Goal: Book appointment/travel/reservation

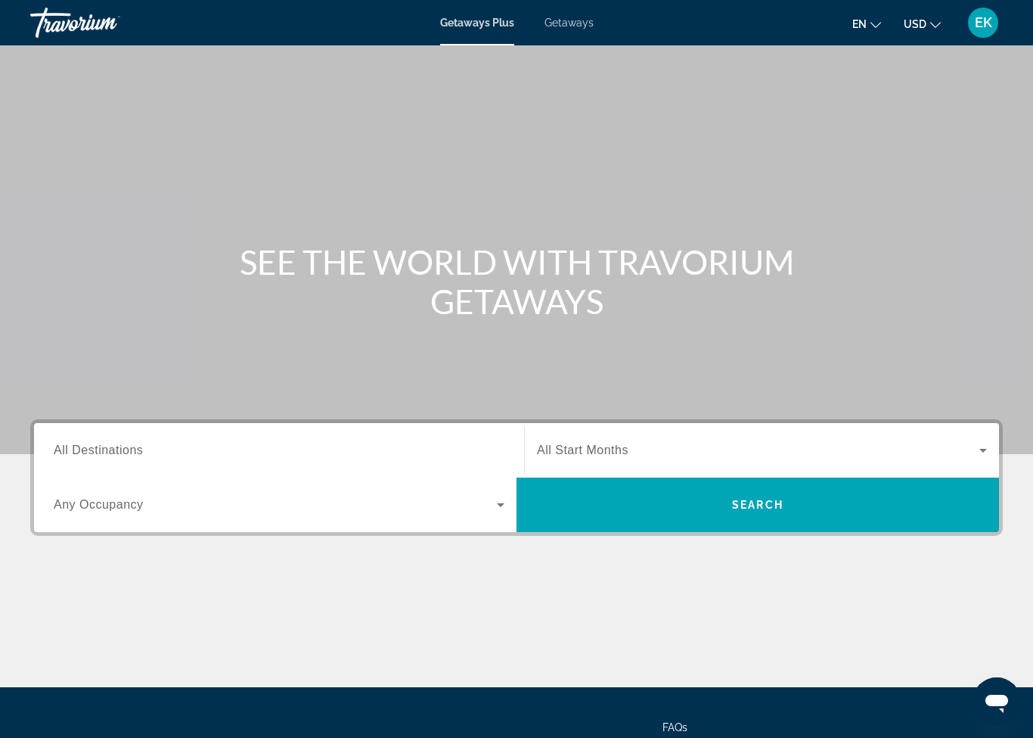
click at [574, 27] on span "Getaways" at bounding box center [569, 23] width 49 height 12
click at [282, 458] on input "Destination All Destinations" at bounding box center [279, 451] width 451 height 18
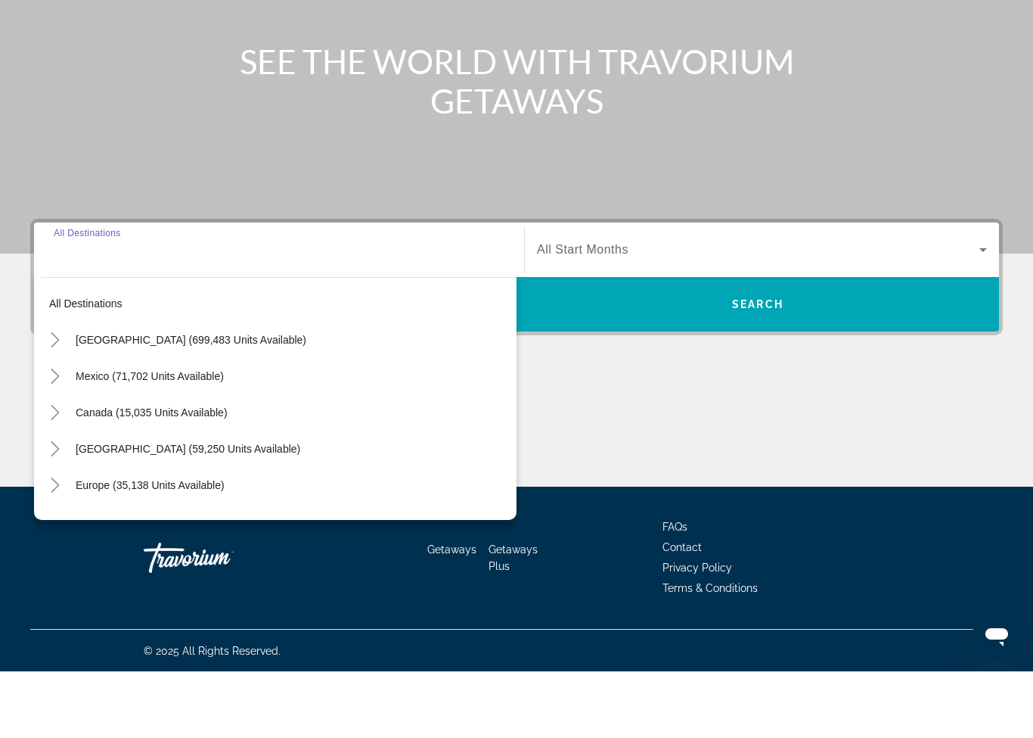
scroll to position [135, 0]
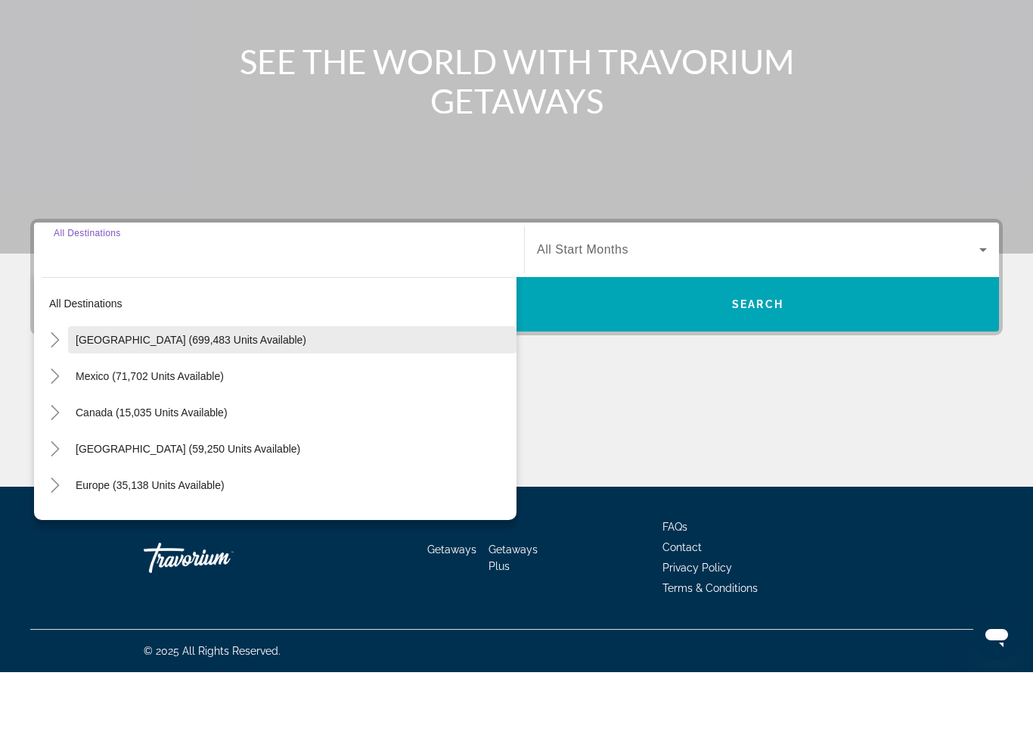
click at [282, 387] on span "Search widget" at bounding box center [292, 405] width 449 height 36
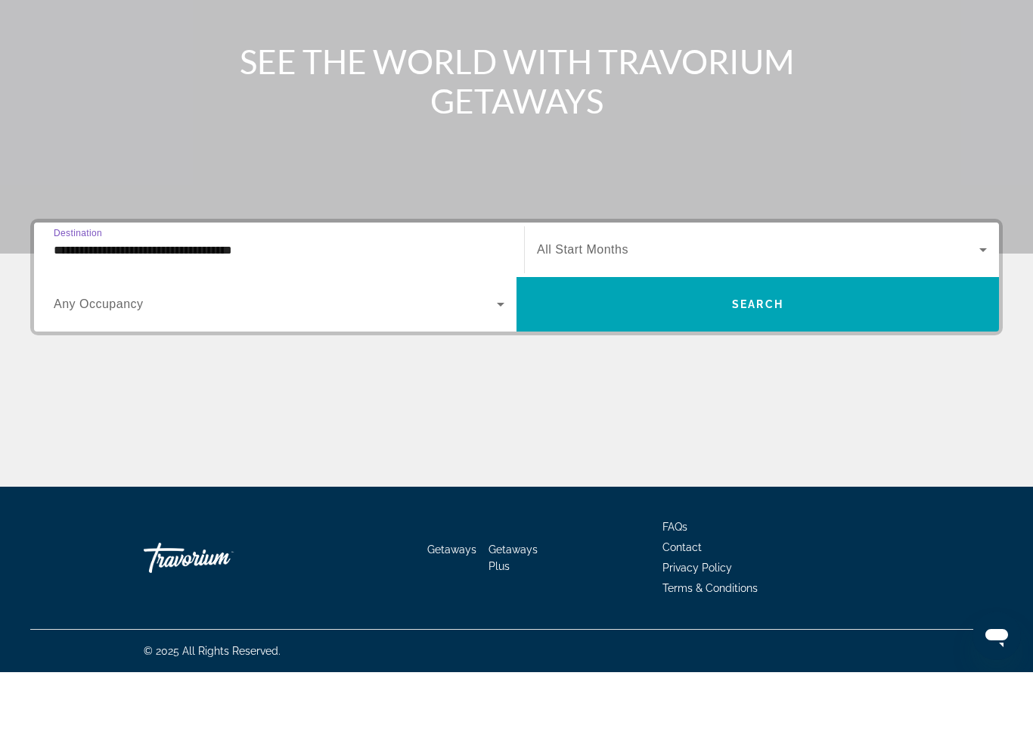
click at [486, 361] on span "Search widget" at bounding box center [275, 370] width 443 height 18
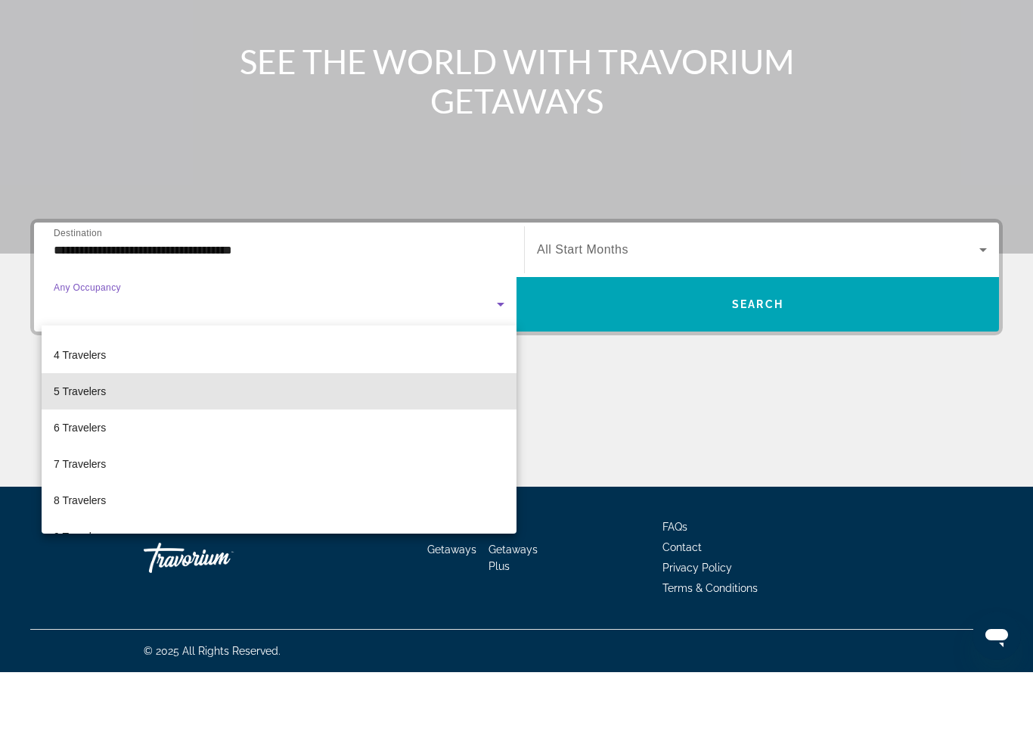
scroll to position [104, 0]
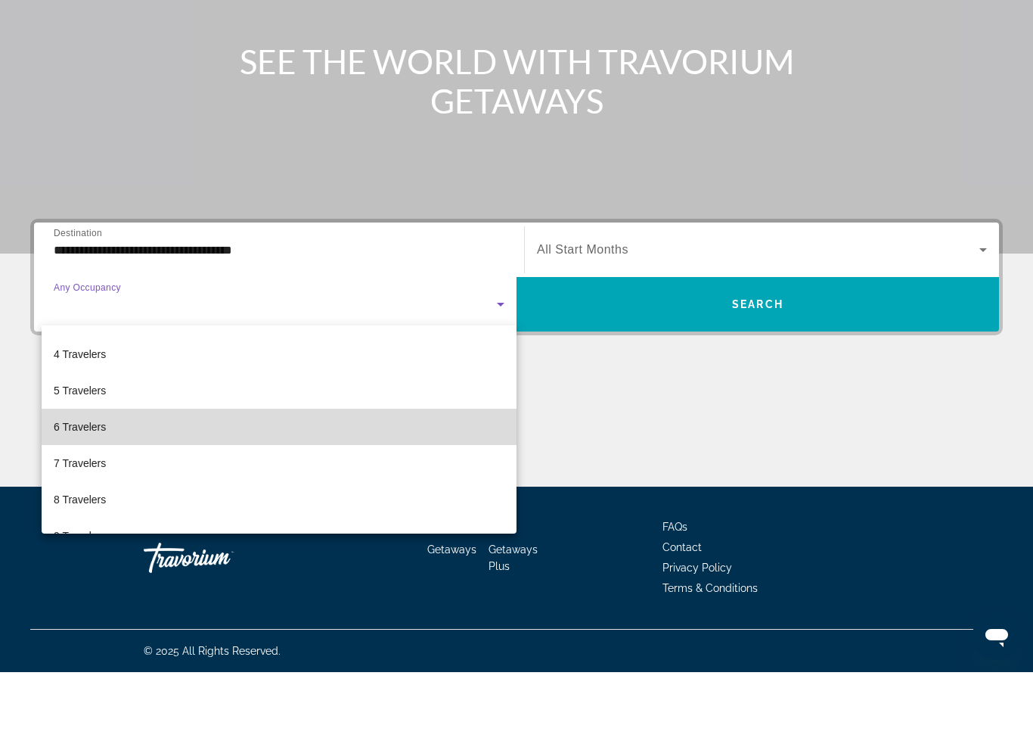
click at [88, 483] on span "6 Travelers" at bounding box center [80, 492] width 52 height 18
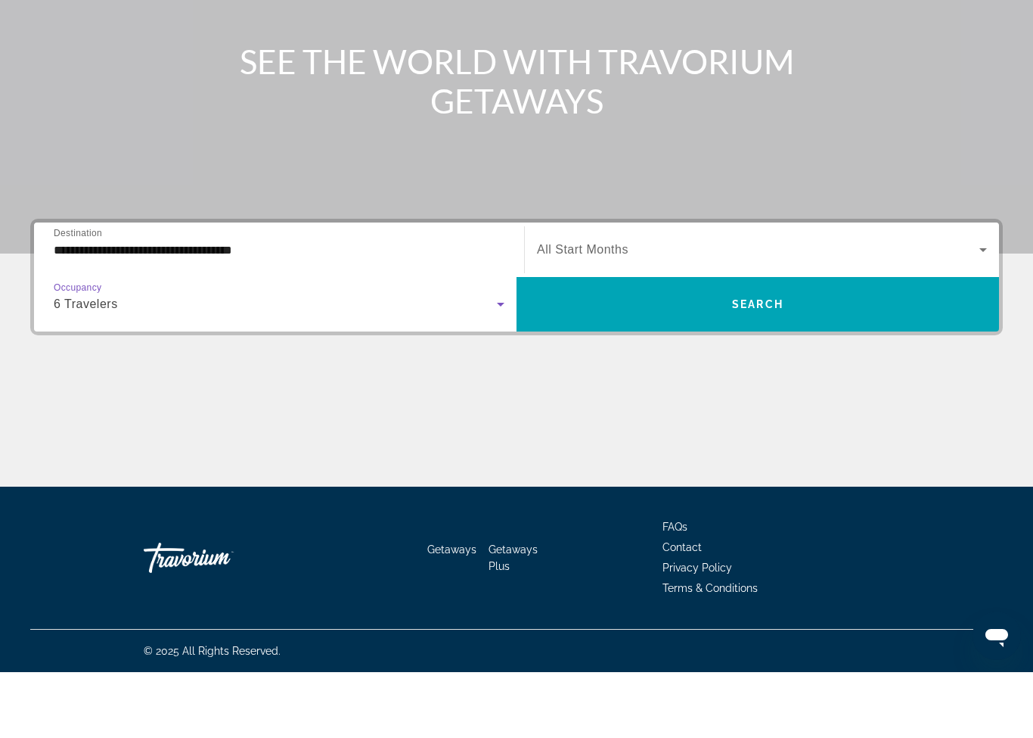
click at [505, 361] on icon "Search widget" at bounding box center [501, 370] width 18 height 18
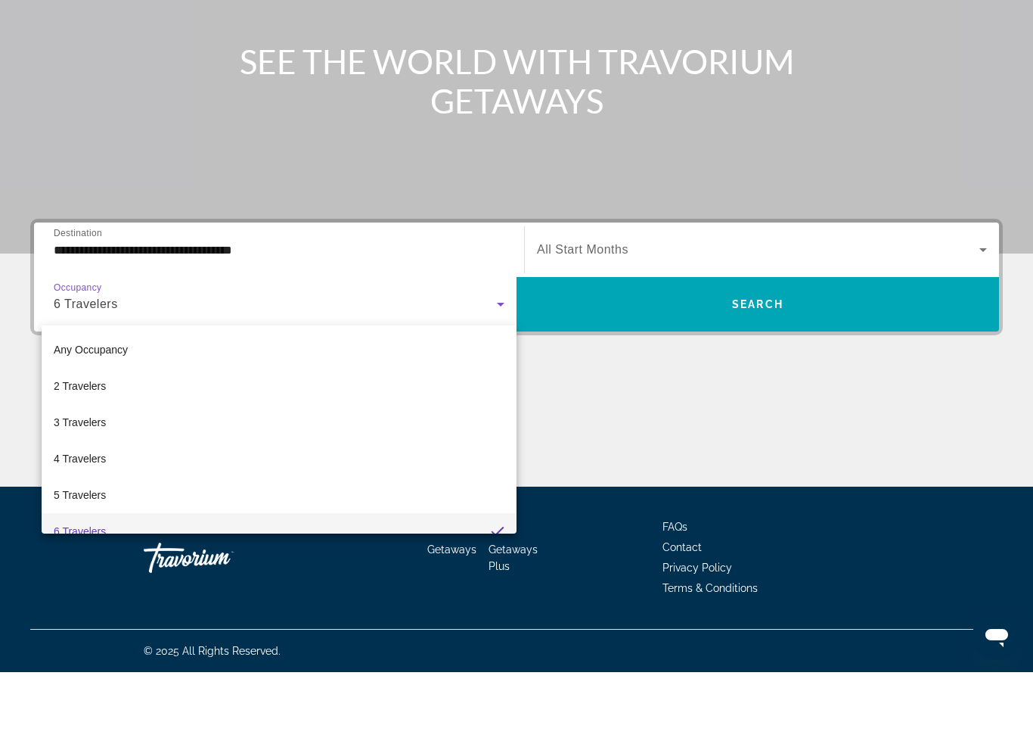
scroll to position [16, 0]
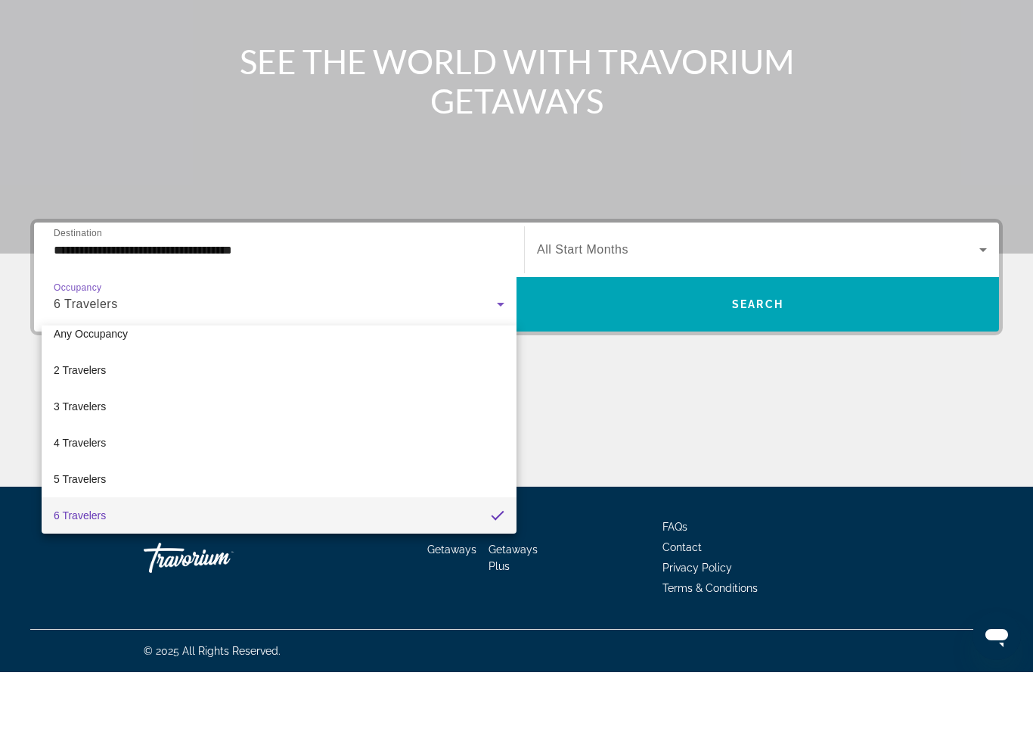
click at [286, 252] on div at bounding box center [516, 369] width 1033 height 738
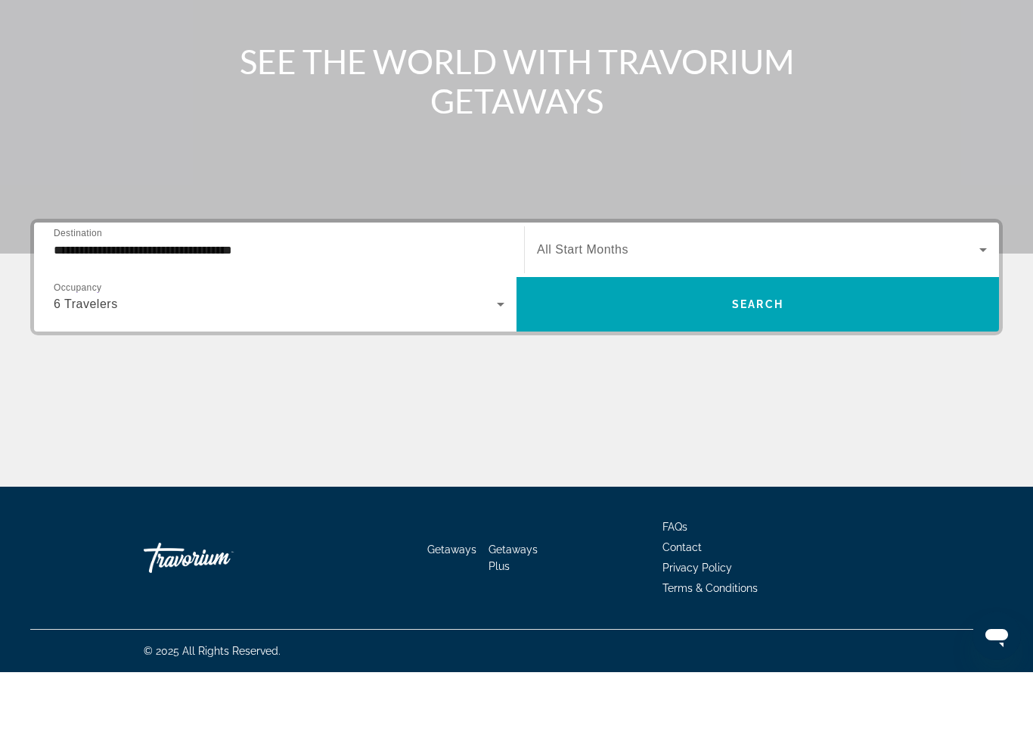
click at [279, 307] on input "**********" at bounding box center [279, 316] width 451 height 18
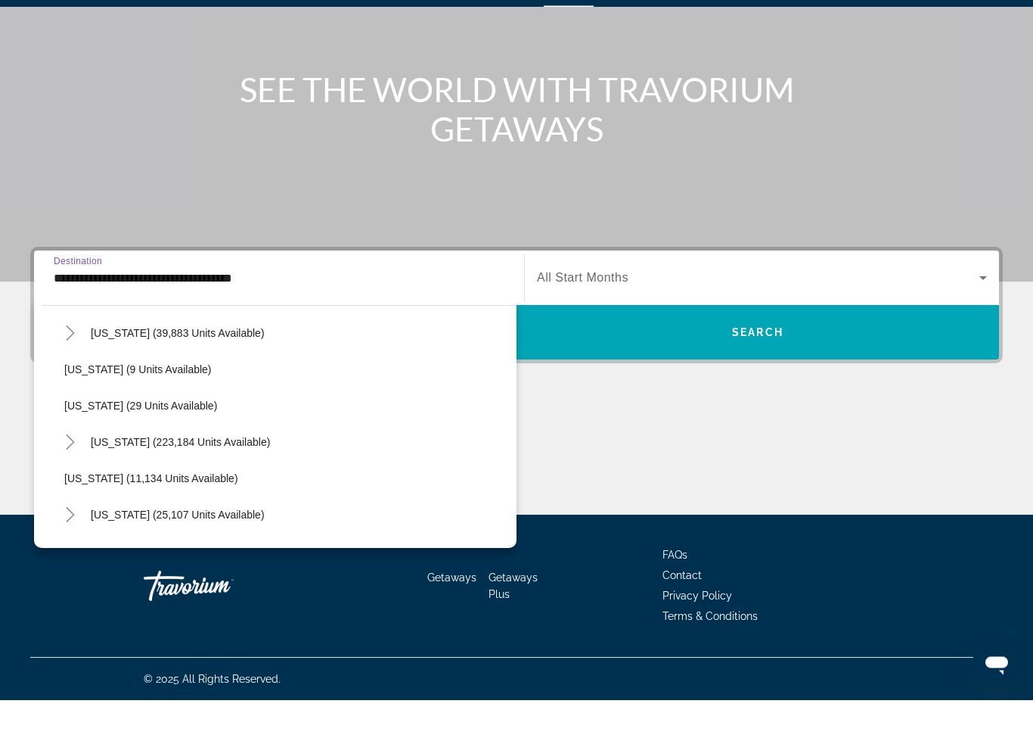
scroll to position [182, 0]
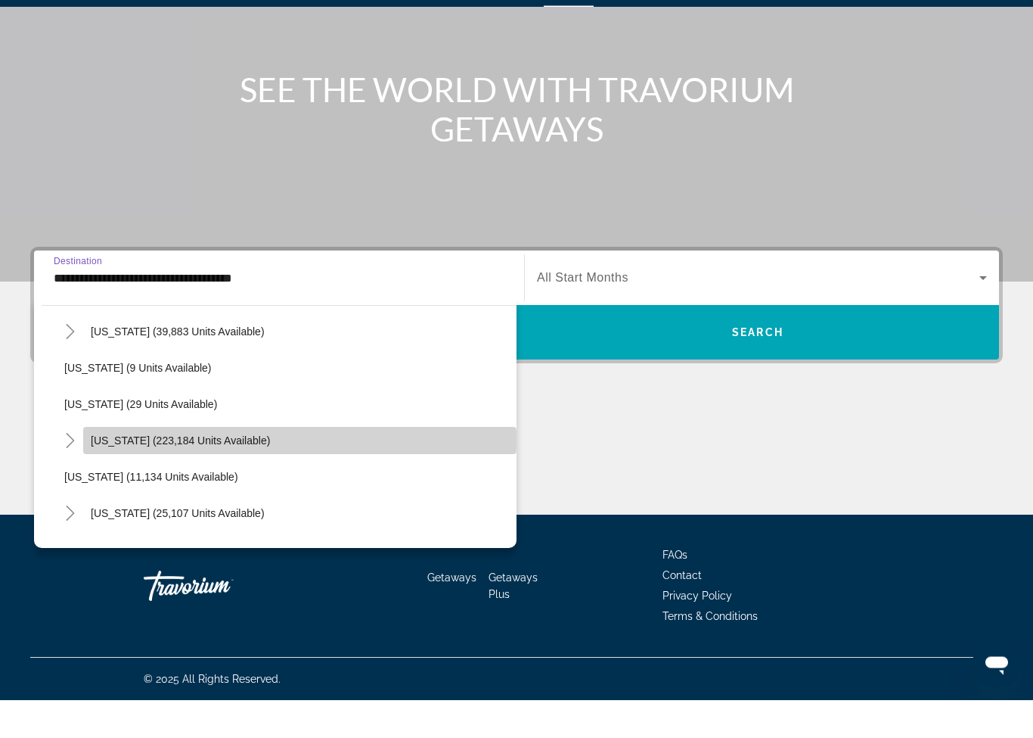
click at [100, 473] on span "[US_STATE] (223,184 units available)" at bounding box center [180, 479] width 179 height 12
type input "**********"
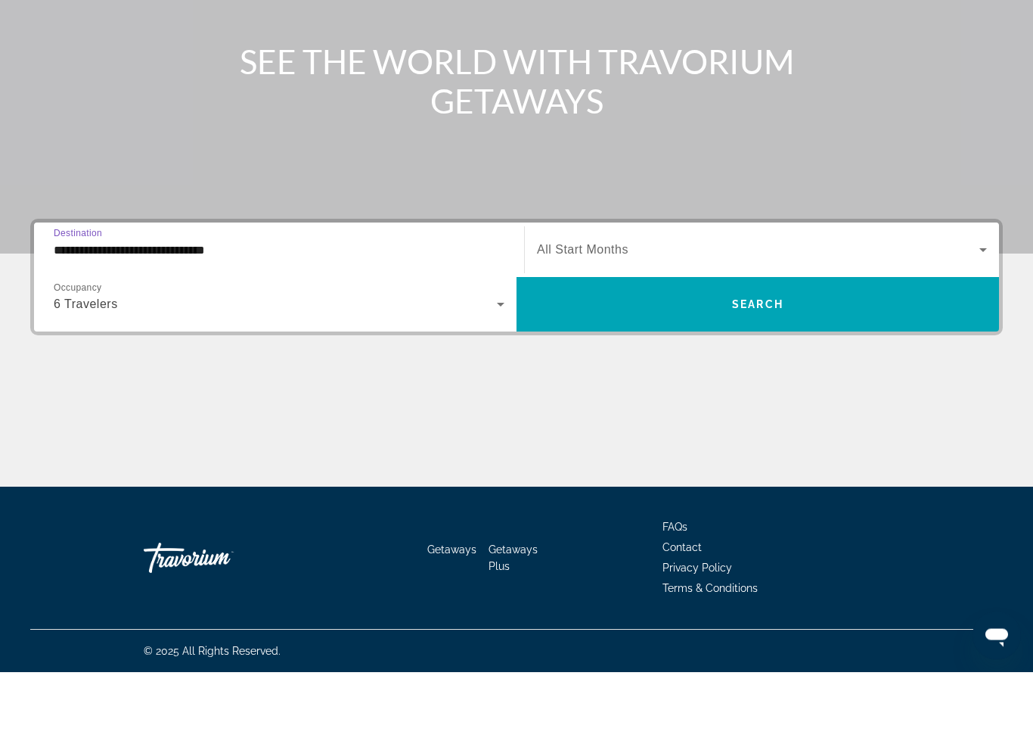
click at [580, 307] on span "Search widget" at bounding box center [758, 316] width 443 height 18
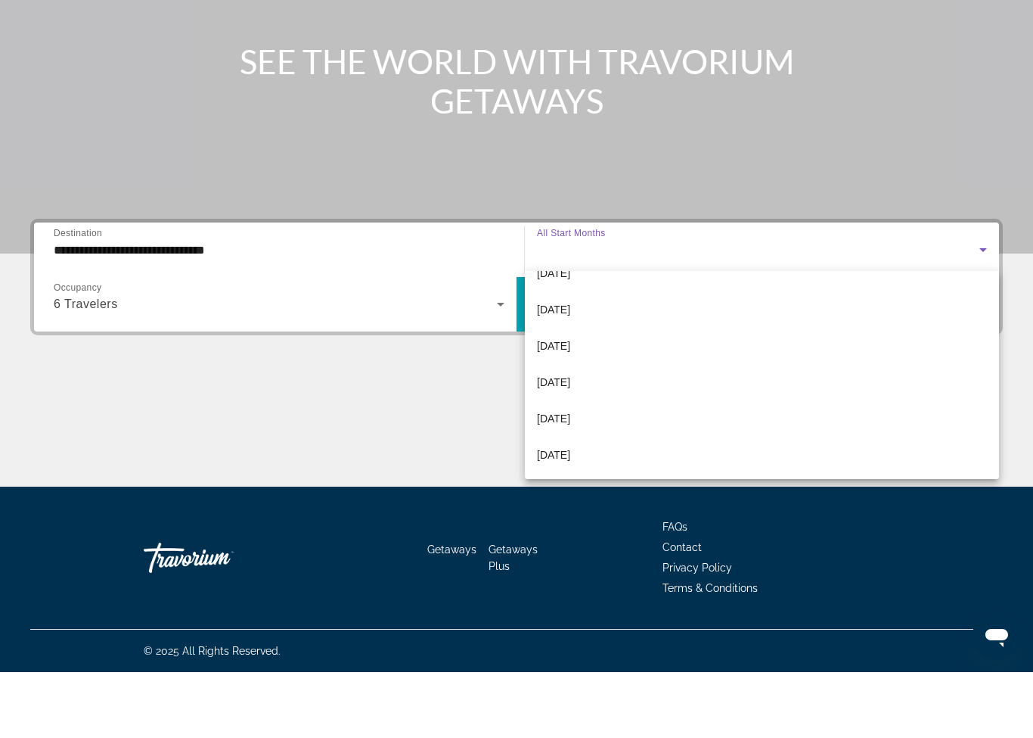
scroll to position [279, 0]
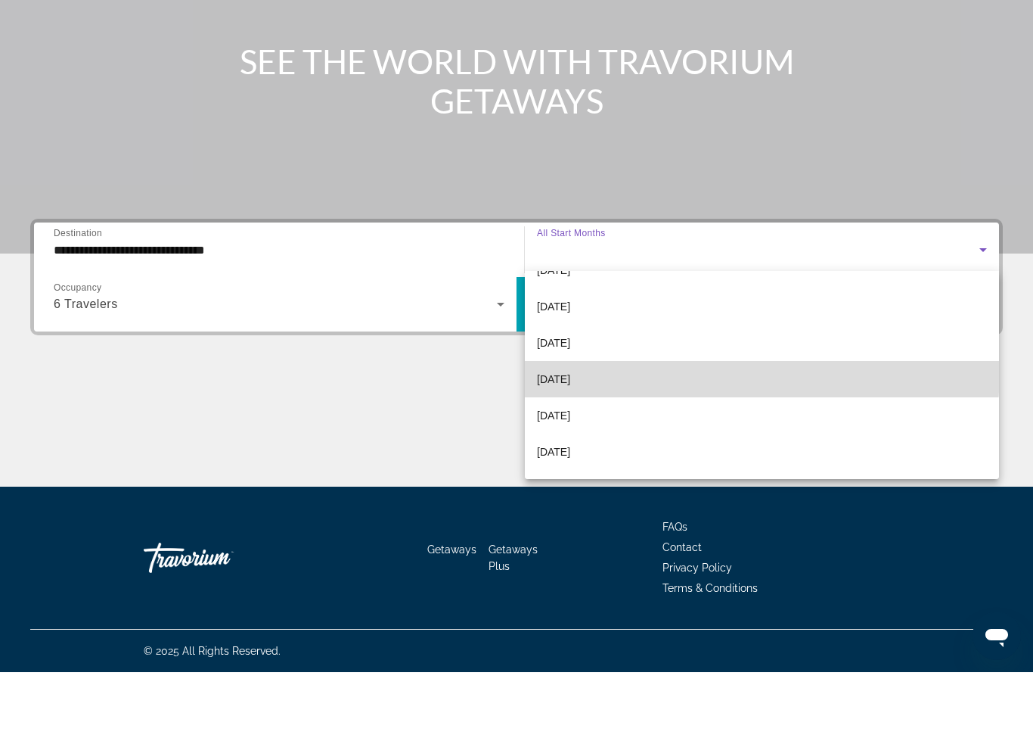
click at [555, 427] on mat-option "[DATE]" at bounding box center [762, 445] width 474 height 36
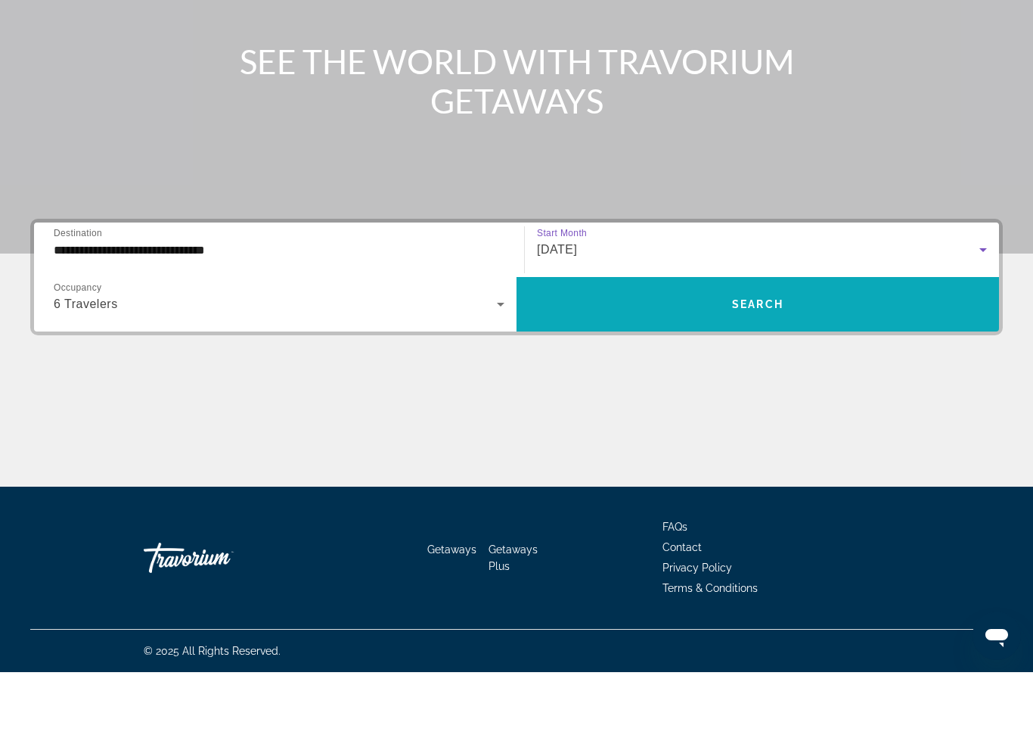
click at [631, 352] on span "Search widget" at bounding box center [758, 370] width 483 height 36
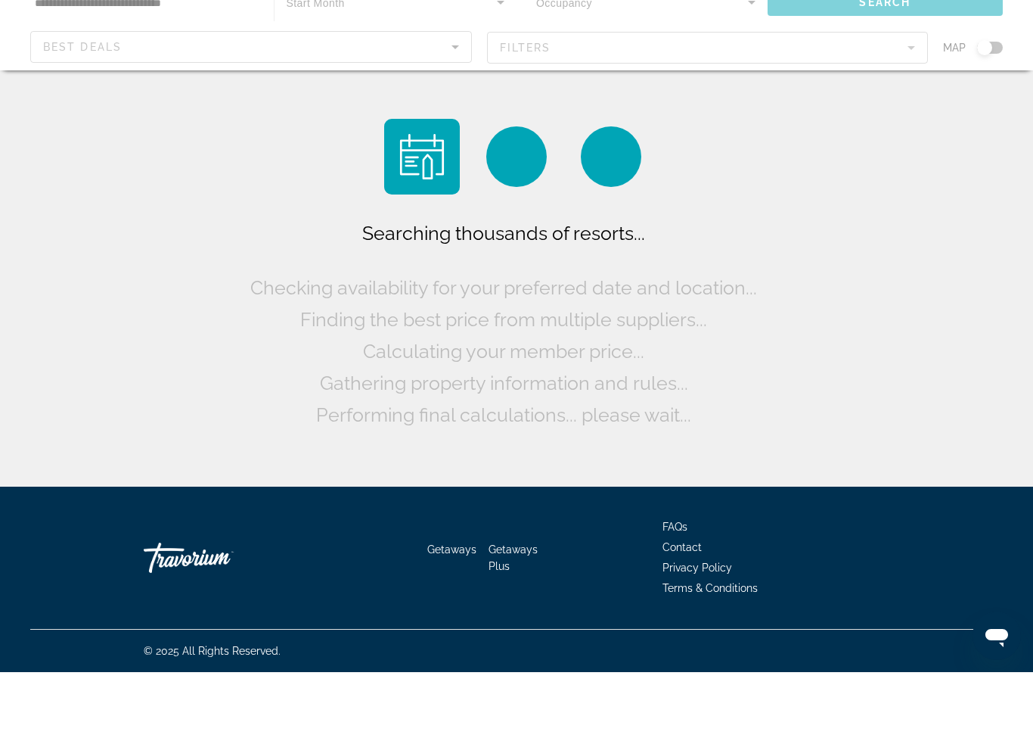
scroll to position [37, 0]
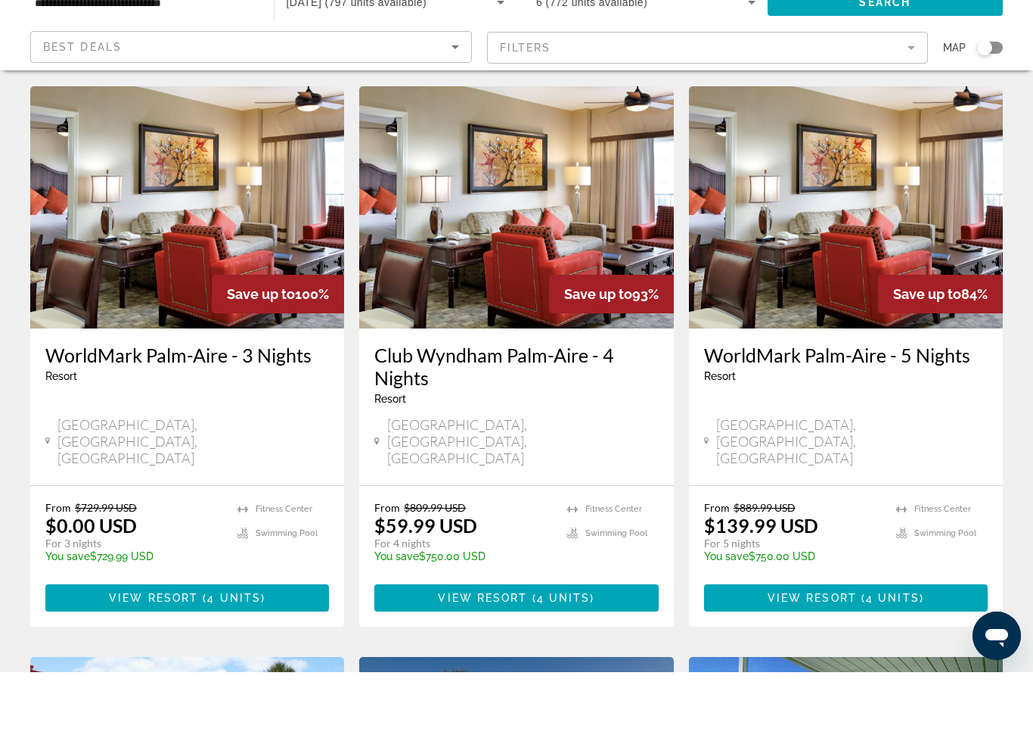
click at [989, 106] on div "Search widget" at bounding box center [984, 113] width 15 height 15
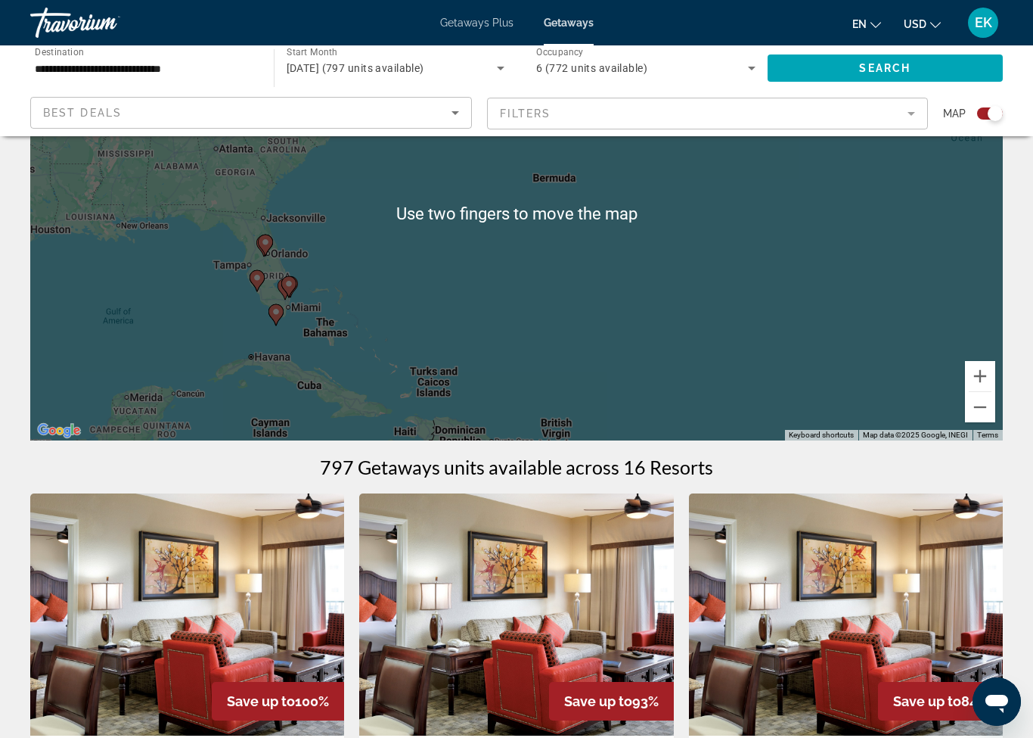
scroll to position [92, 0]
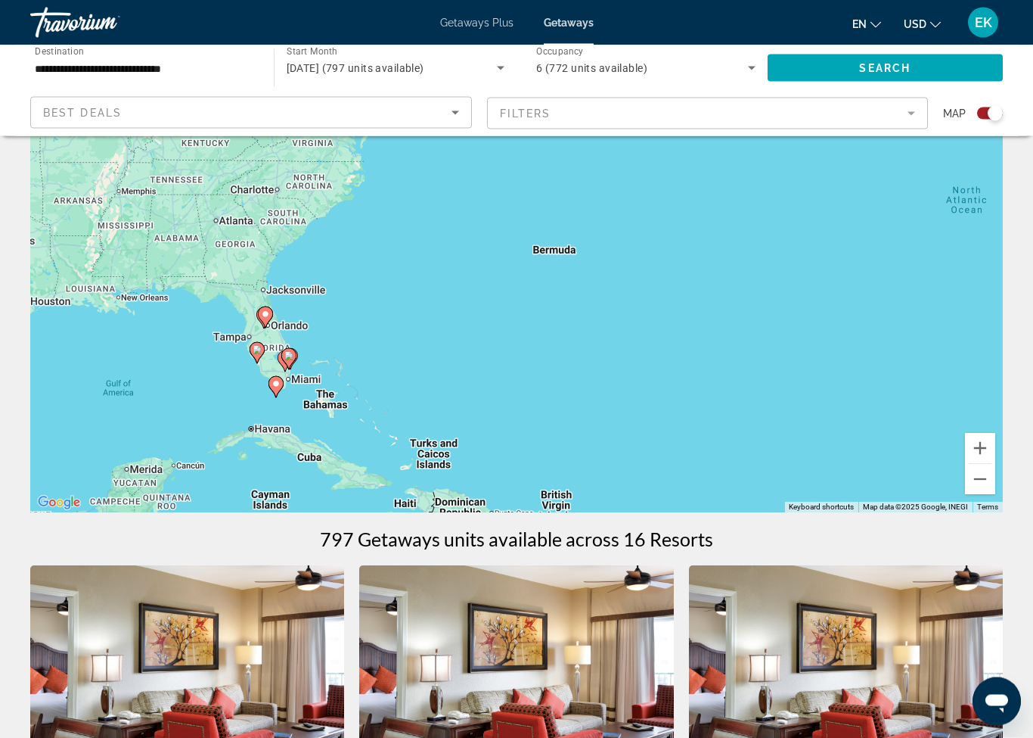
click at [750, 62] on icon "Search widget" at bounding box center [752, 68] width 18 height 18
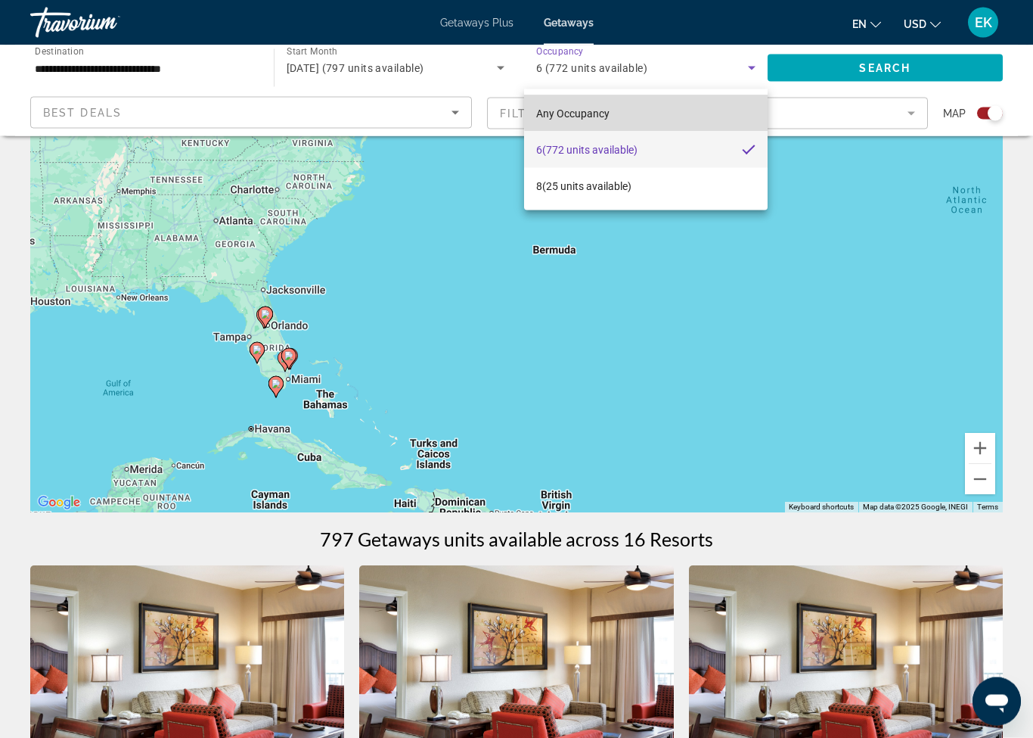
click at [715, 110] on mat-option "Any Occupancy" at bounding box center [646, 113] width 244 height 36
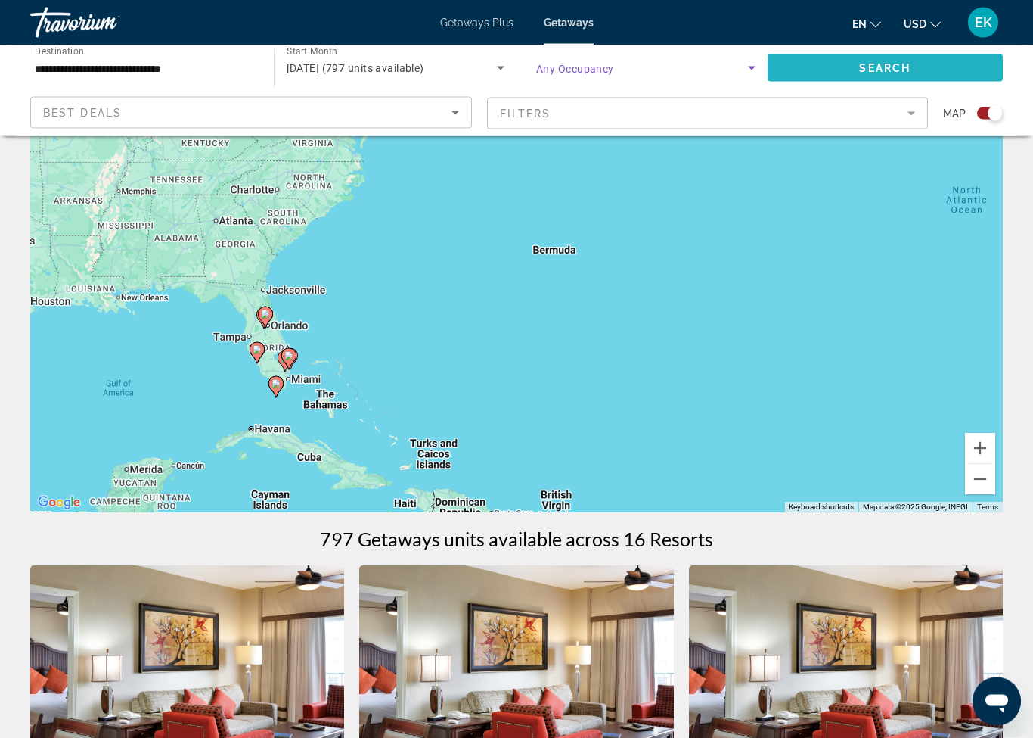
click at [931, 57] on span "Search widget" at bounding box center [886, 68] width 236 height 36
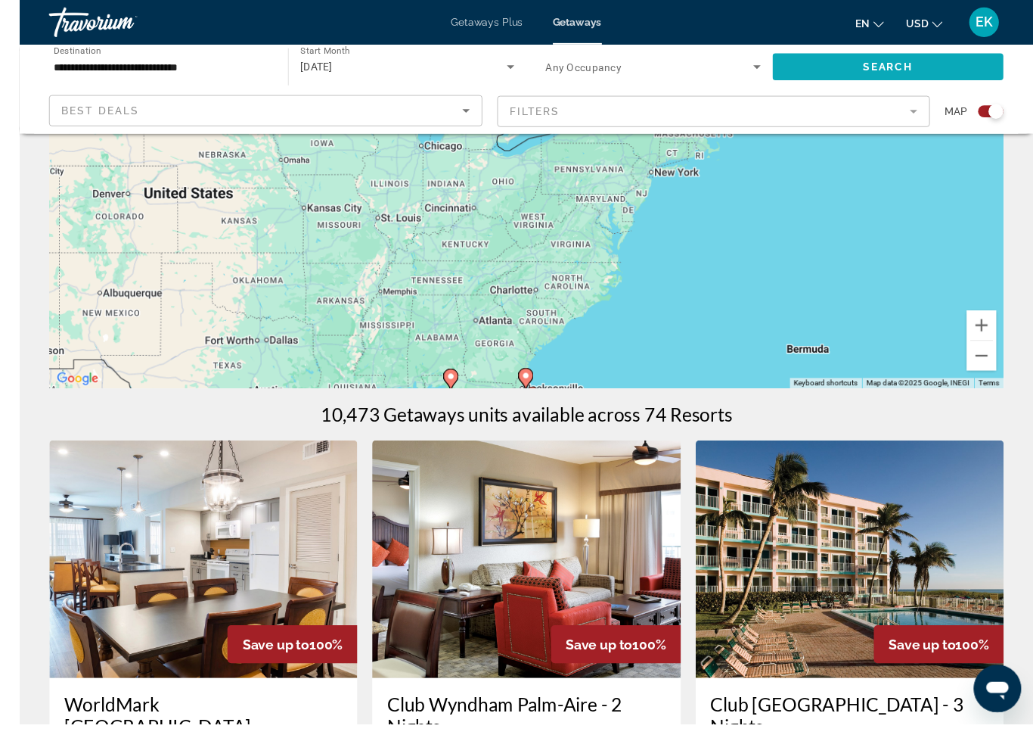
scroll to position [210, 0]
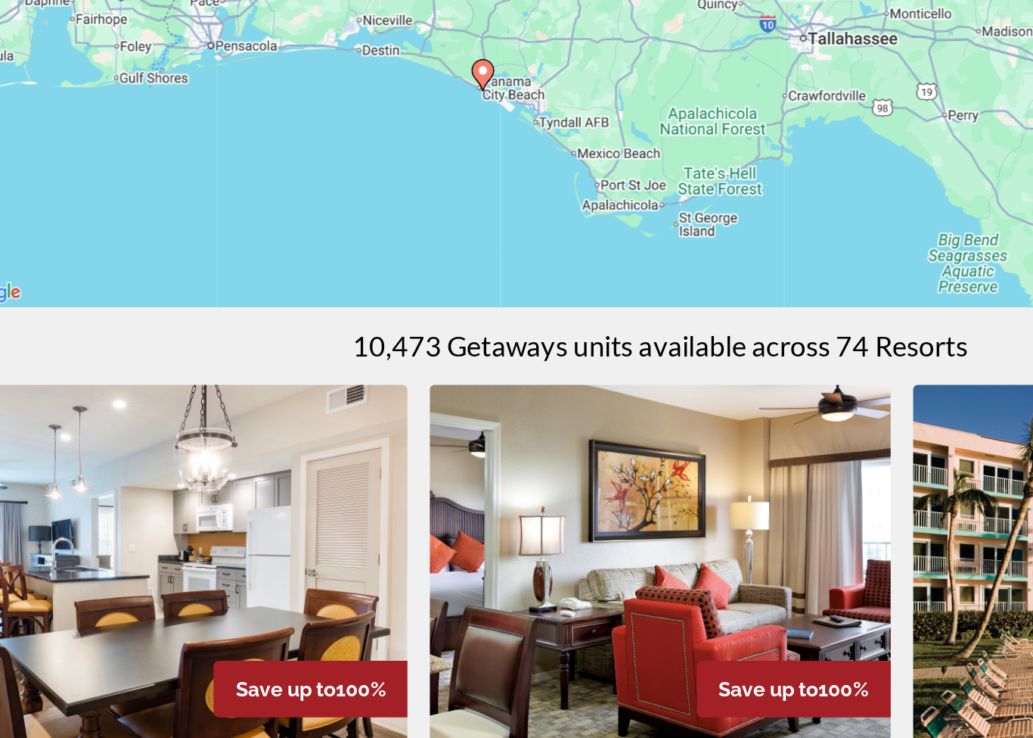
click at [391, 239] on image "Main content" at bounding box center [395, 234] width 9 height 9
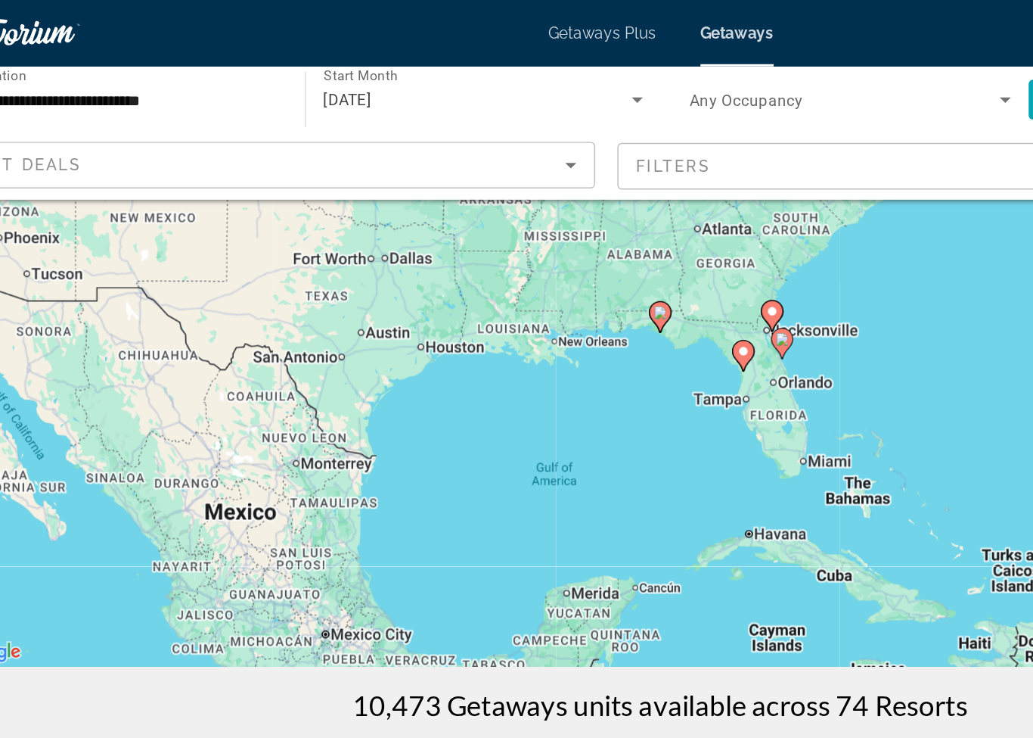
click at [512, 211] on image "Main content" at bounding box center [516, 213] width 9 height 9
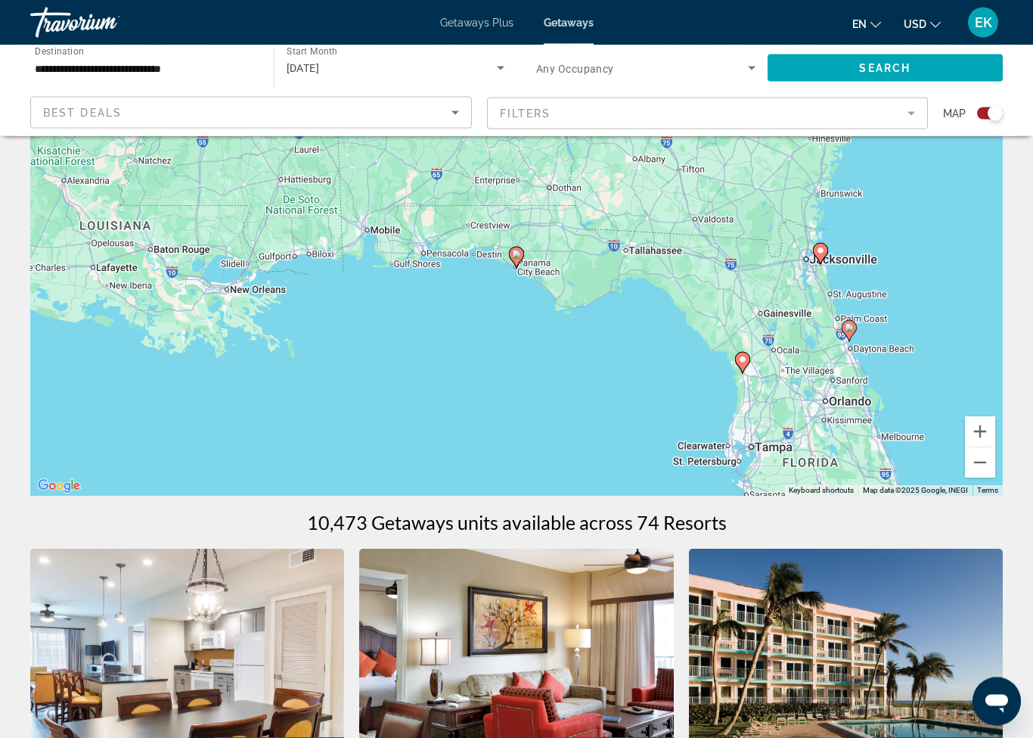
scroll to position [109, 0]
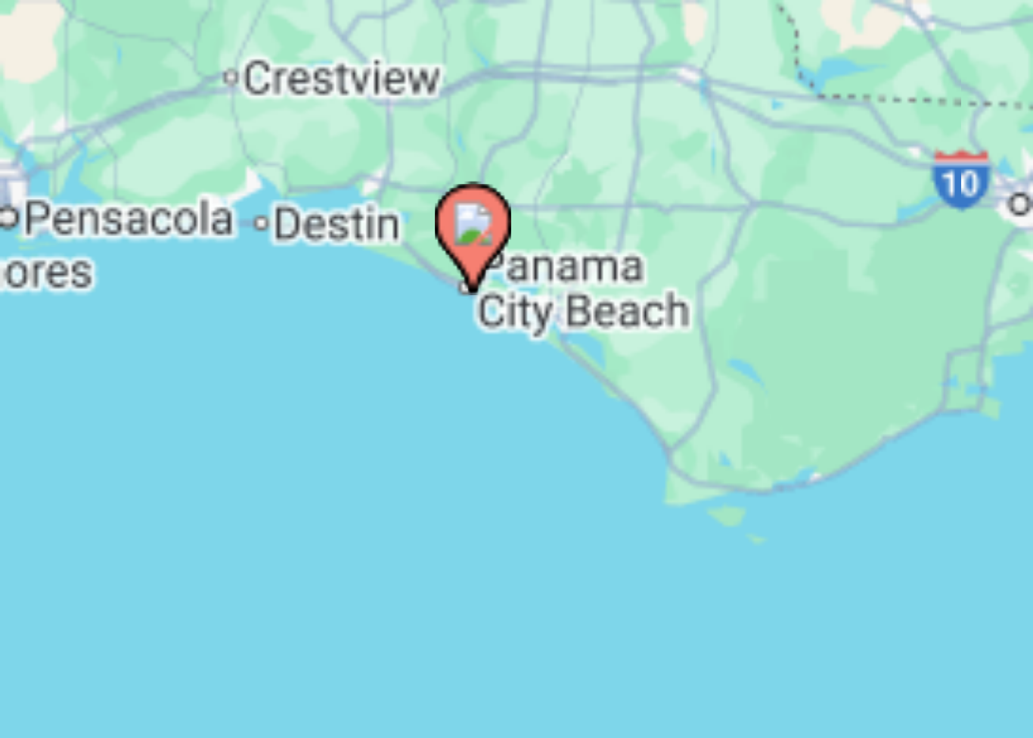
type input "**********"
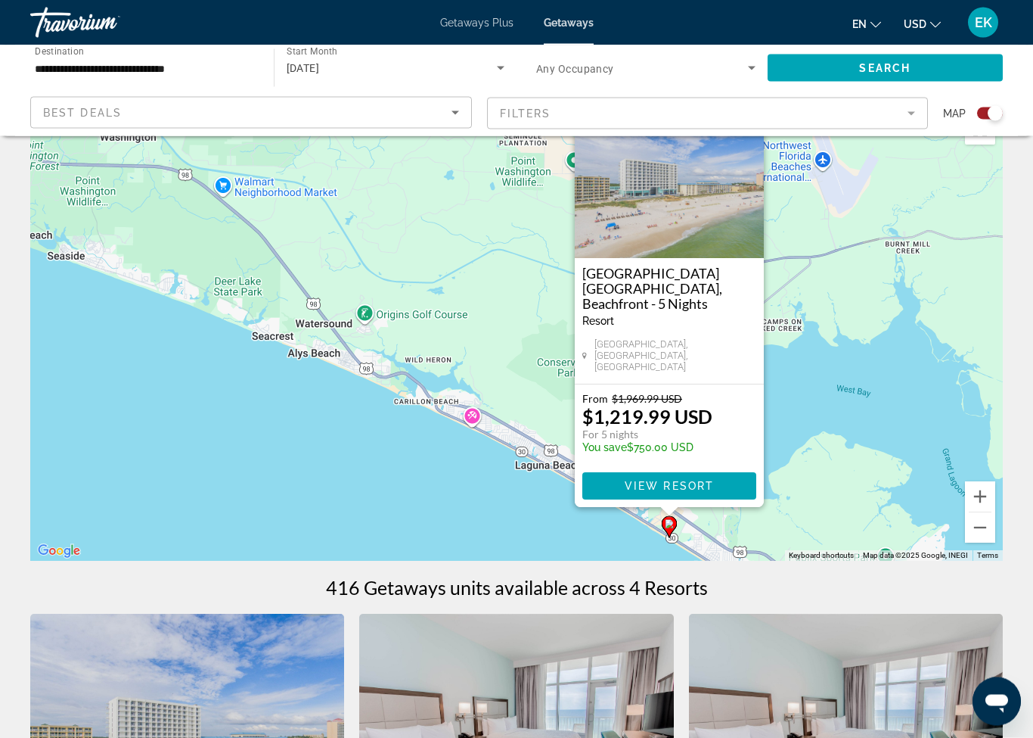
scroll to position [0, 0]
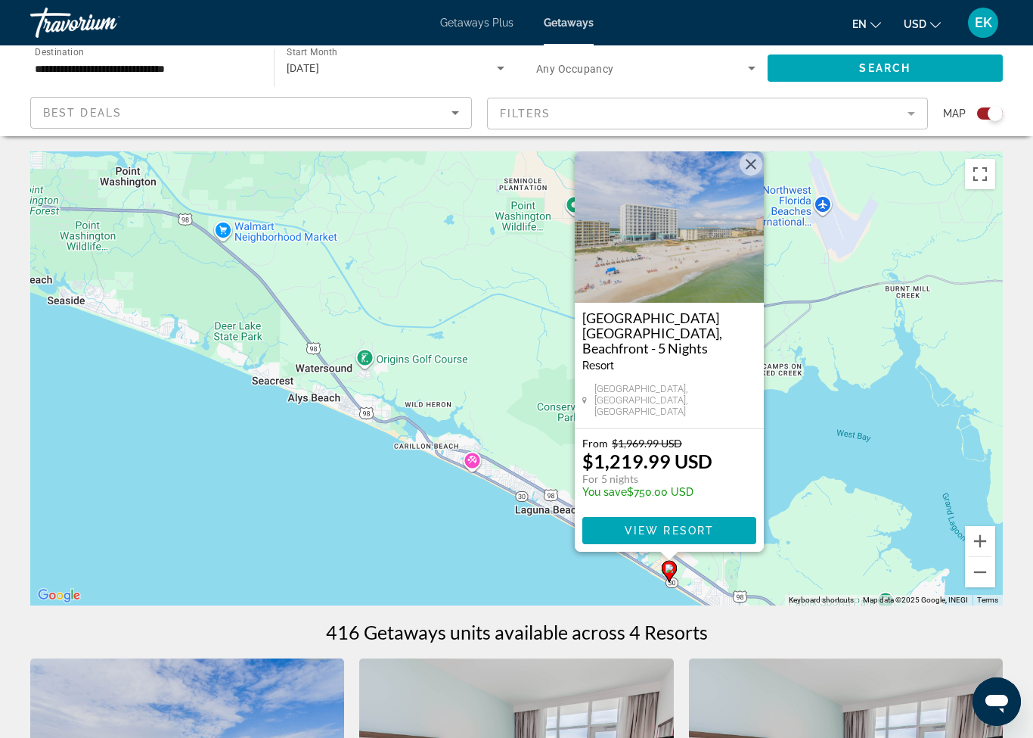
click at [320, 67] on span "[DATE]" at bounding box center [303, 68] width 33 height 12
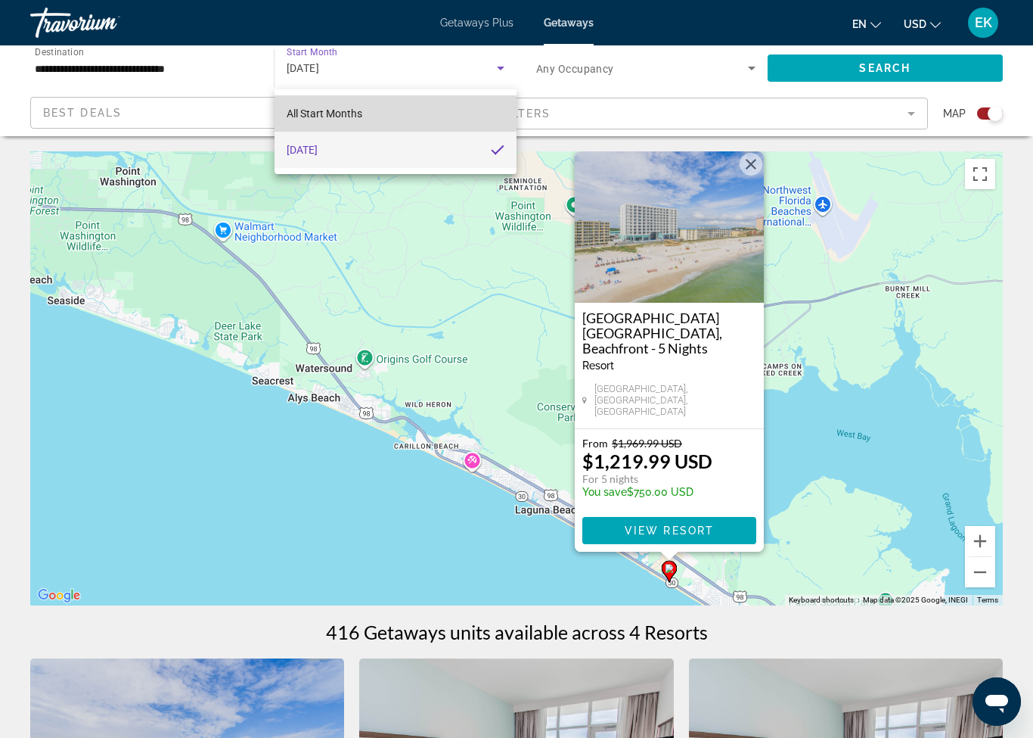
click at [315, 113] on span "All Start Months" at bounding box center [325, 113] width 76 height 12
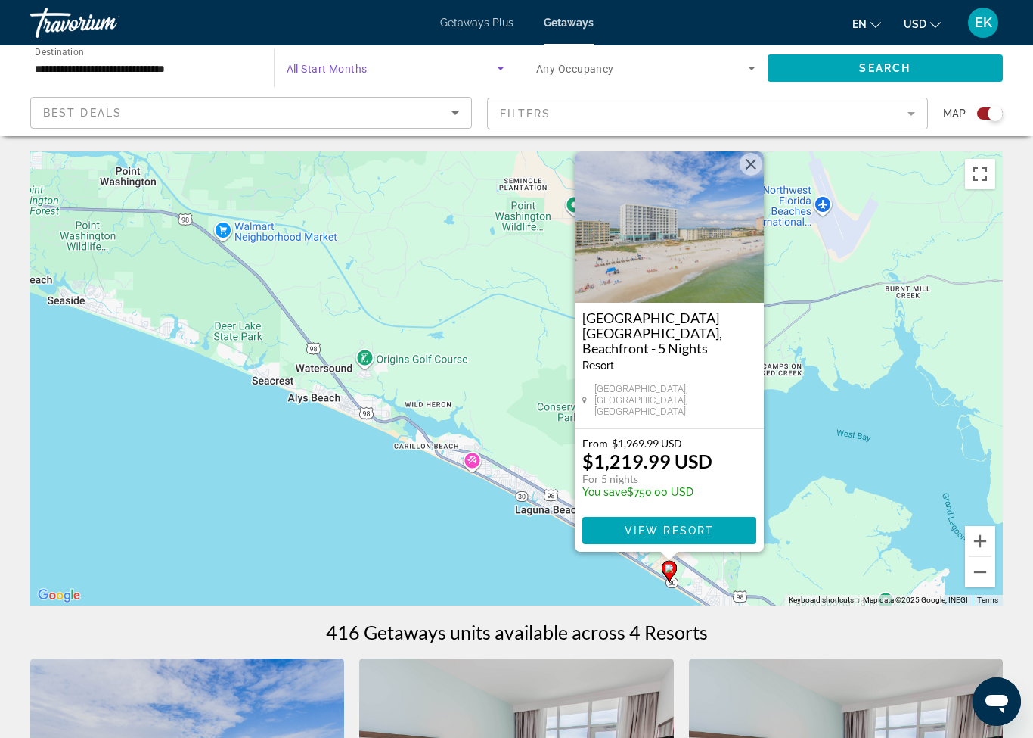
click at [311, 61] on span "Search widget" at bounding box center [392, 68] width 211 height 18
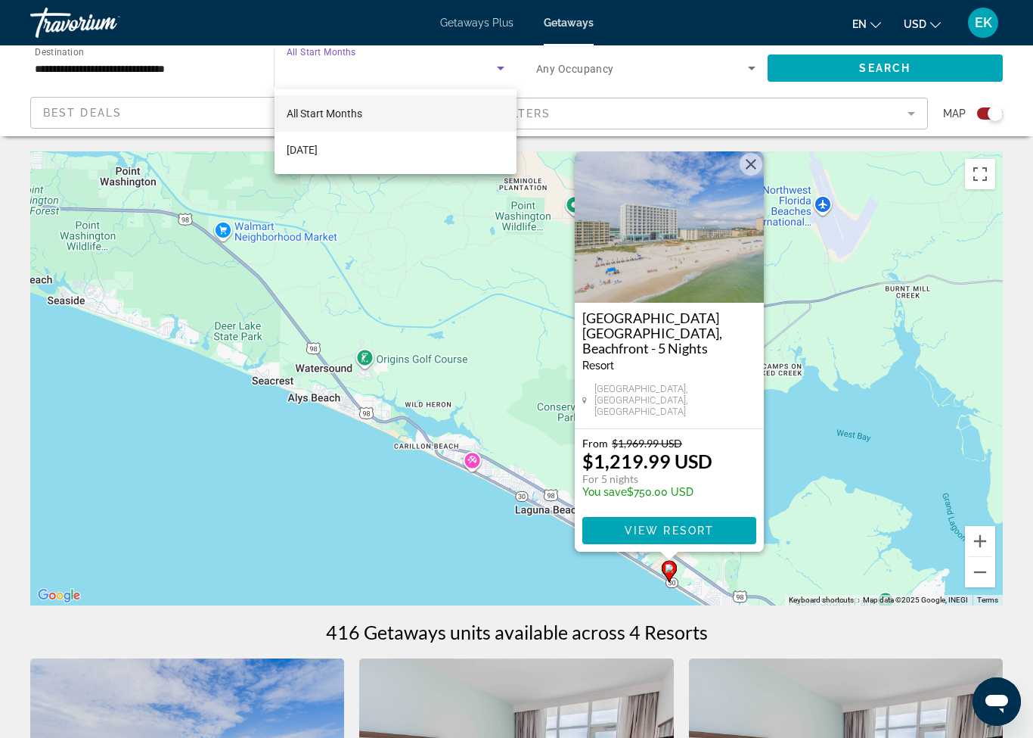
click at [496, 67] on div at bounding box center [516, 369] width 1033 height 738
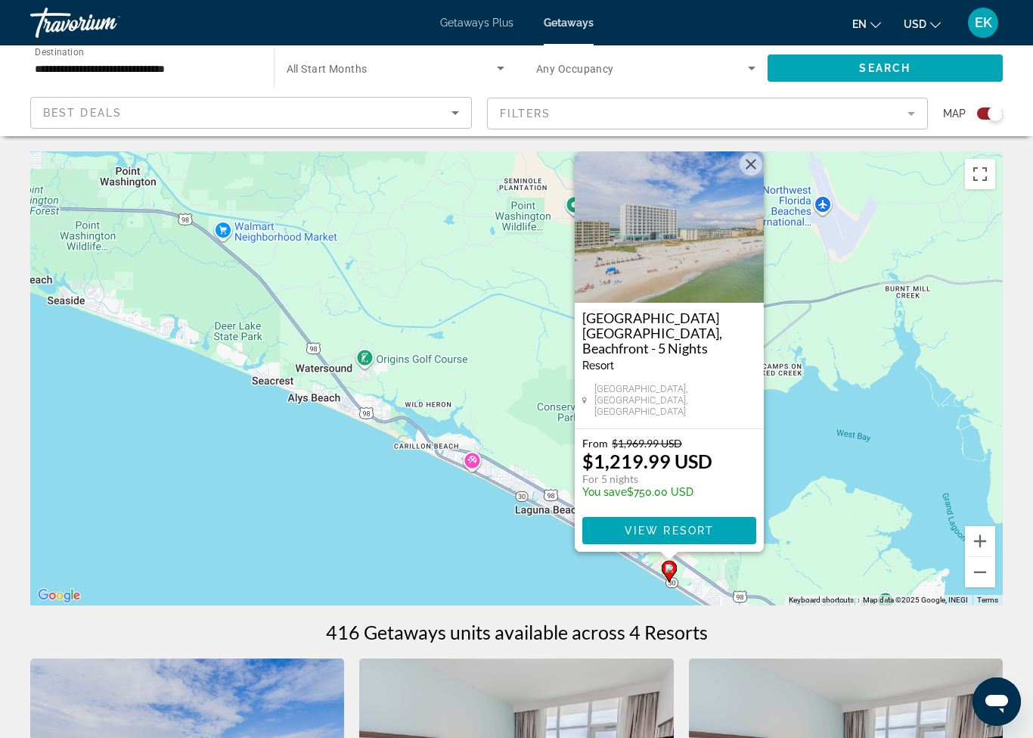
click at [502, 67] on icon "Search widget" at bounding box center [501, 69] width 8 height 4
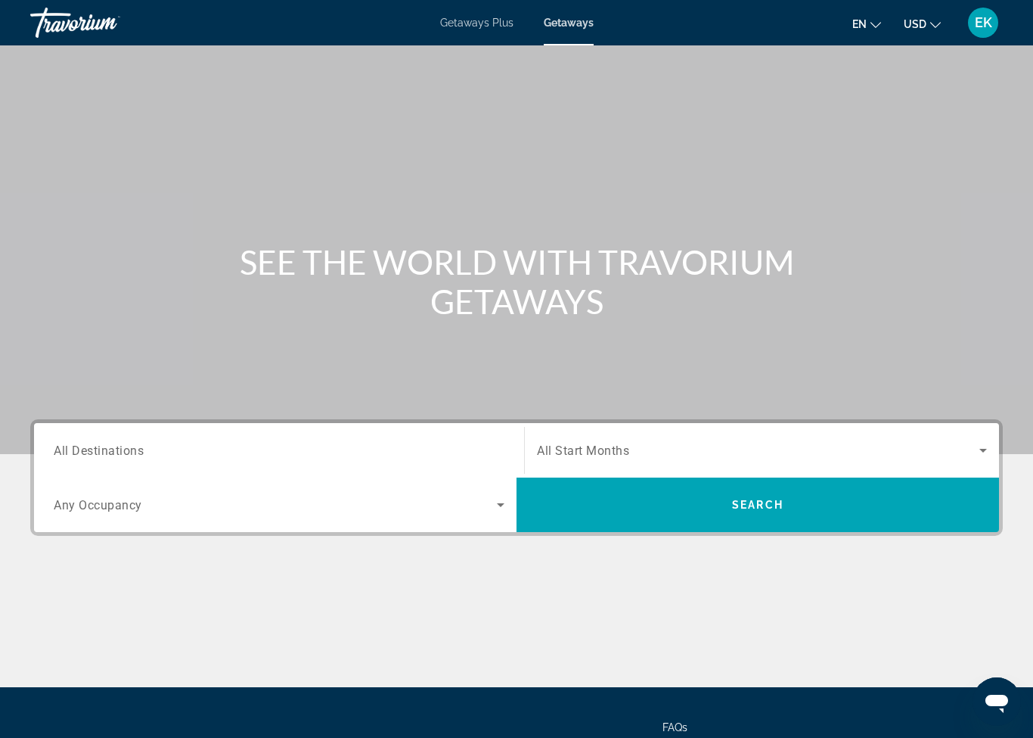
click at [80, 452] on span "All Destinations" at bounding box center [99, 450] width 90 height 14
click at [80, 452] on input "Destination All Destinations" at bounding box center [279, 451] width 451 height 18
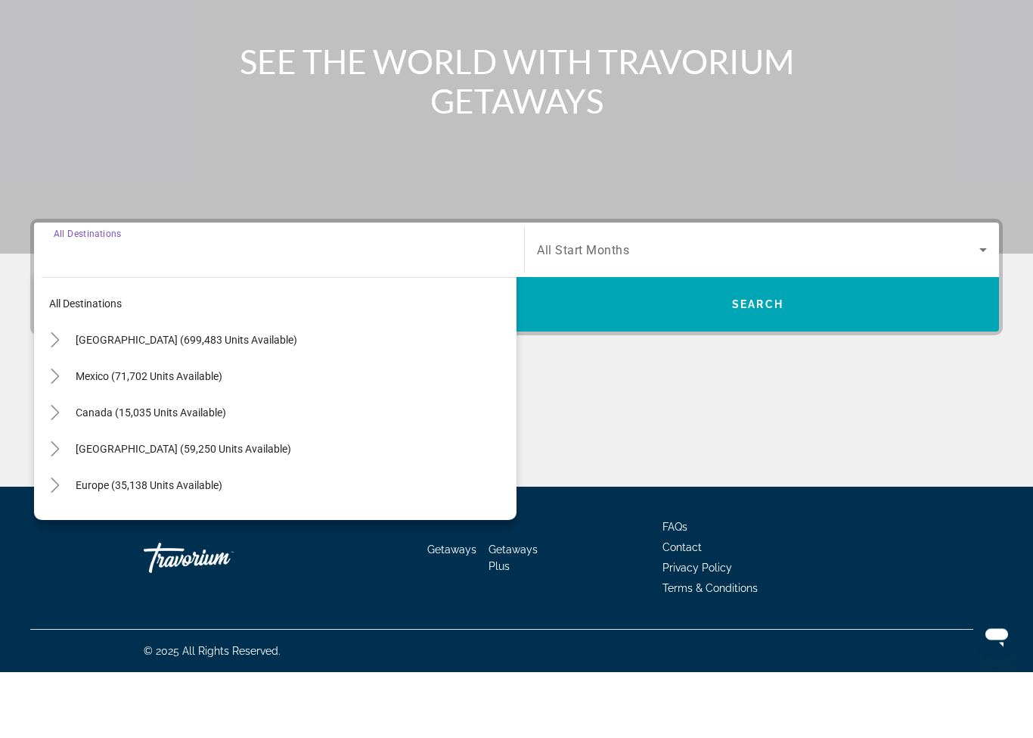
scroll to position [135, 0]
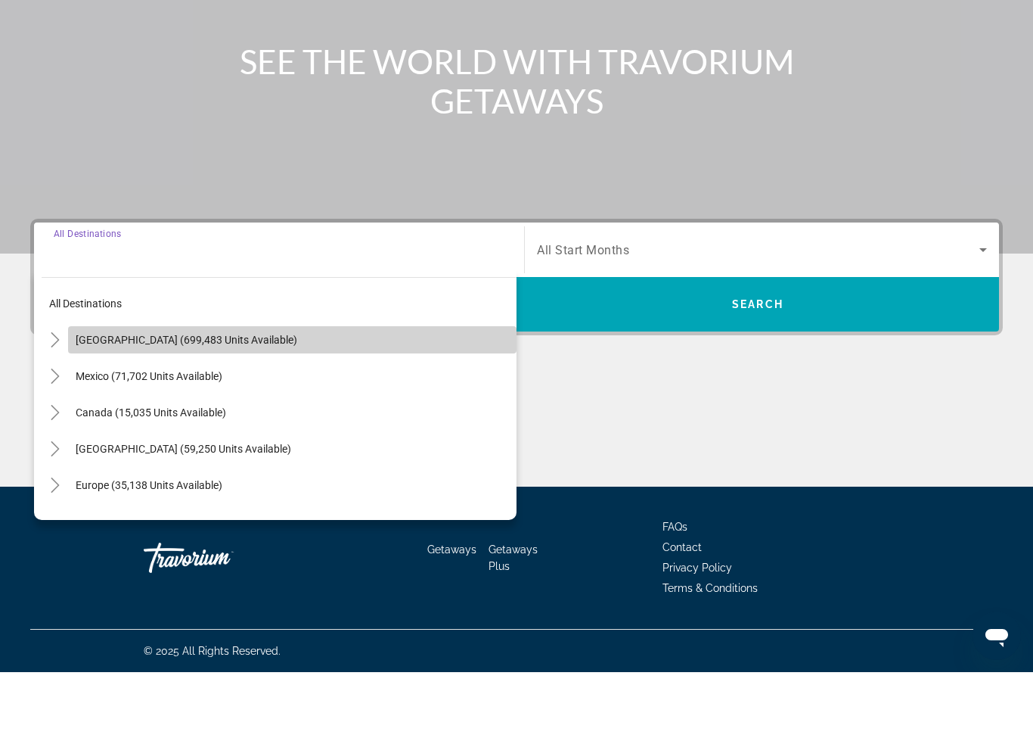
click at [89, 399] on span "[GEOGRAPHIC_DATA] (699,483 units available)" at bounding box center [187, 405] width 222 height 12
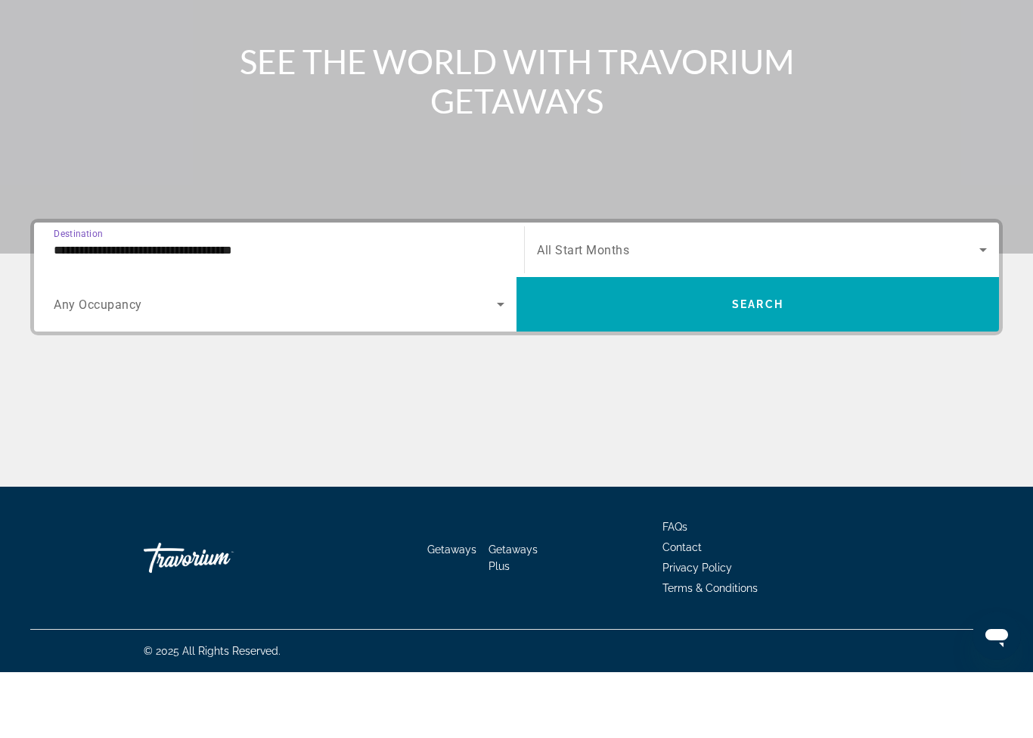
click at [76, 307] on input "**********" at bounding box center [279, 316] width 451 height 18
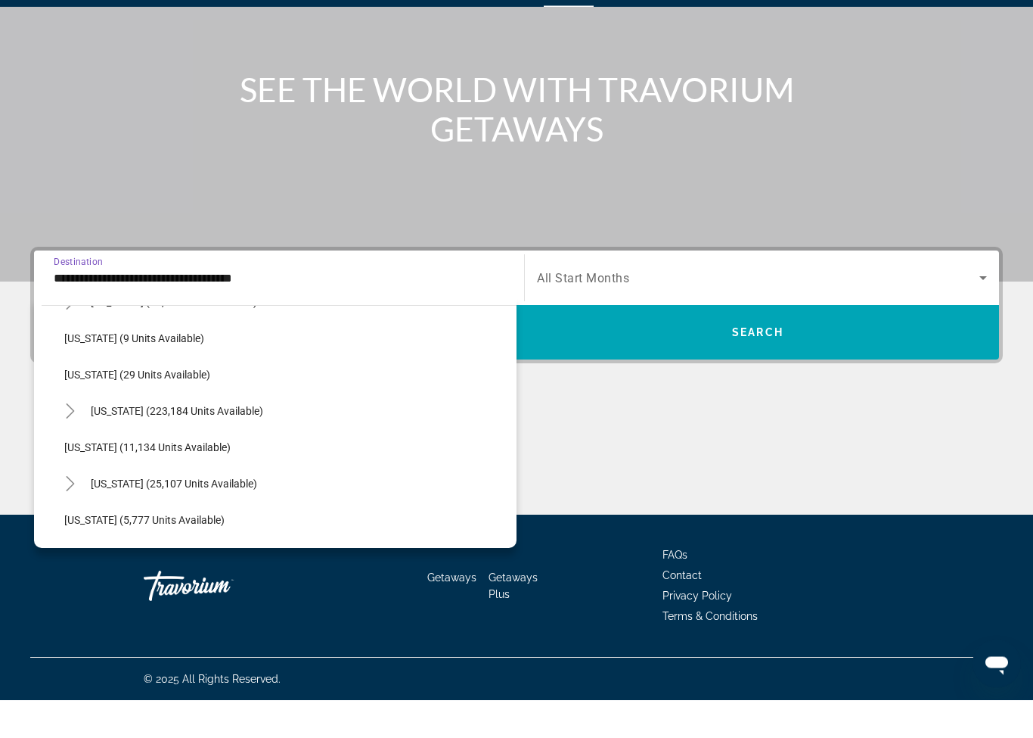
scroll to position [210, 0]
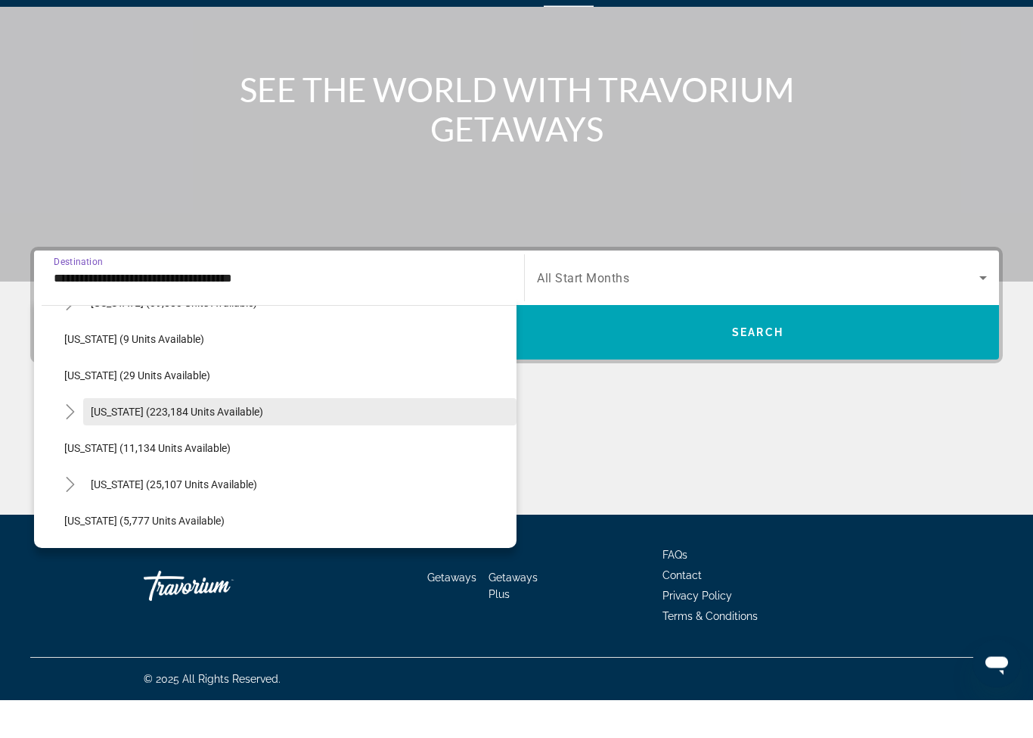
click at [107, 432] on span "Search widget" at bounding box center [299, 450] width 433 height 36
type input "**********"
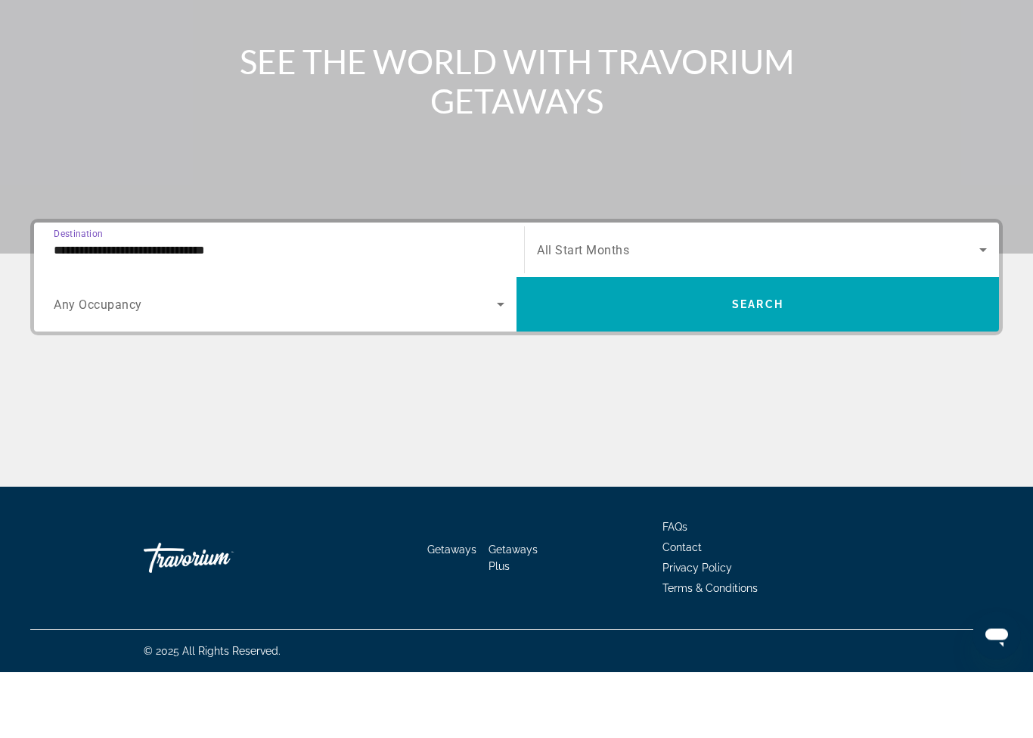
click at [585, 307] on span "Search widget" at bounding box center [758, 316] width 443 height 18
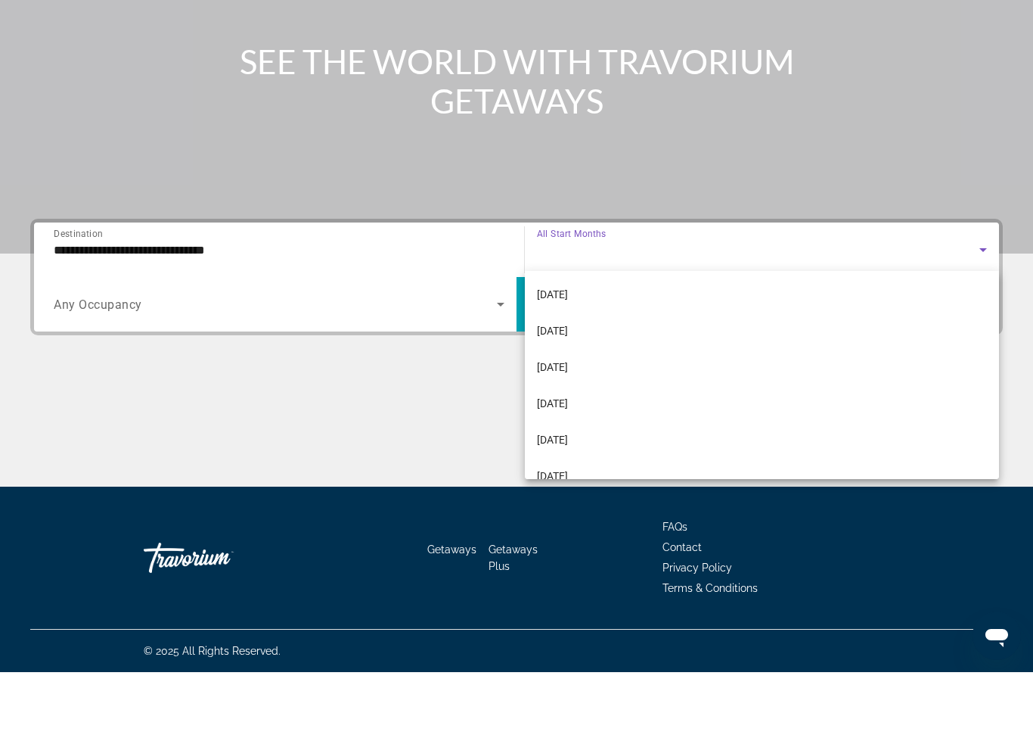
scroll to position [266, 0]
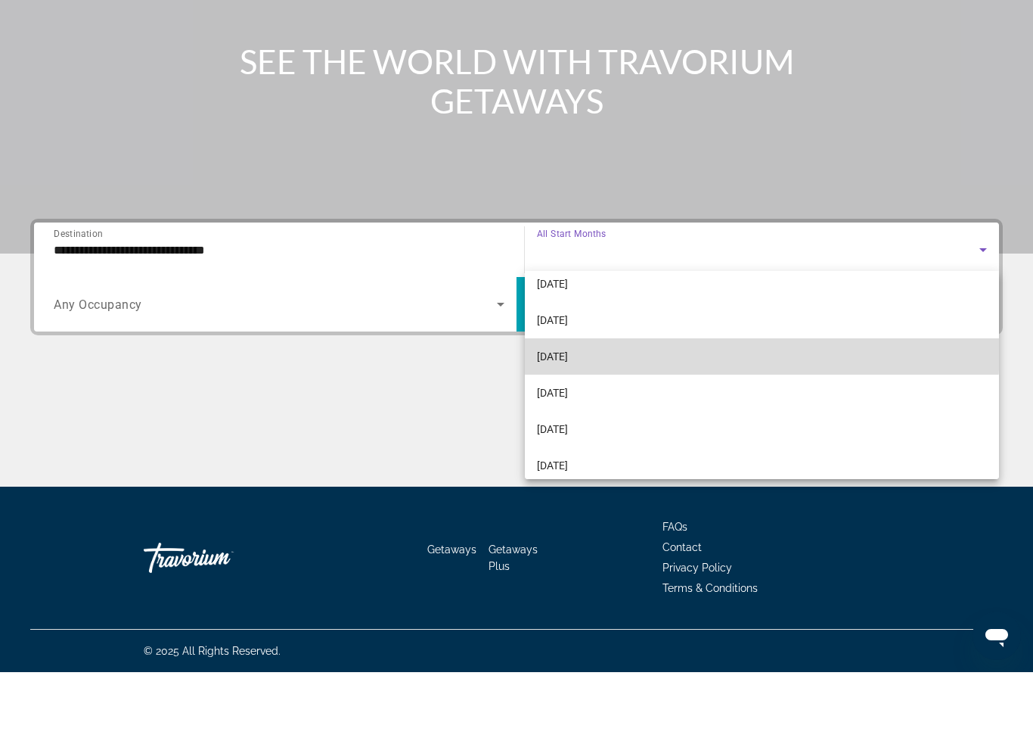
click at [559, 404] on mat-option "[DATE]" at bounding box center [762, 422] width 474 height 36
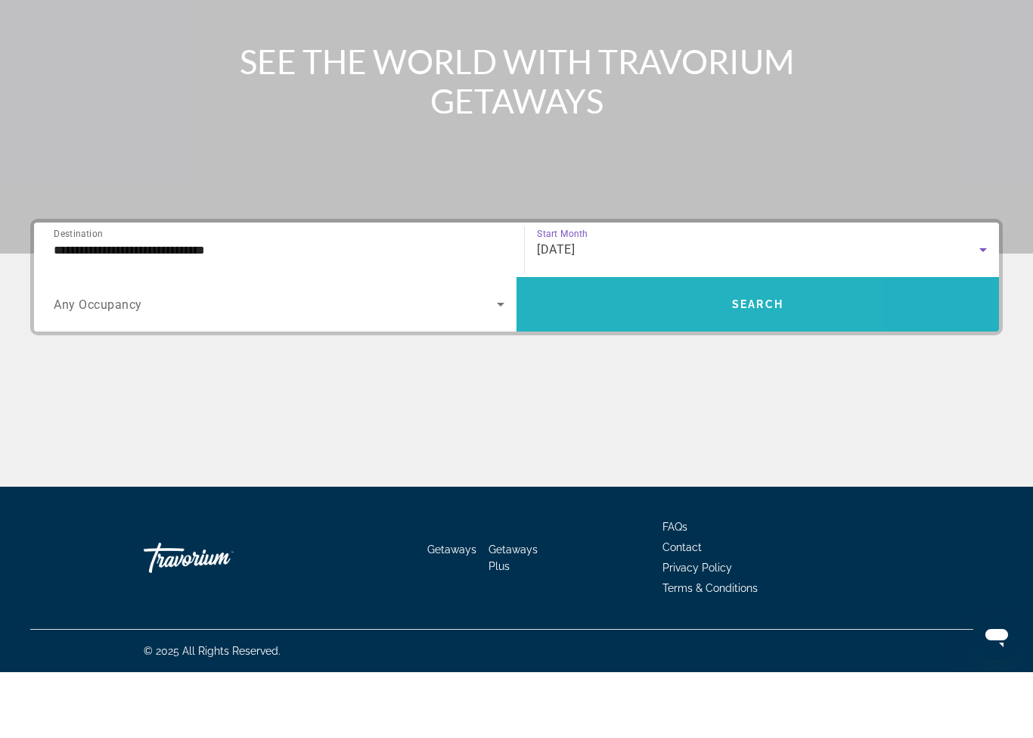
click at [654, 352] on span "Search widget" at bounding box center [758, 370] width 483 height 36
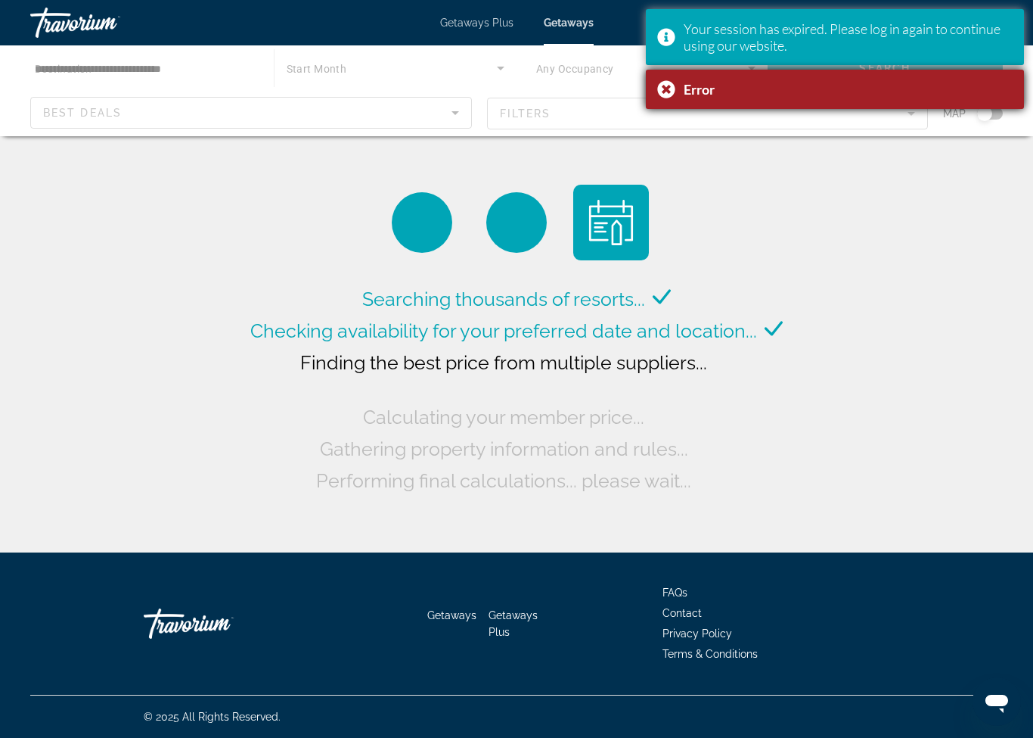
click at [661, 92] on div "Error" at bounding box center [835, 89] width 378 height 39
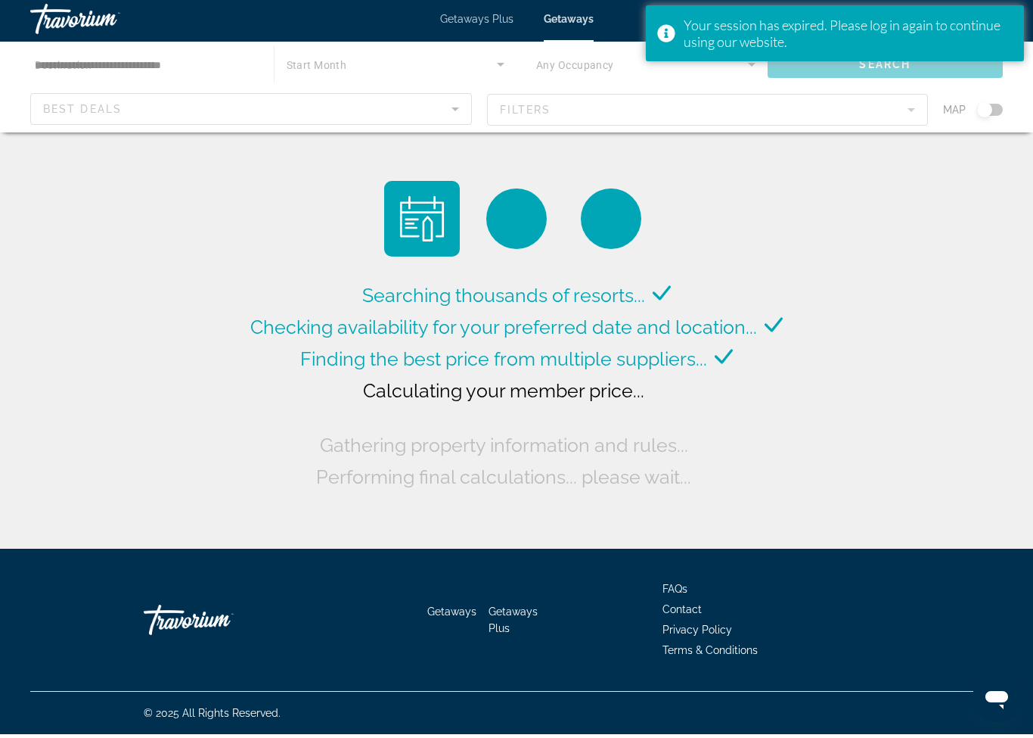
click at [412, 75] on div "Main content" at bounding box center [516, 90] width 1033 height 91
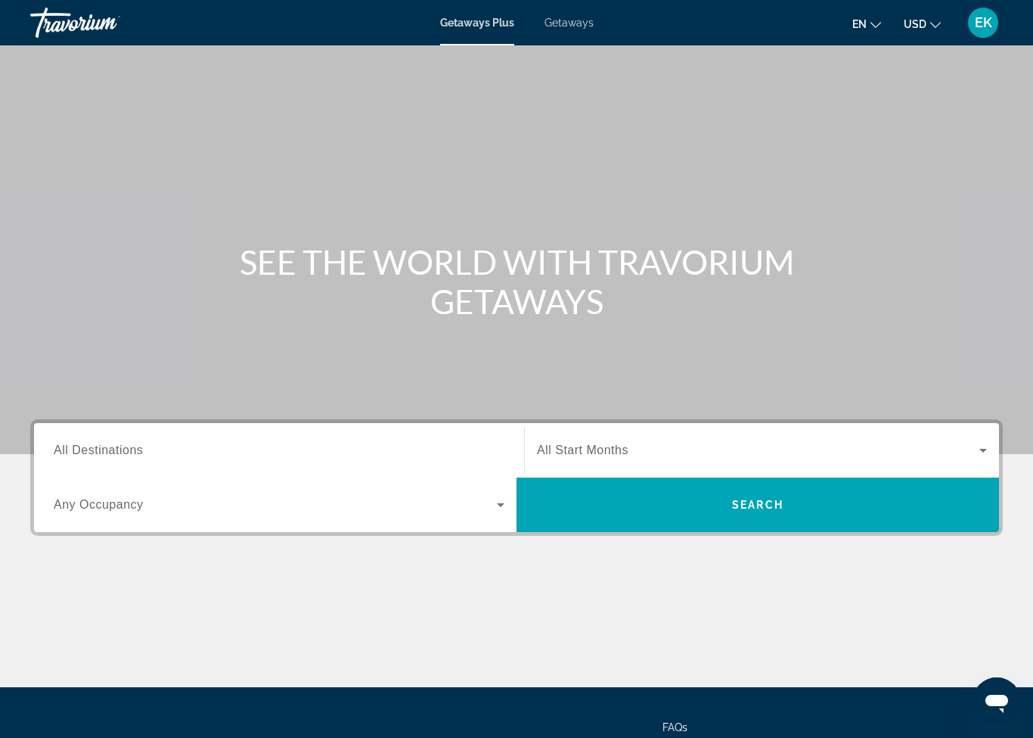
click at [71, 447] on span "All Destinations" at bounding box center [98, 449] width 89 height 13
click at [71, 447] on input "Destination All Destinations" at bounding box center [279, 451] width 451 height 18
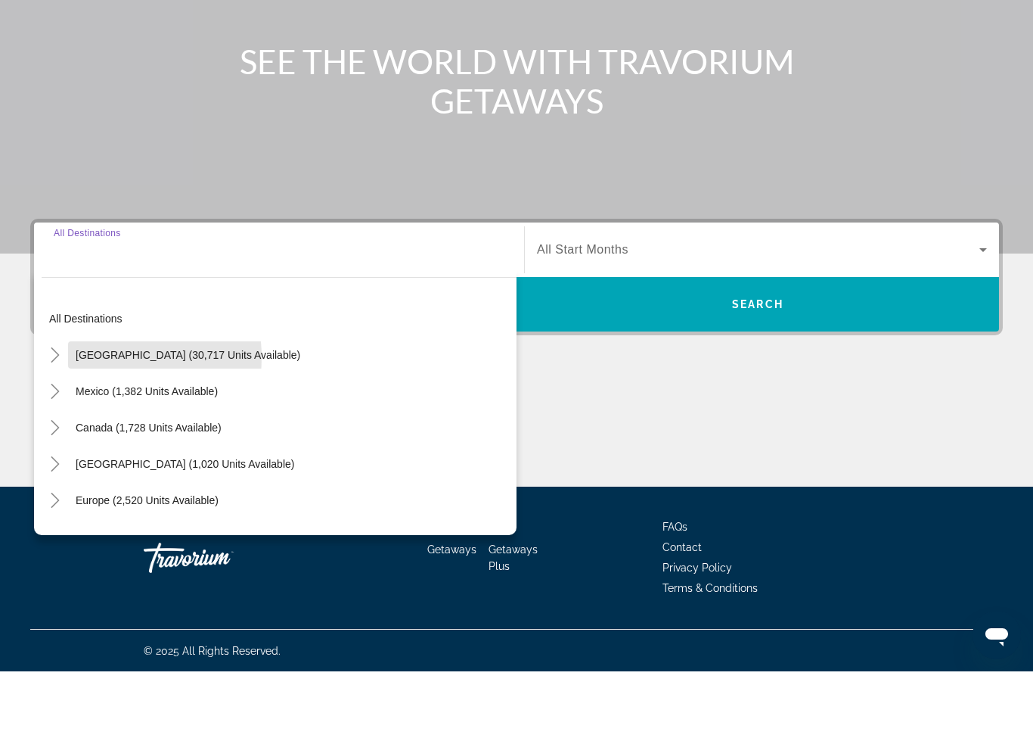
scroll to position [135, 0]
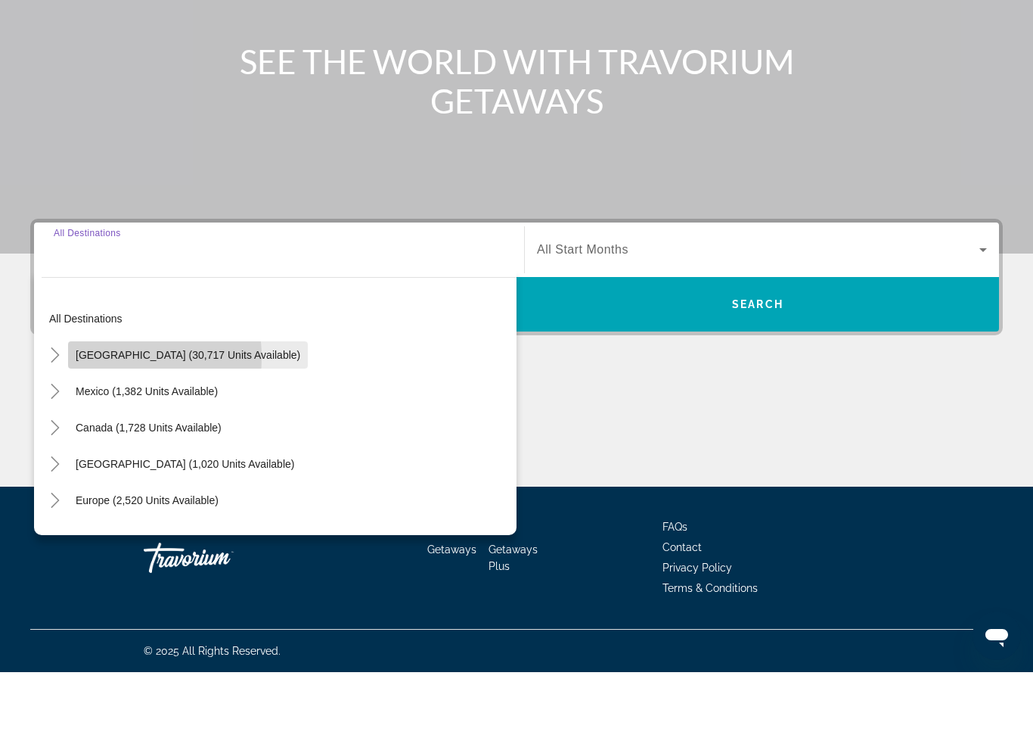
click at [85, 415] on span "[GEOGRAPHIC_DATA] (30,717 units available)" at bounding box center [188, 421] width 225 height 12
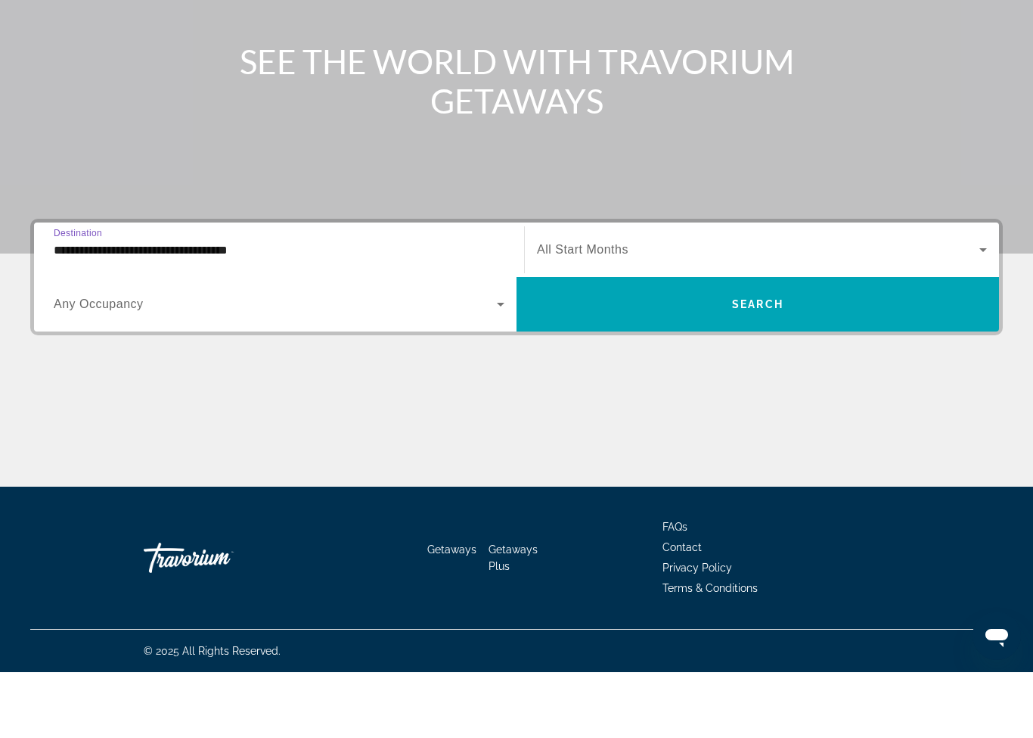
click at [71, 307] on input "**********" at bounding box center [279, 316] width 451 height 18
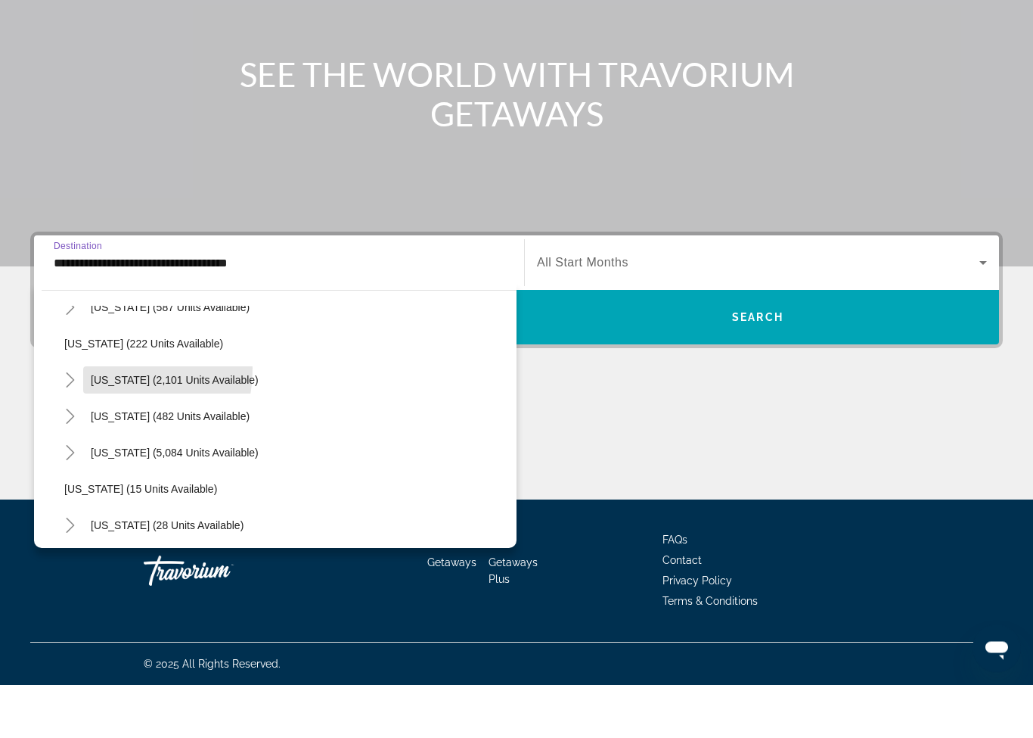
scroll to position [101, 0]
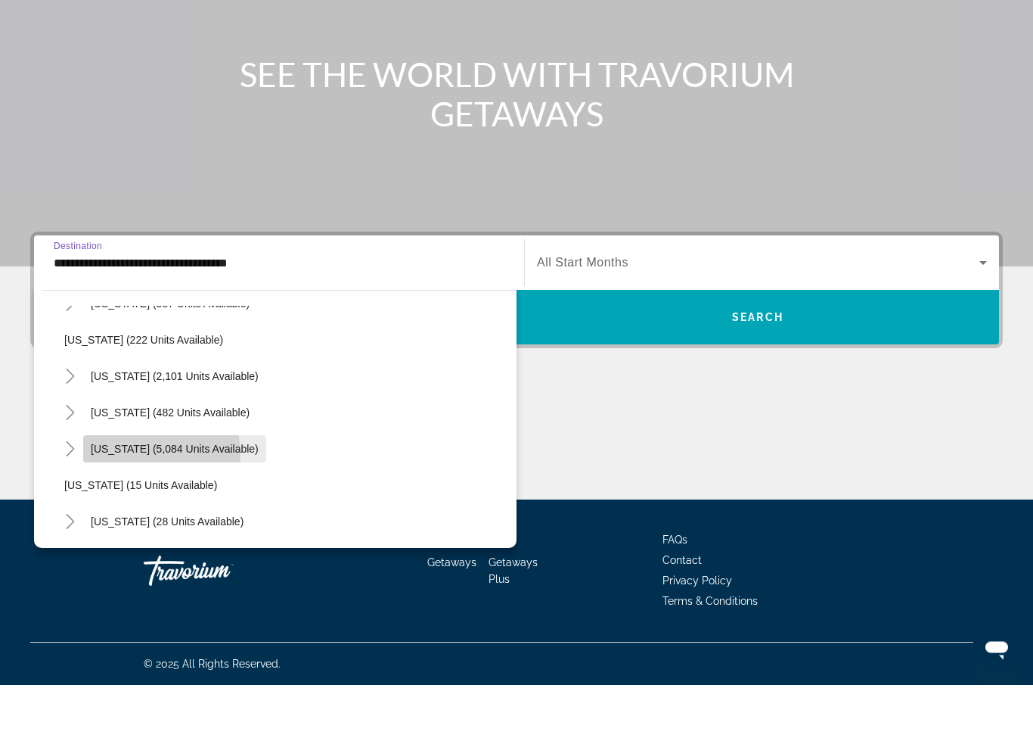
click at [118, 484] on span "Search widget" at bounding box center [174, 502] width 183 height 36
type input "**********"
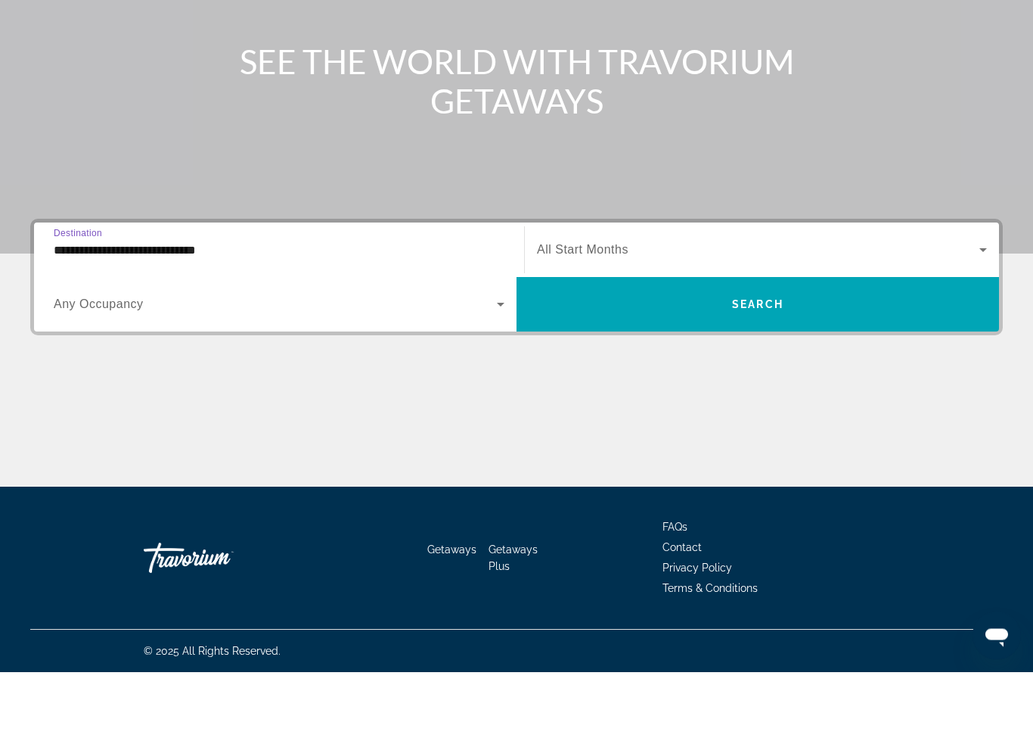
click at [593, 307] on span "Search widget" at bounding box center [758, 316] width 443 height 18
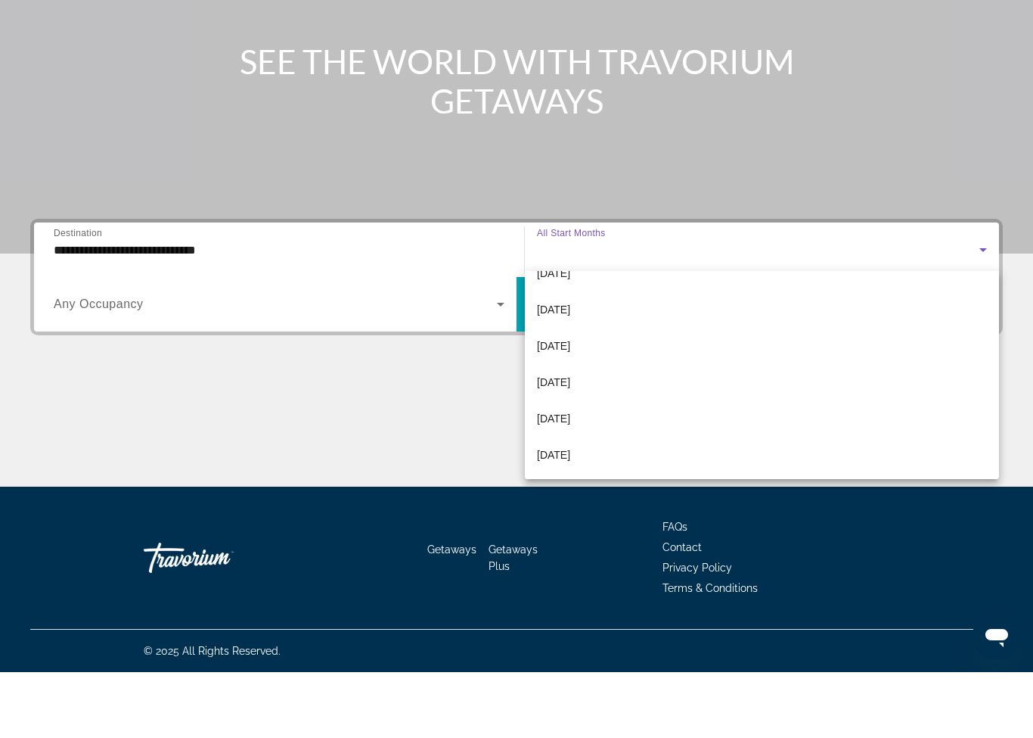
scroll to position [312, 0]
click at [510, 285] on div at bounding box center [516, 369] width 1033 height 738
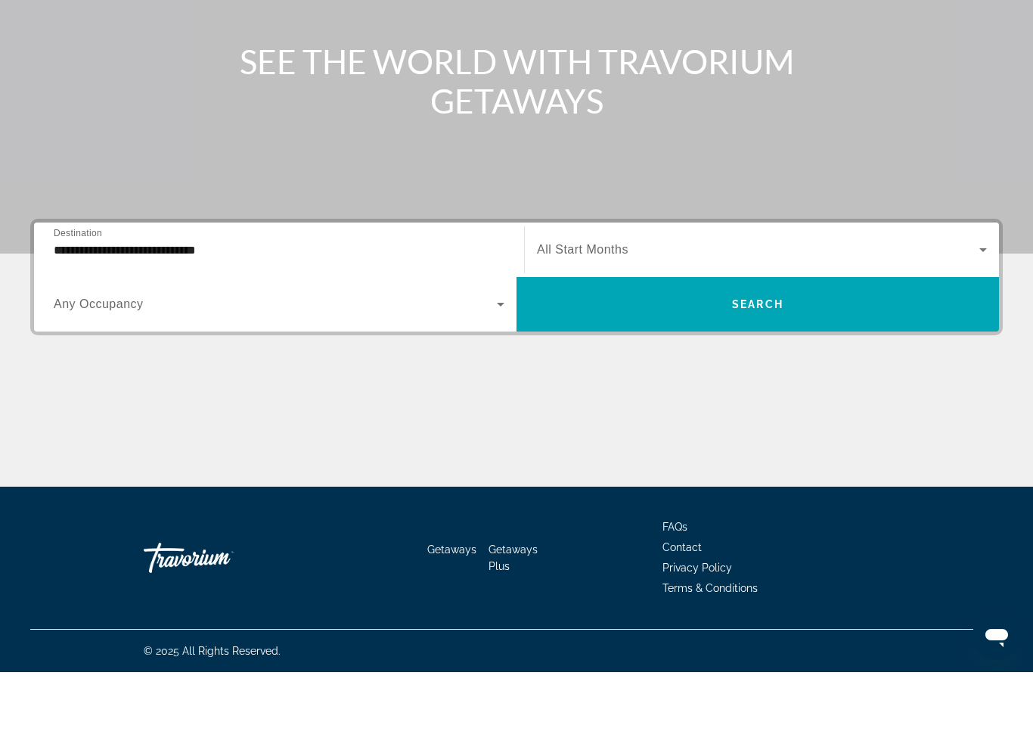
scroll to position [134, 0]
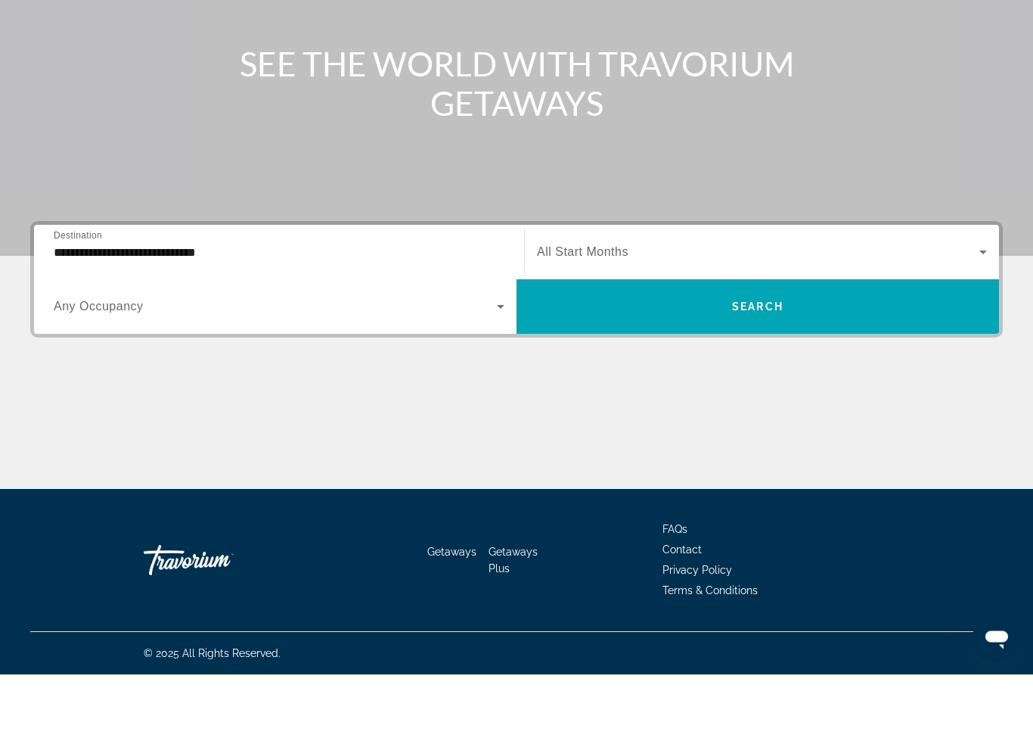
click at [582, 307] on span "Search widget" at bounding box center [758, 316] width 443 height 18
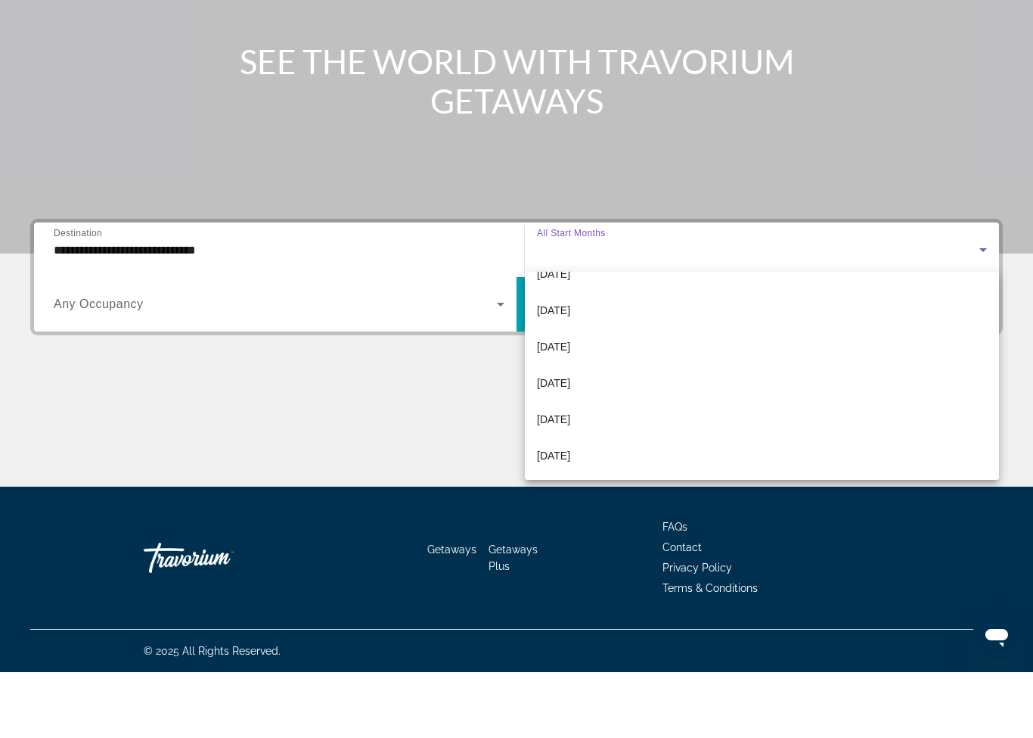
scroll to position [312, 0]
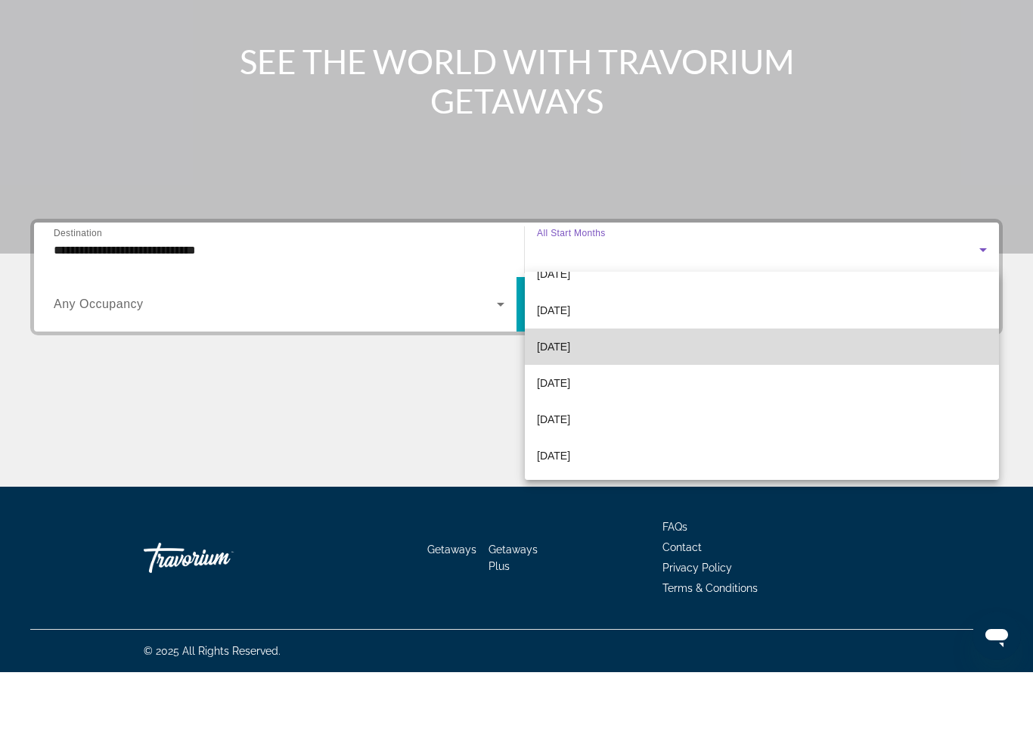
click at [545, 403] on span "[DATE]" at bounding box center [553, 412] width 33 height 18
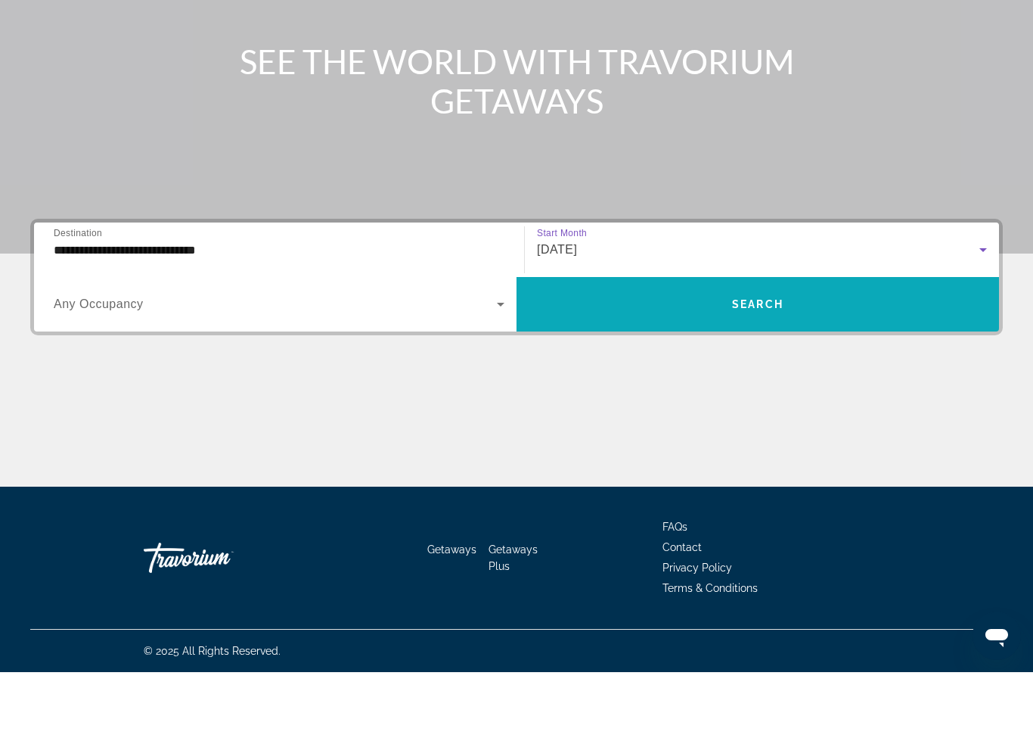
click at [574, 352] on span "Search widget" at bounding box center [758, 370] width 483 height 36
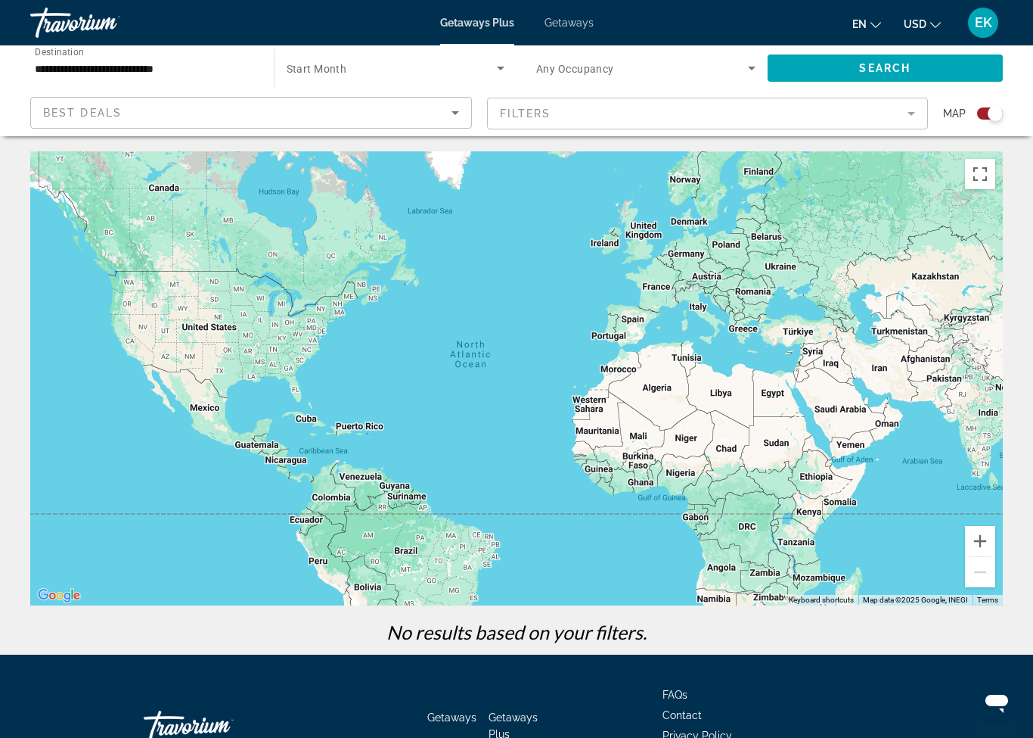
click at [536, 104] on mat-form-field "Filters" at bounding box center [708, 114] width 442 height 32
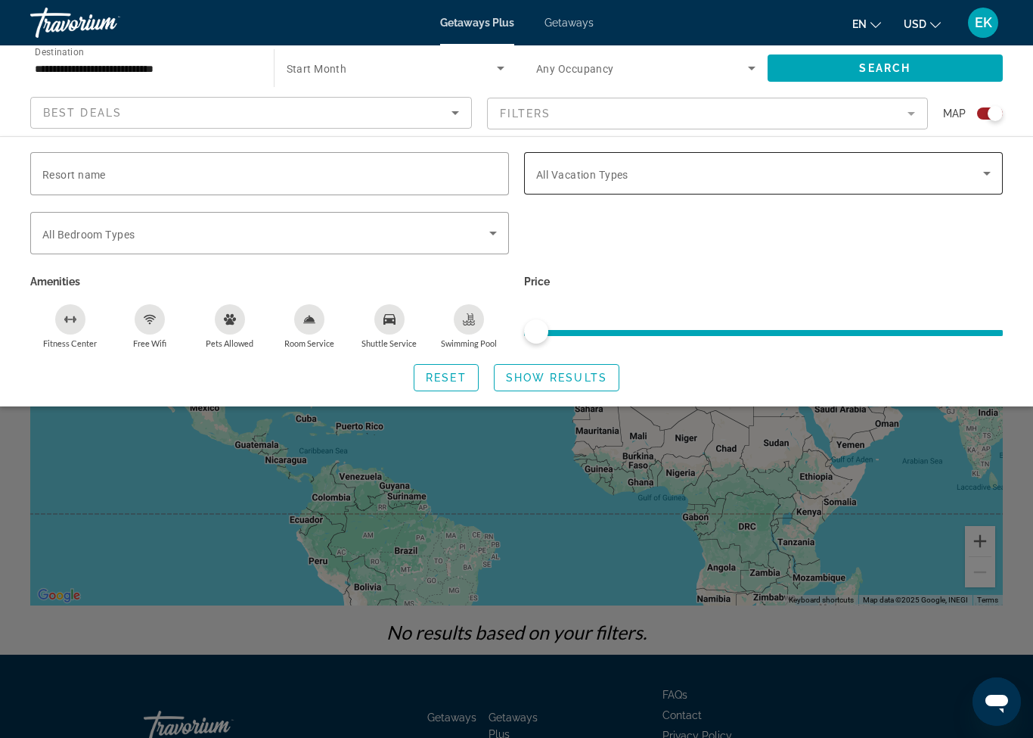
click at [570, 165] on span "Search widget" at bounding box center [759, 173] width 447 height 18
click at [449, 107] on icon "Sort by" at bounding box center [455, 113] width 18 height 18
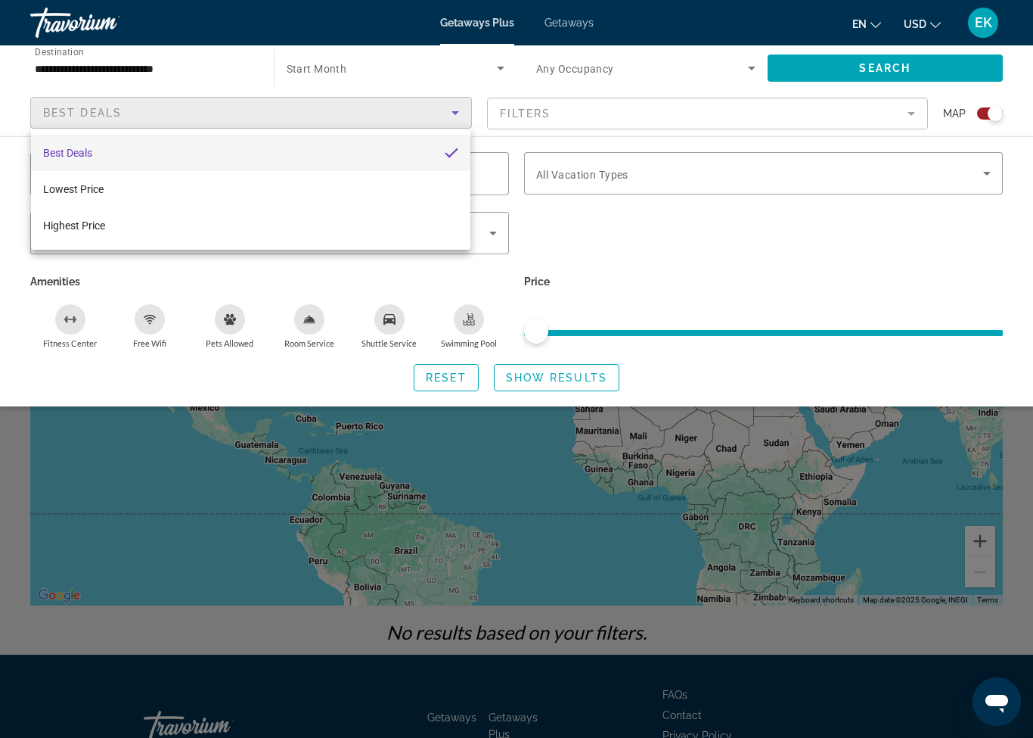
click at [496, 68] on div at bounding box center [516, 369] width 1033 height 738
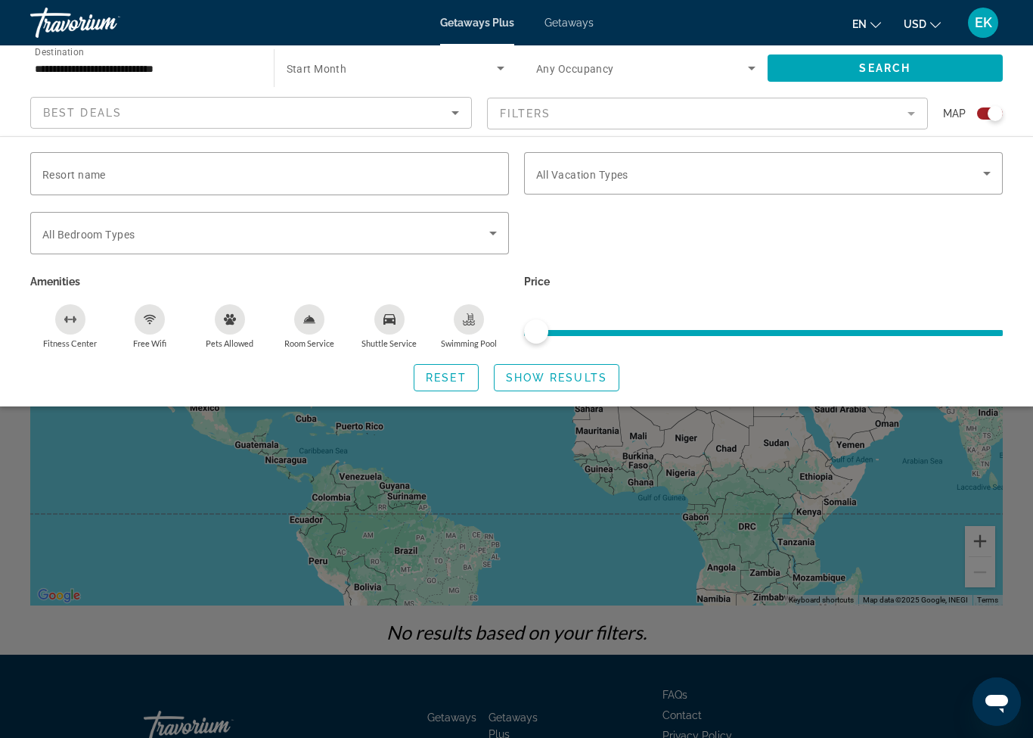
click at [505, 68] on icon "Search widget" at bounding box center [501, 68] width 18 height 18
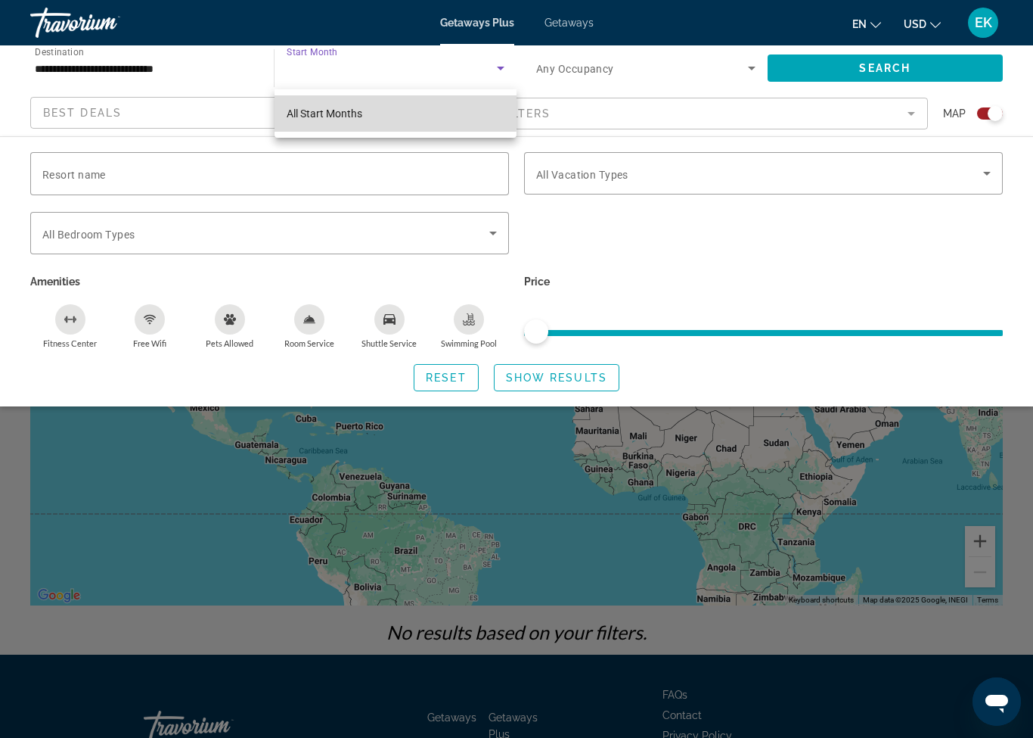
click at [294, 110] on span "All Start Months" at bounding box center [325, 113] width 76 height 12
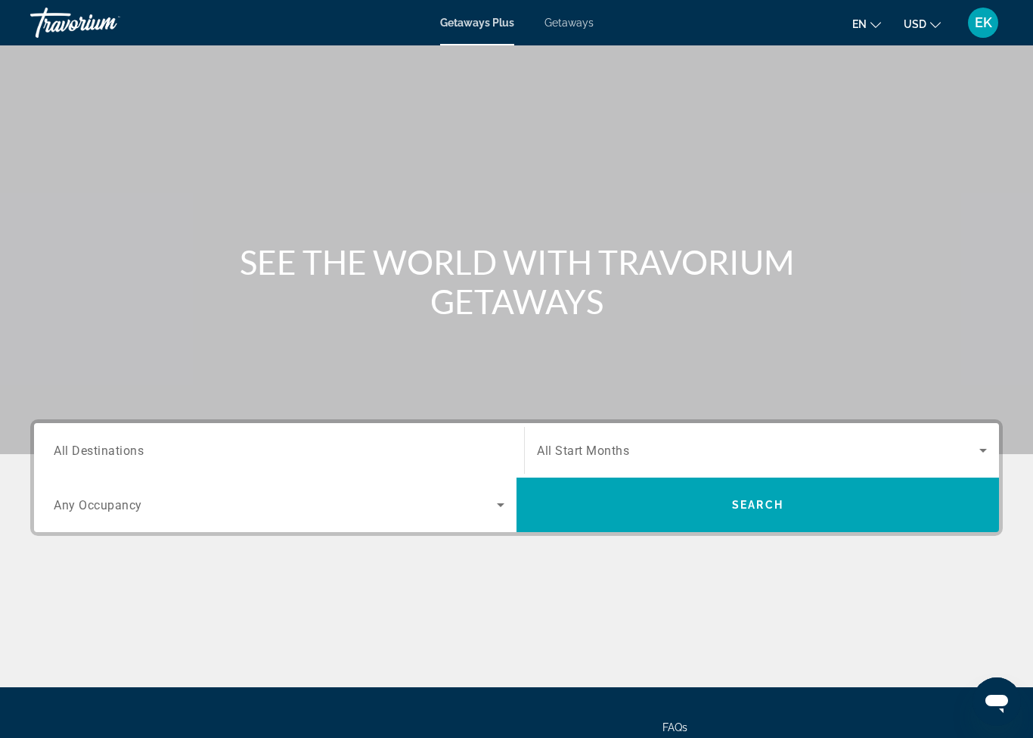
click at [76, 445] on span "All Destinations" at bounding box center [99, 450] width 90 height 14
click at [76, 445] on input "Destination All Destinations" at bounding box center [279, 451] width 451 height 18
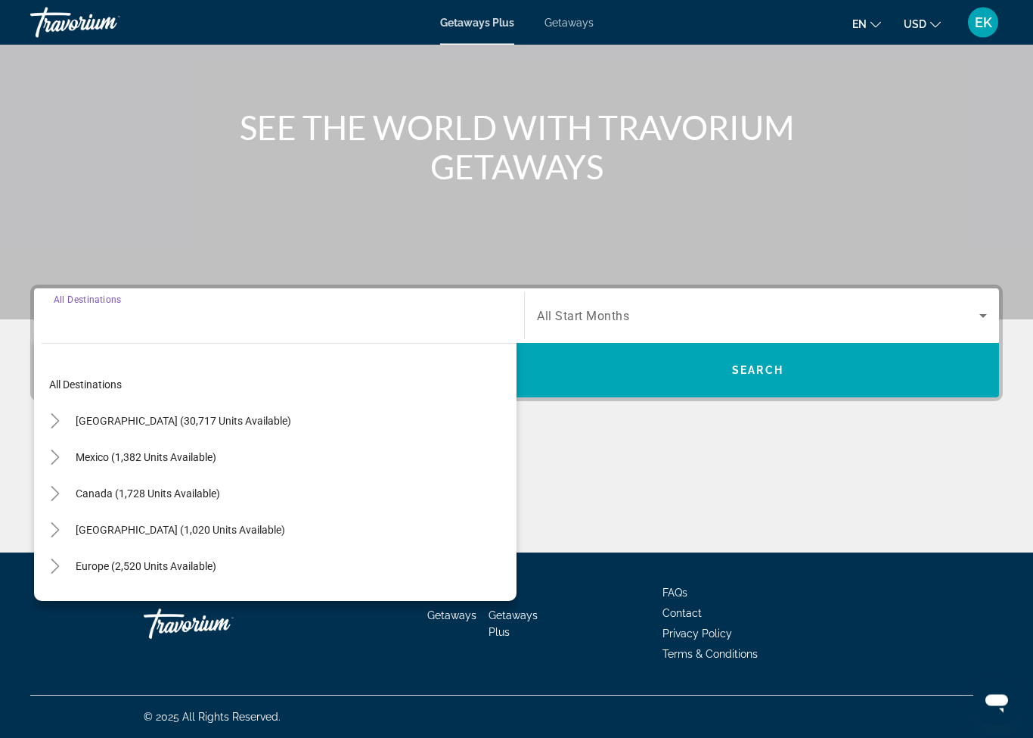
scroll to position [135, 0]
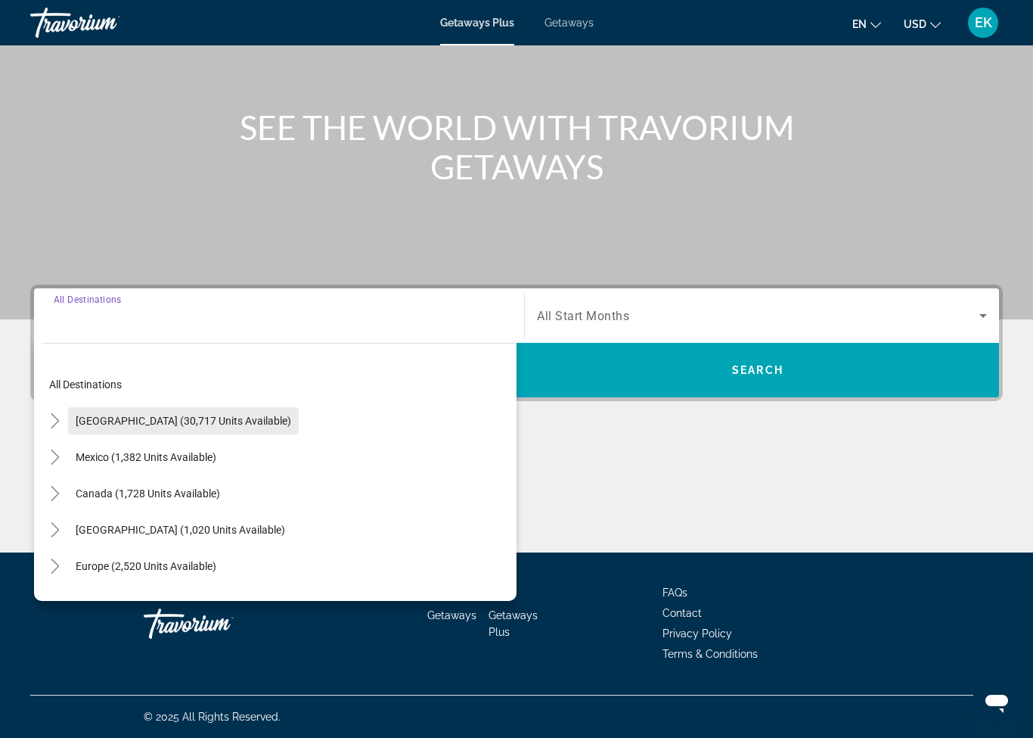
click at [82, 426] on span "[GEOGRAPHIC_DATA] (30,717 units available)" at bounding box center [184, 421] width 216 height 12
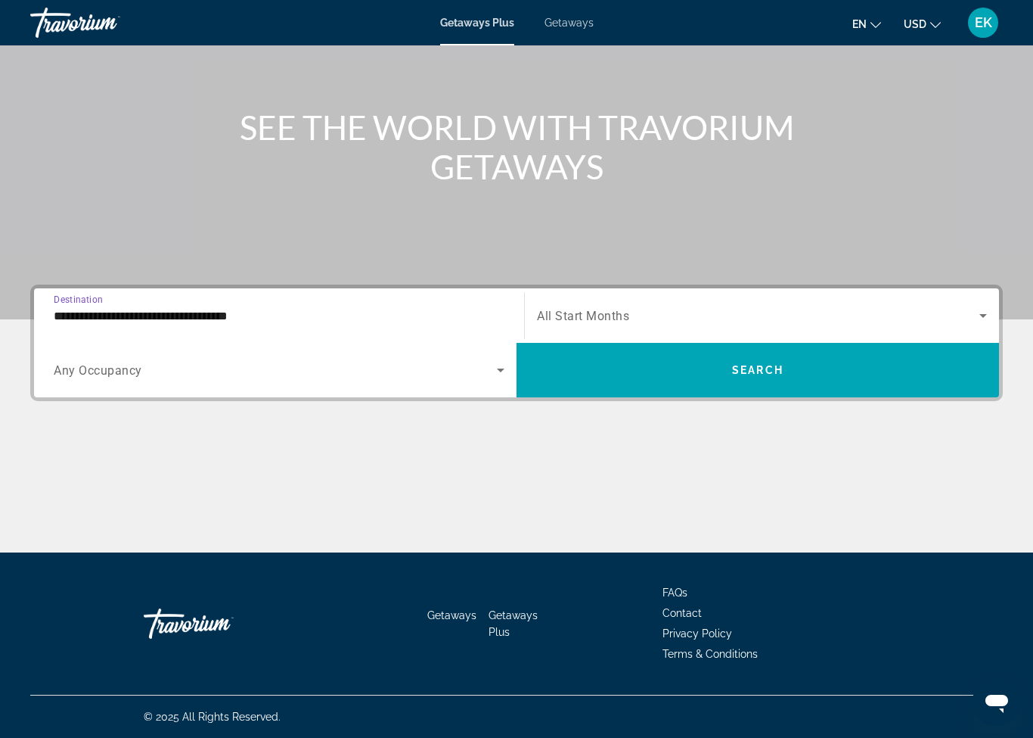
click at [64, 313] on input "**********" at bounding box center [279, 316] width 451 height 18
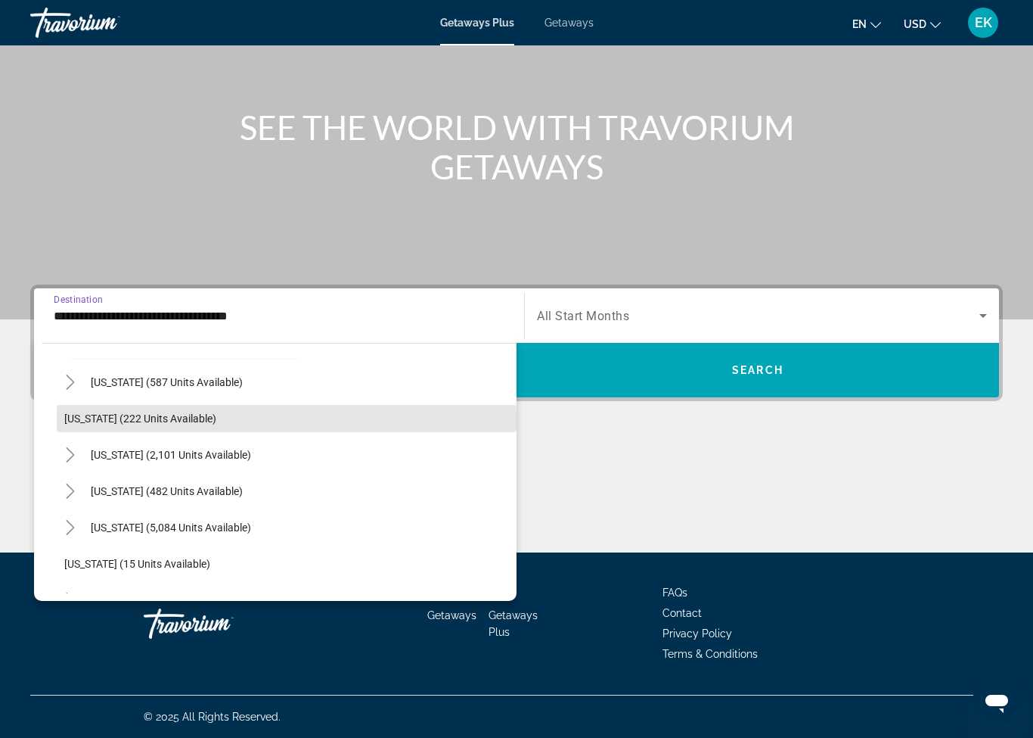
scroll to position [84, 0]
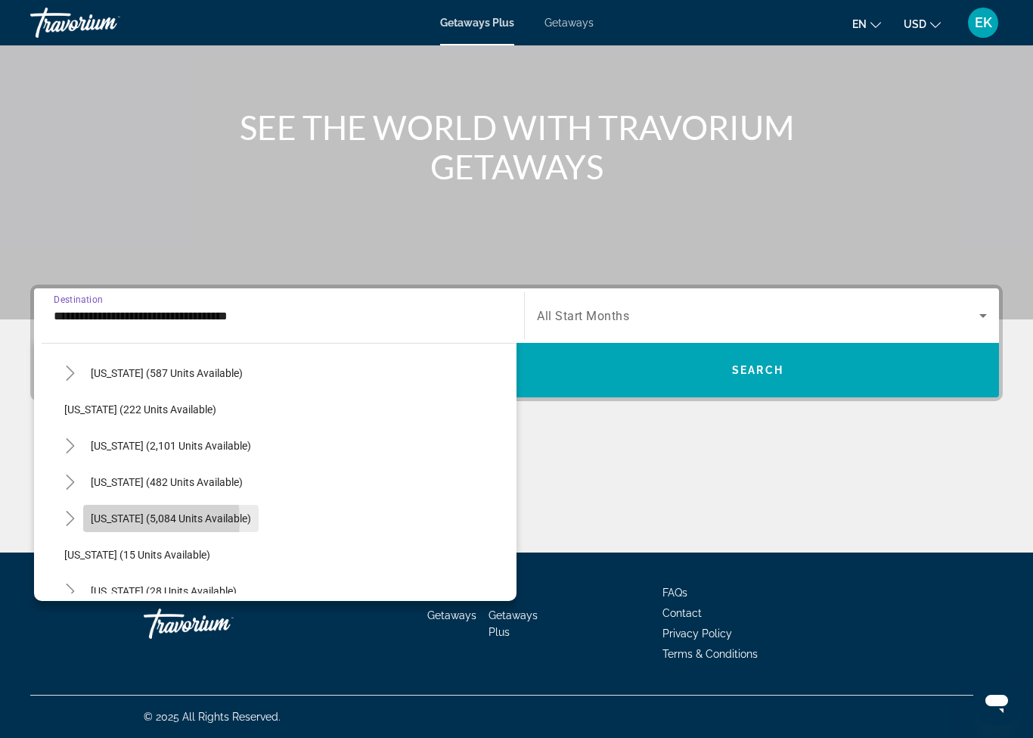
click at [107, 522] on span "[US_STATE] (5,084 units available)" at bounding box center [171, 518] width 160 height 12
type input "**********"
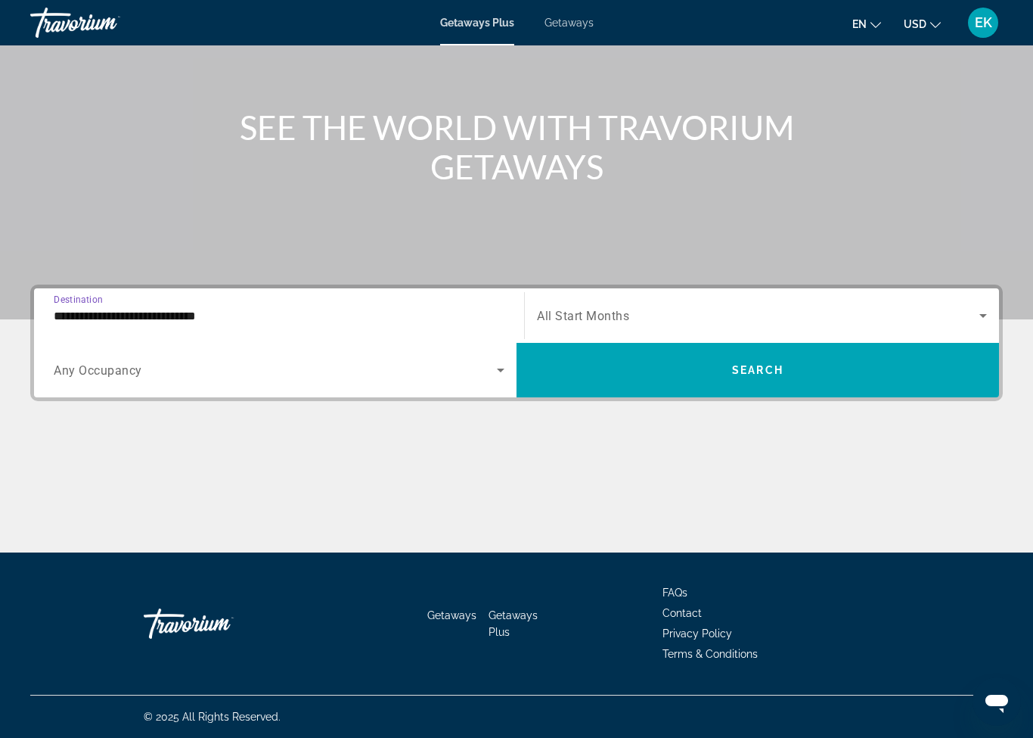
click at [578, 306] on span "Search widget" at bounding box center [758, 315] width 443 height 18
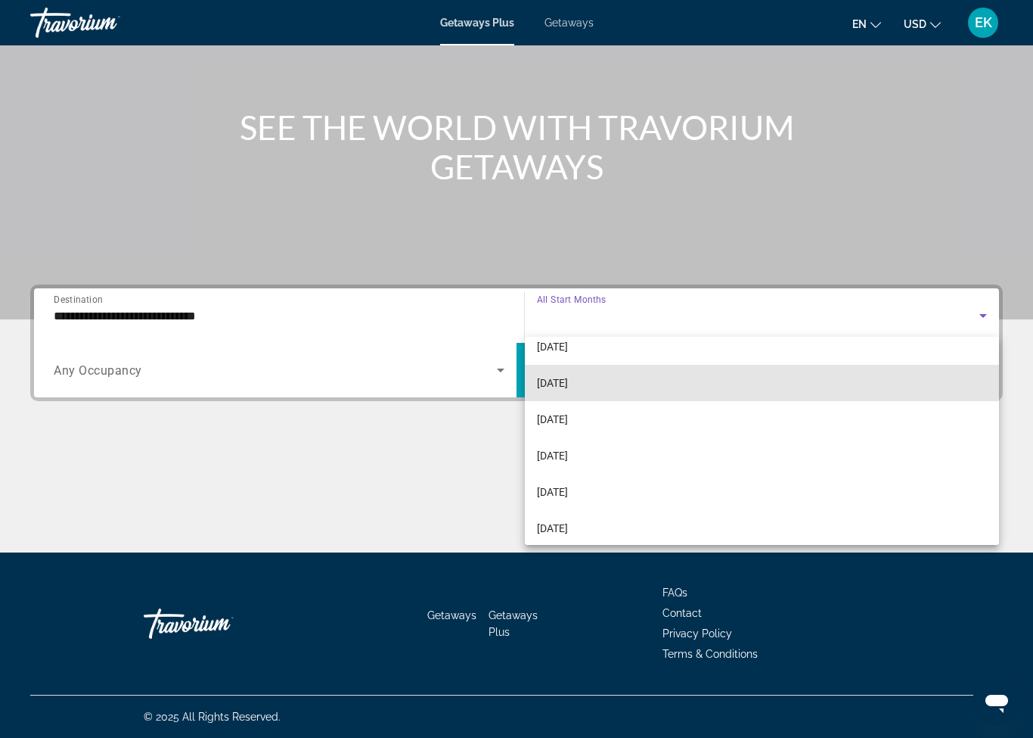
scroll to position [272, 0]
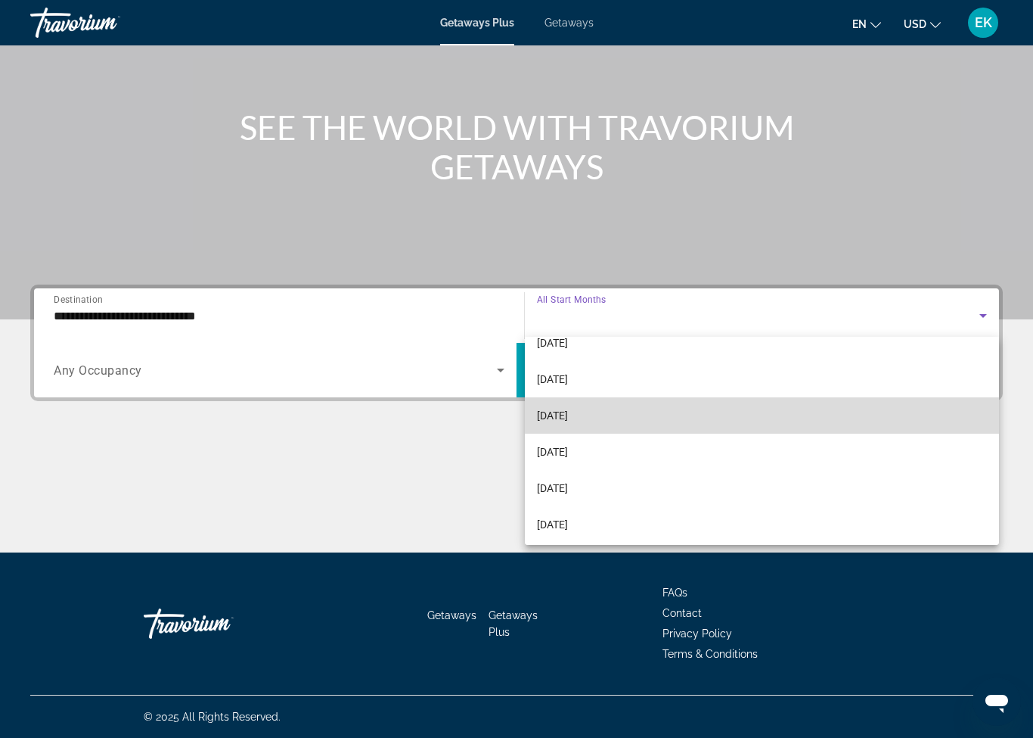
click at [568, 415] on span "[DATE]" at bounding box center [552, 415] width 31 height 18
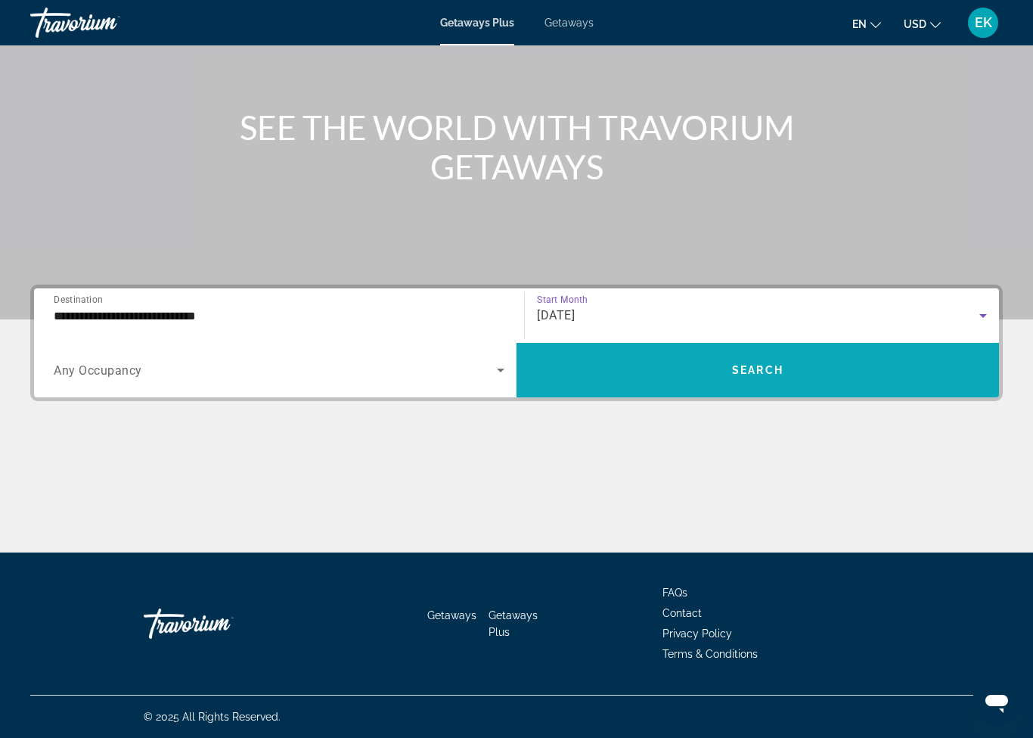
click at [592, 369] on span "Search widget" at bounding box center [758, 370] width 483 height 36
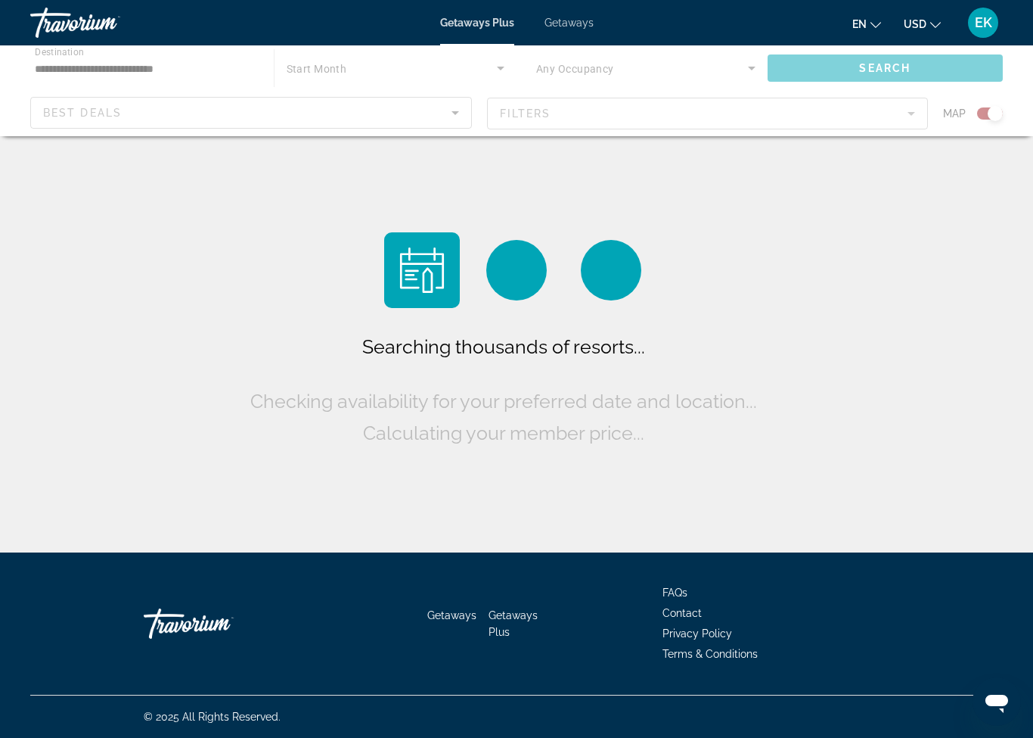
scroll to position [37, 0]
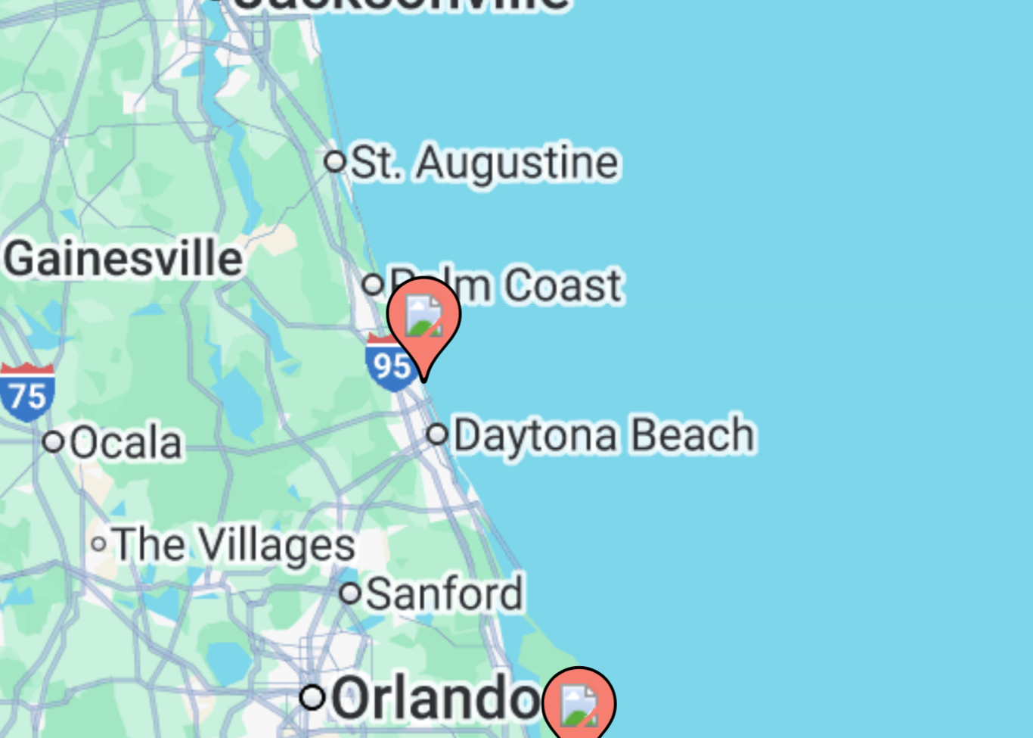
type input "**********"
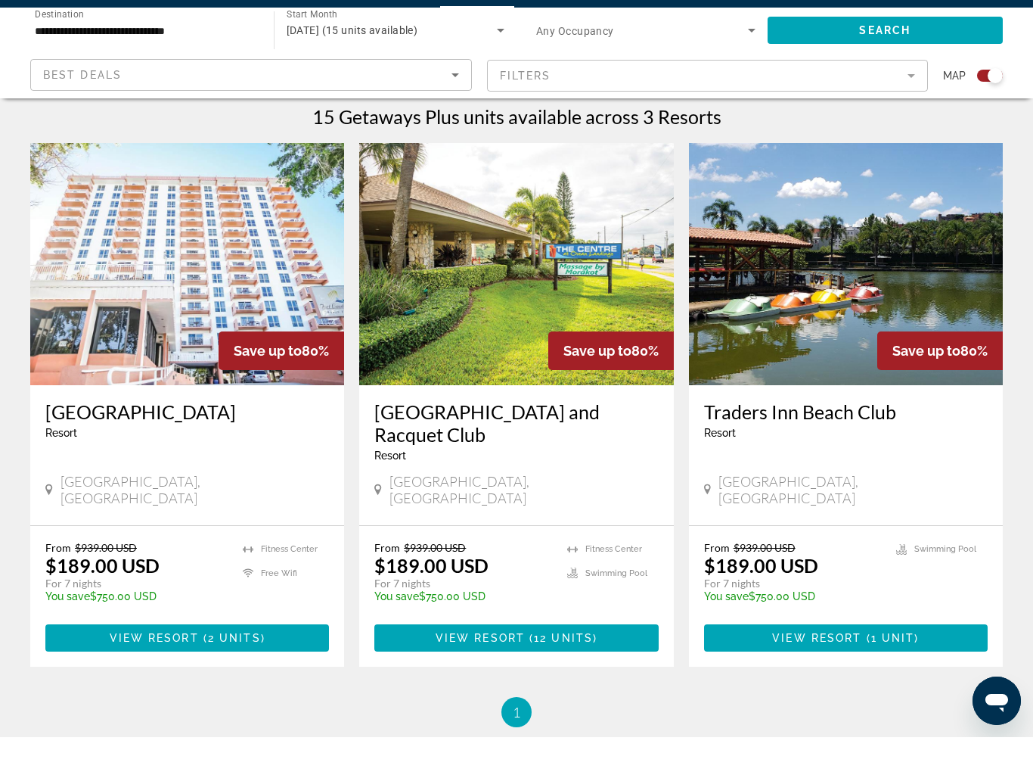
scroll to position [478, 0]
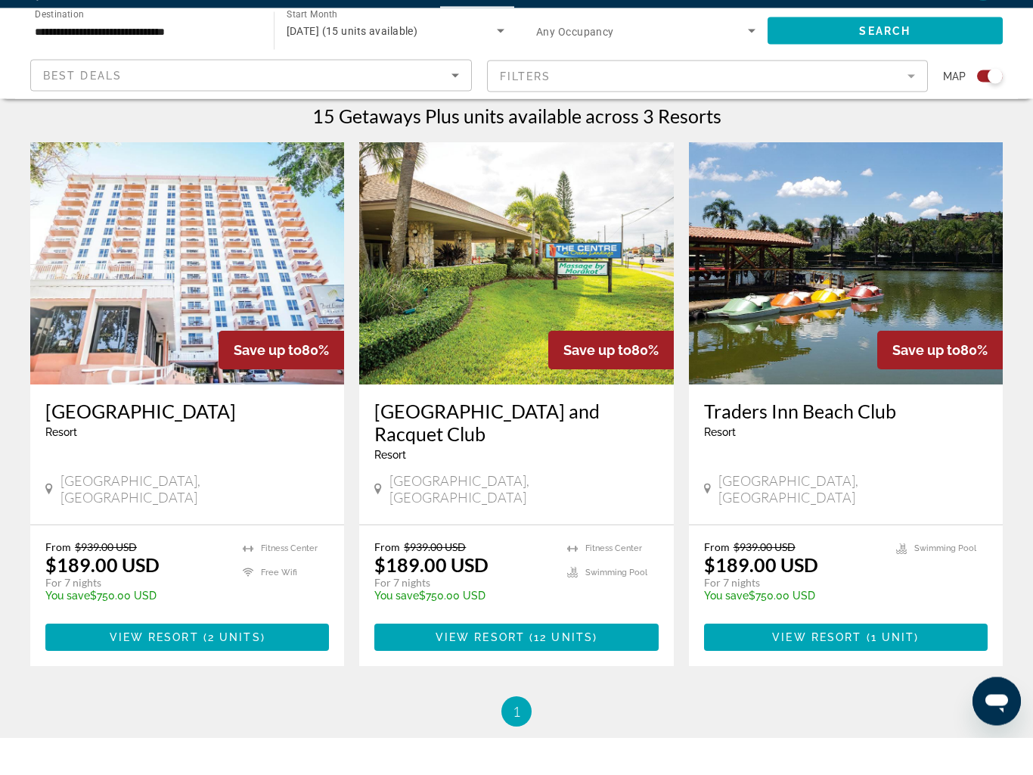
click at [79, 437] on h3 "[GEOGRAPHIC_DATA]" at bounding box center [187, 448] width 284 height 23
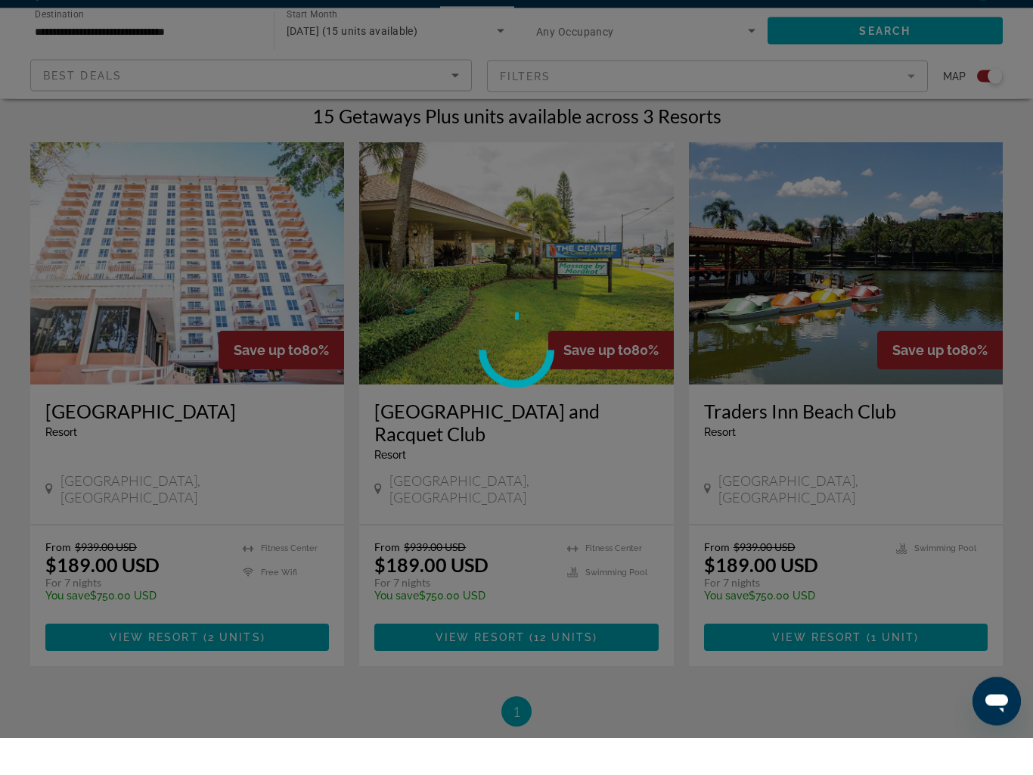
scroll to position [479, 0]
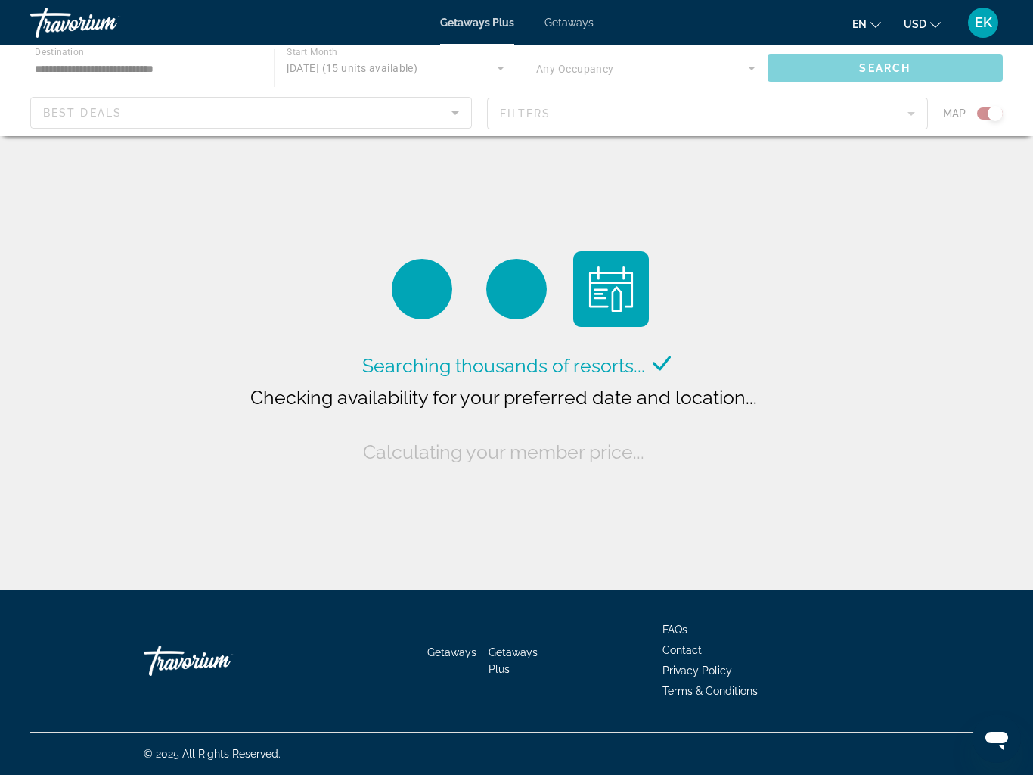
click at [567, 17] on span "Getaways" at bounding box center [569, 23] width 49 height 12
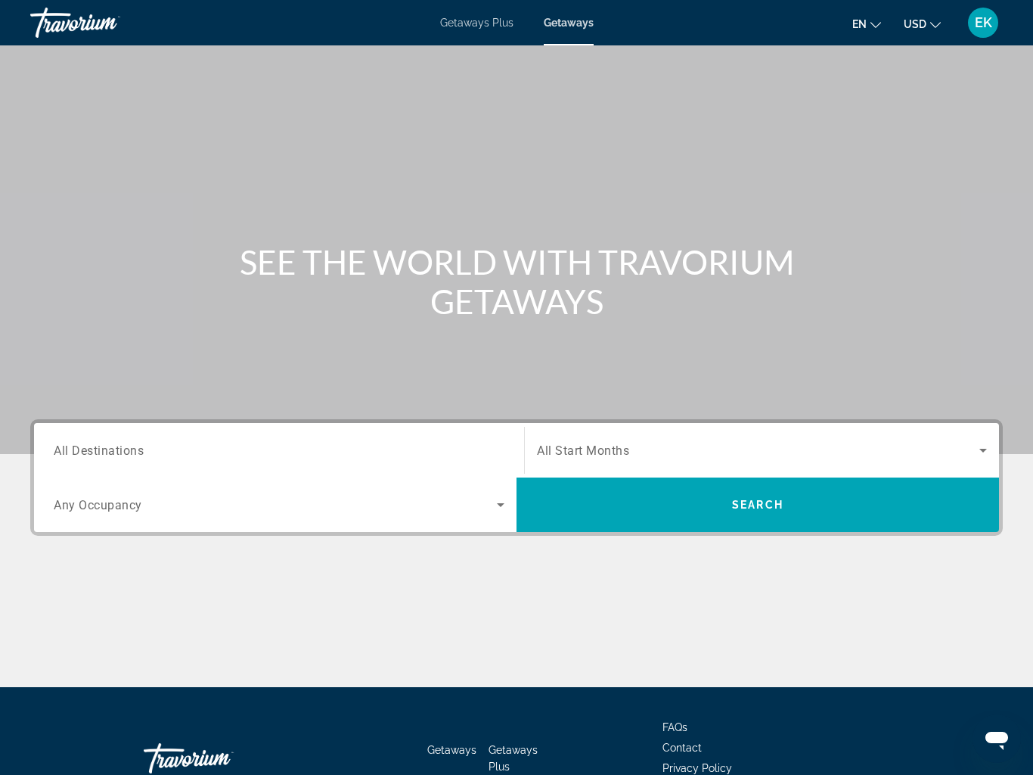
click at [82, 449] on span "All Destinations" at bounding box center [99, 450] width 90 height 14
click at [82, 449] on input "Destination All Destinations" at bounding box center [279, 451] width 451 height 18
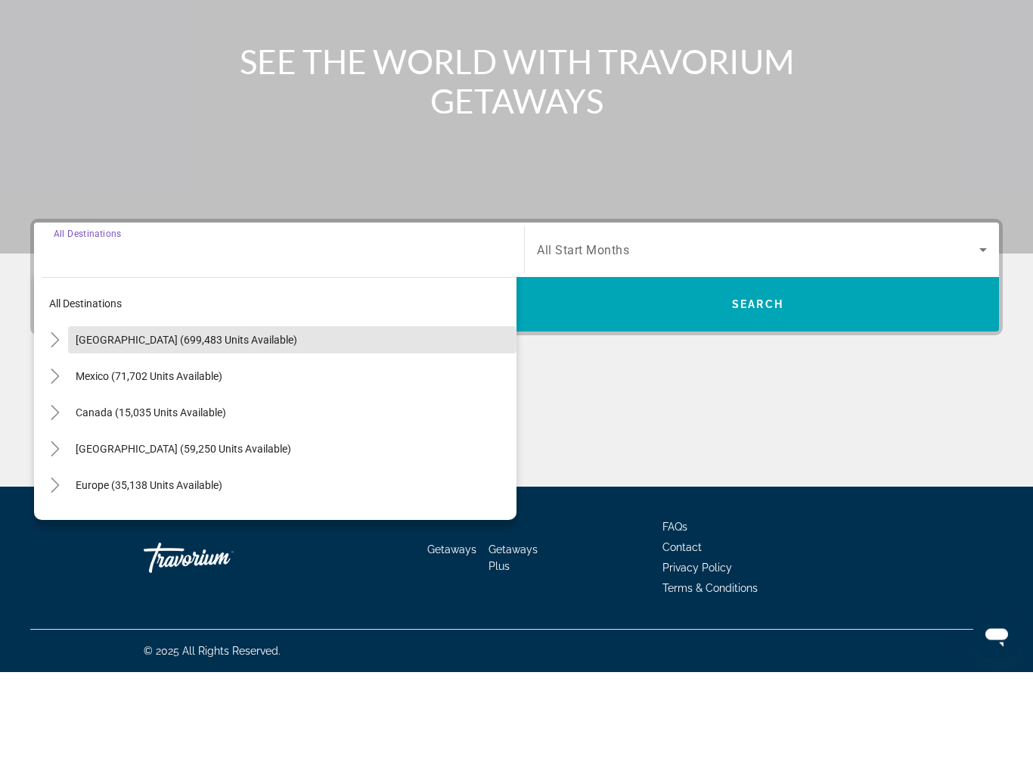
scroll to position [98, 0]
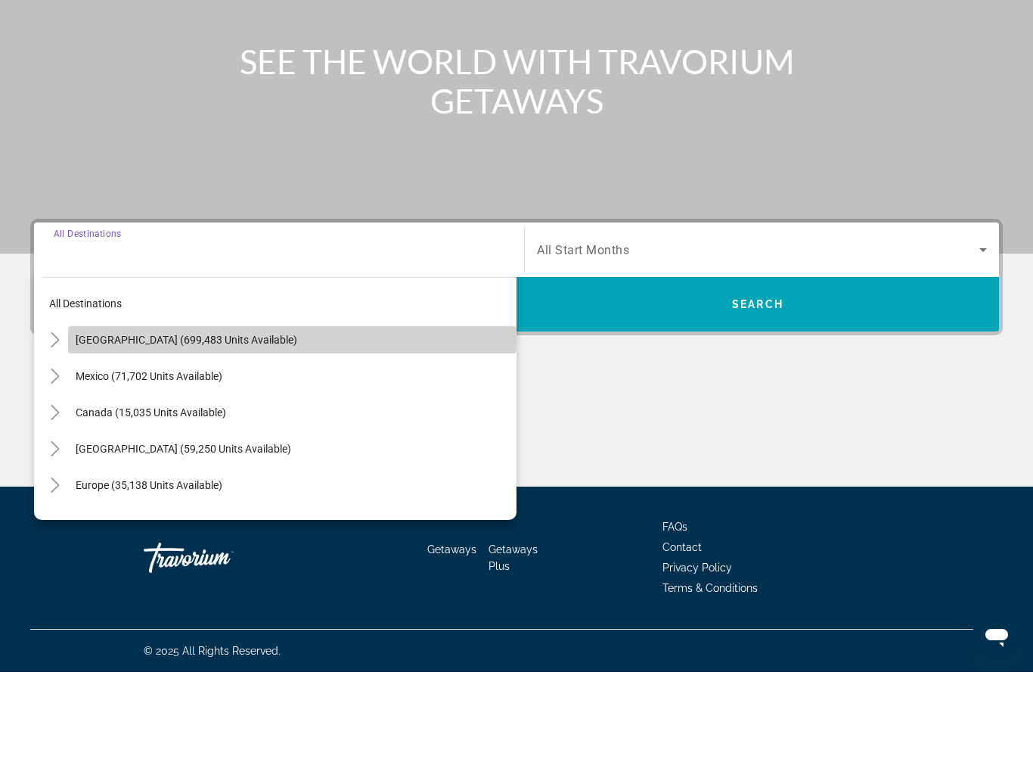
click at [79, 436] on span "[GEOGRAPHIC_DATA] (699,483 units available)" at bounding box center [187, 442] width 222 height 12
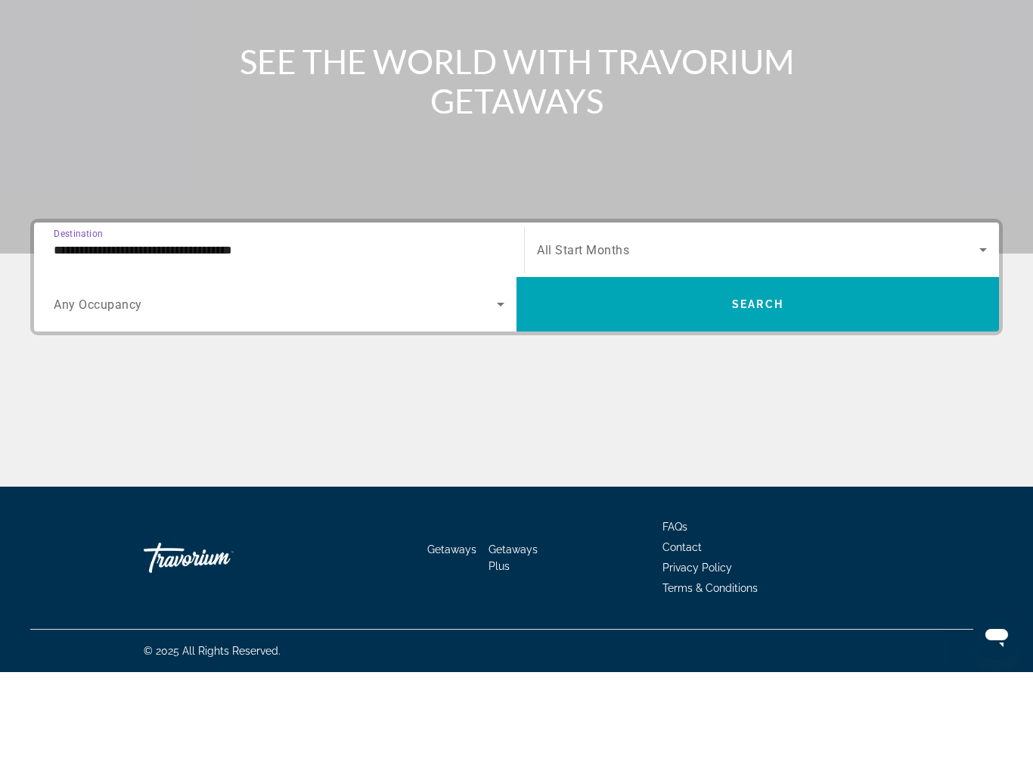
click at [70, 344] on input "**********" at bounding box center [279, 353] width 451 height 18
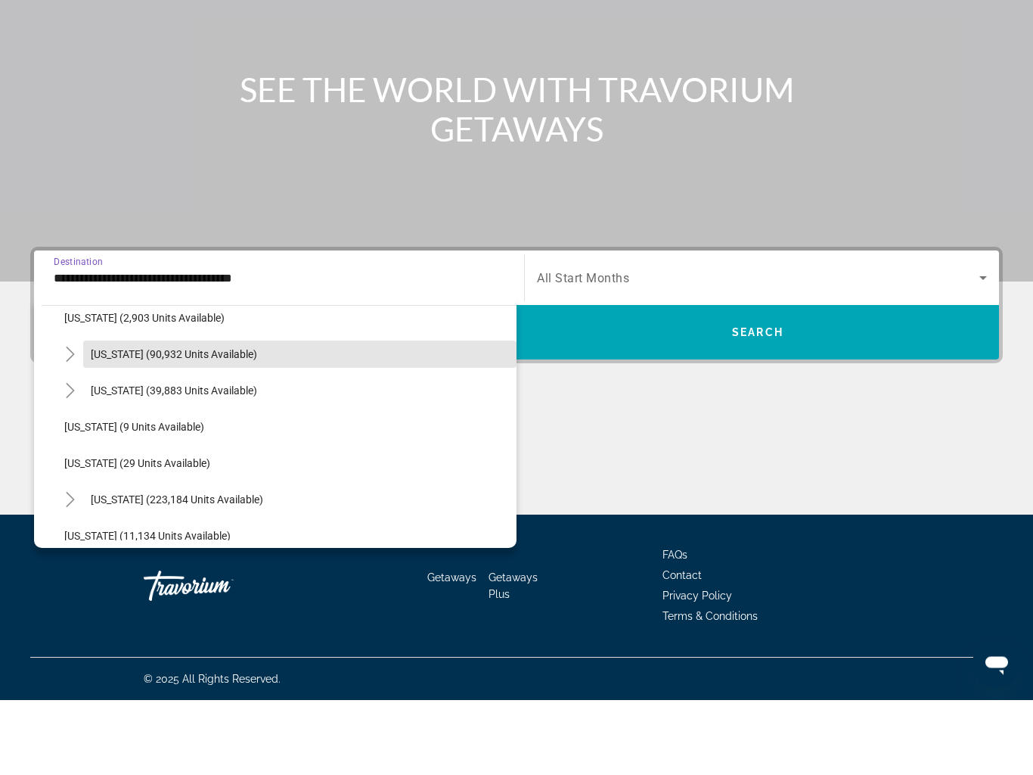
scroll to position [134, 0]
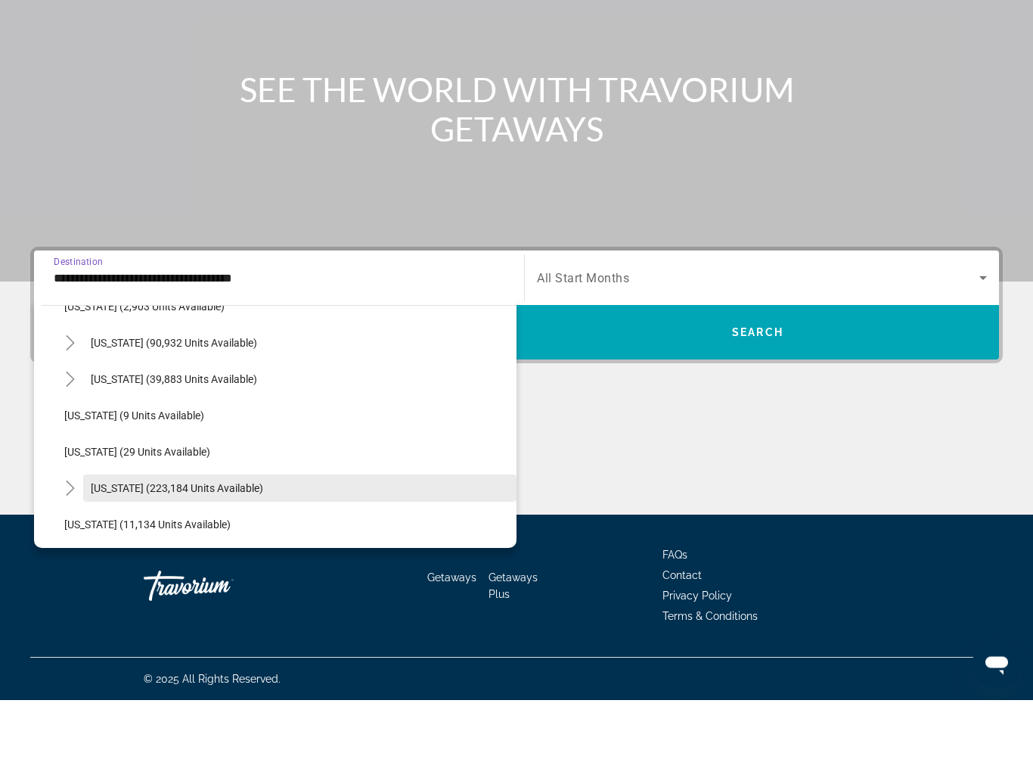
click at [117, 558] on span "[US_STATE] (223,184 units available)" at bounding box center [177, 564] width 172 height 12
type input "**********"
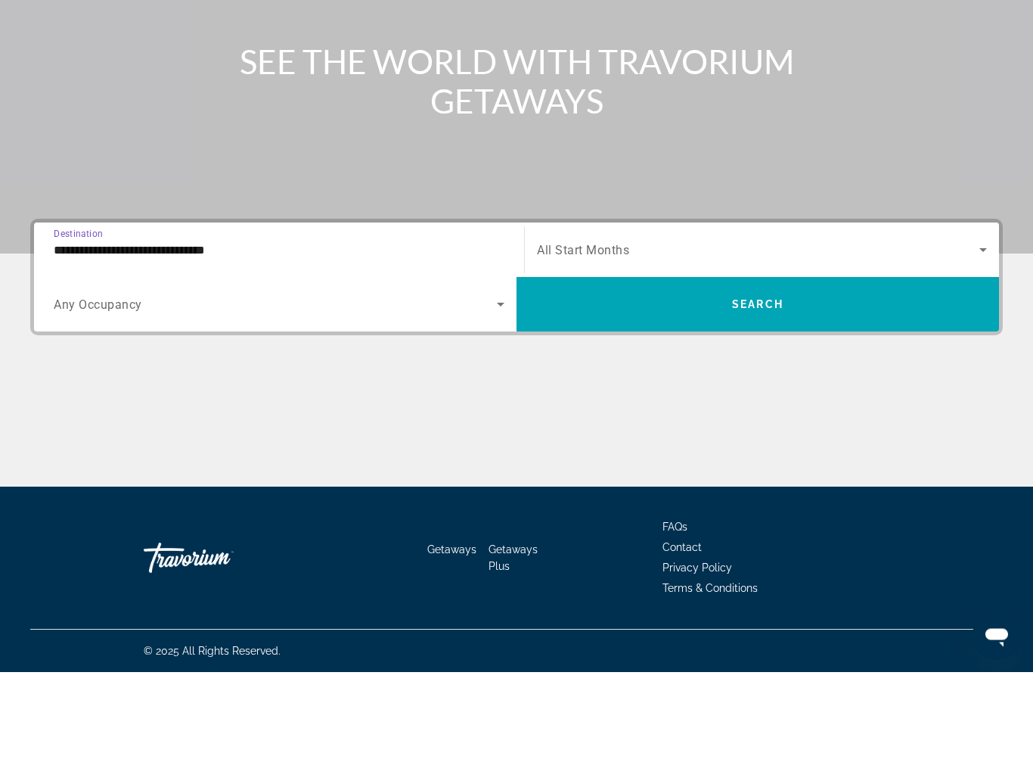
click at [608, 344] on span "Search widget" at bounding box center [758, 353] width 443 height 18
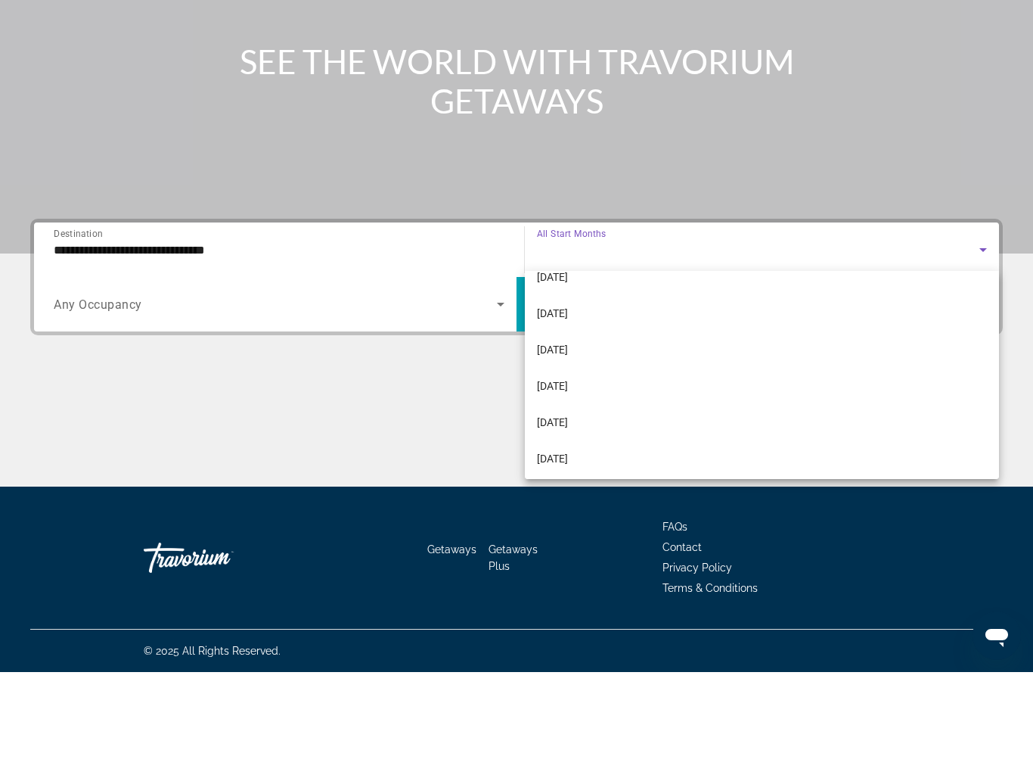
scroll to position [203, 0]
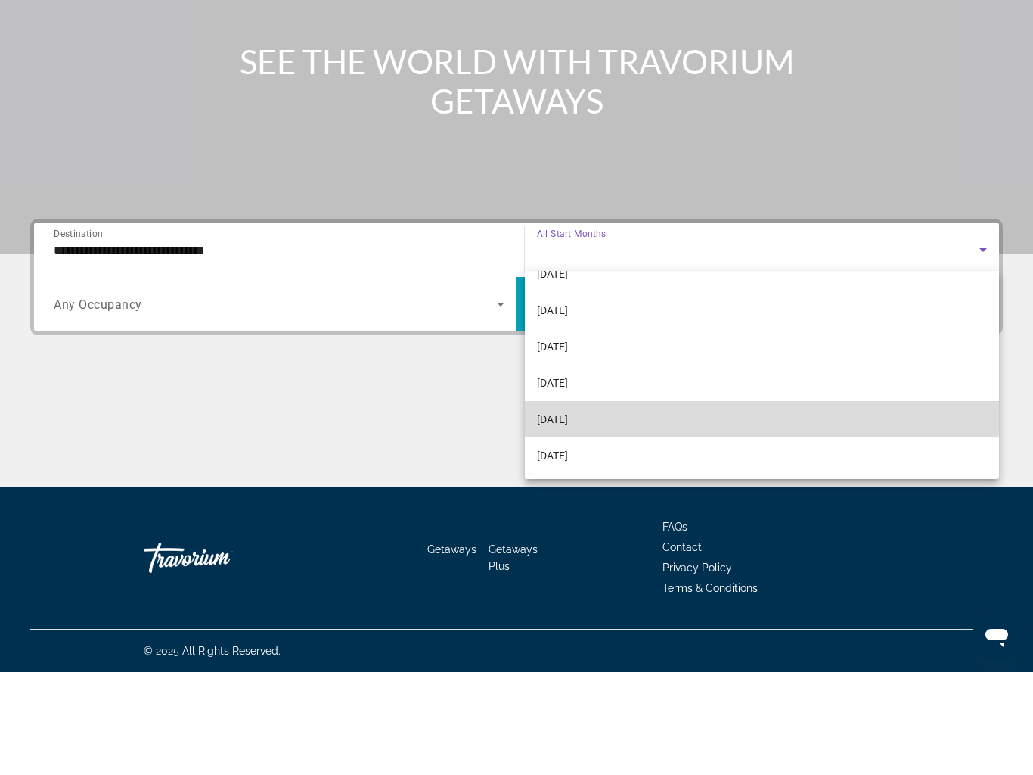
click at [556, 504] on mat-option "[DATE]" at bounding box center [762, 522] width 474 height 36
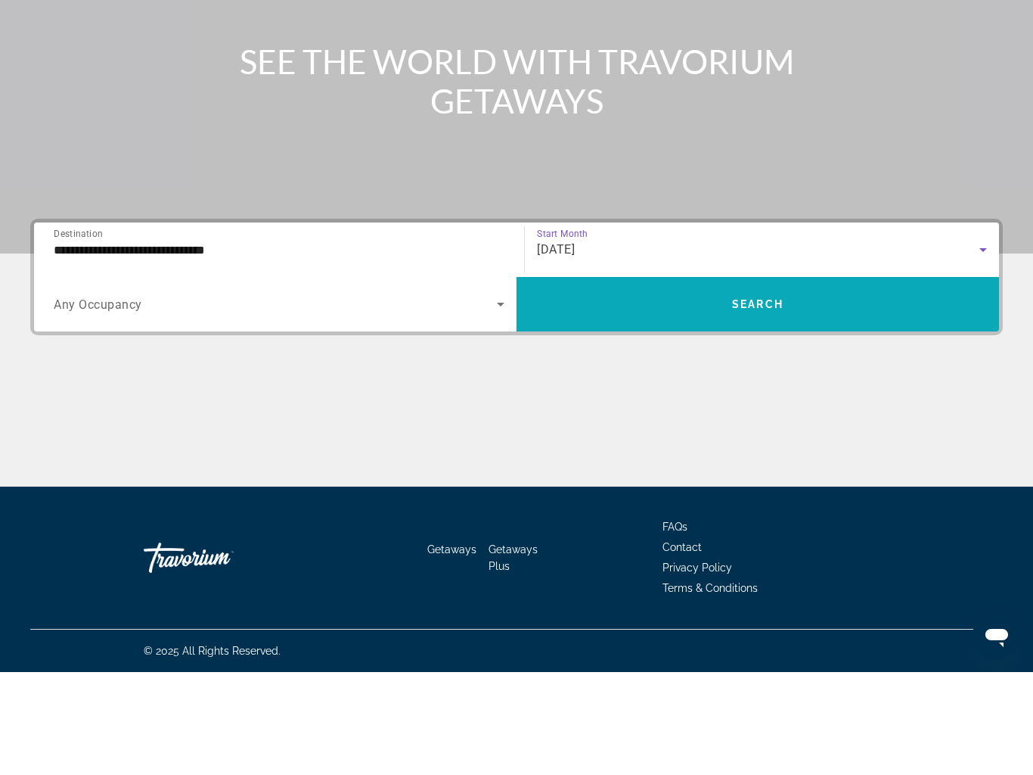
click at [556, 389] on span "Search widget" at bounding box center [758, 407] width 483 height 36
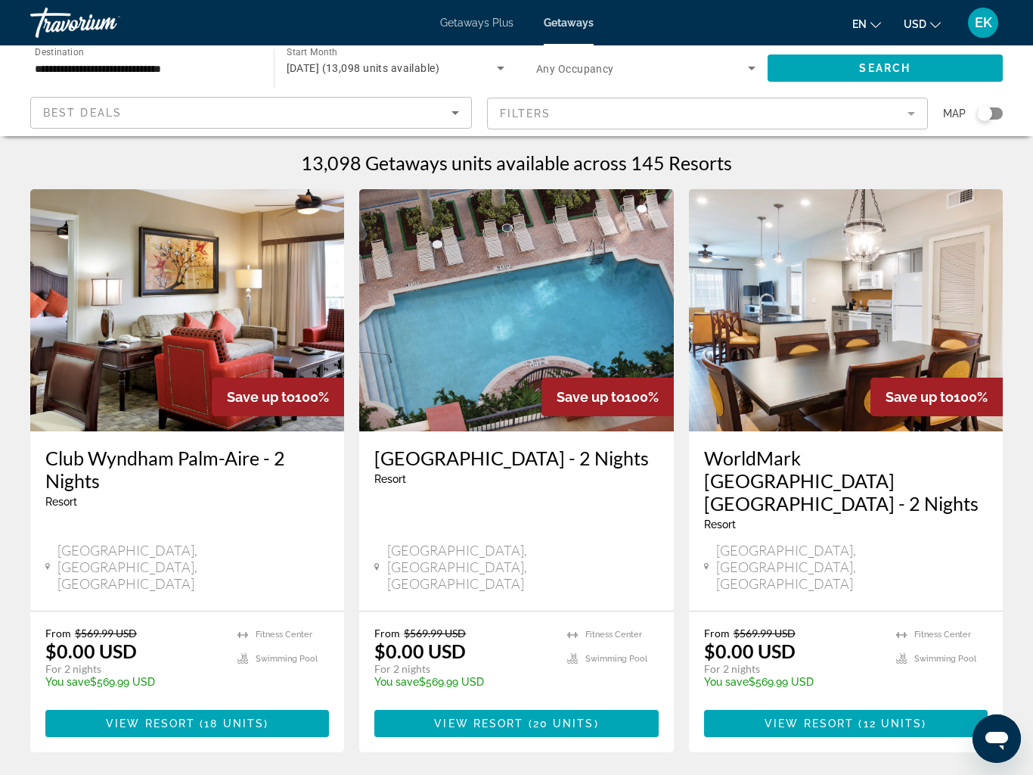
click at [989, 107] on div "Search widget" at bounding box center [984, 113] width 15 height 15
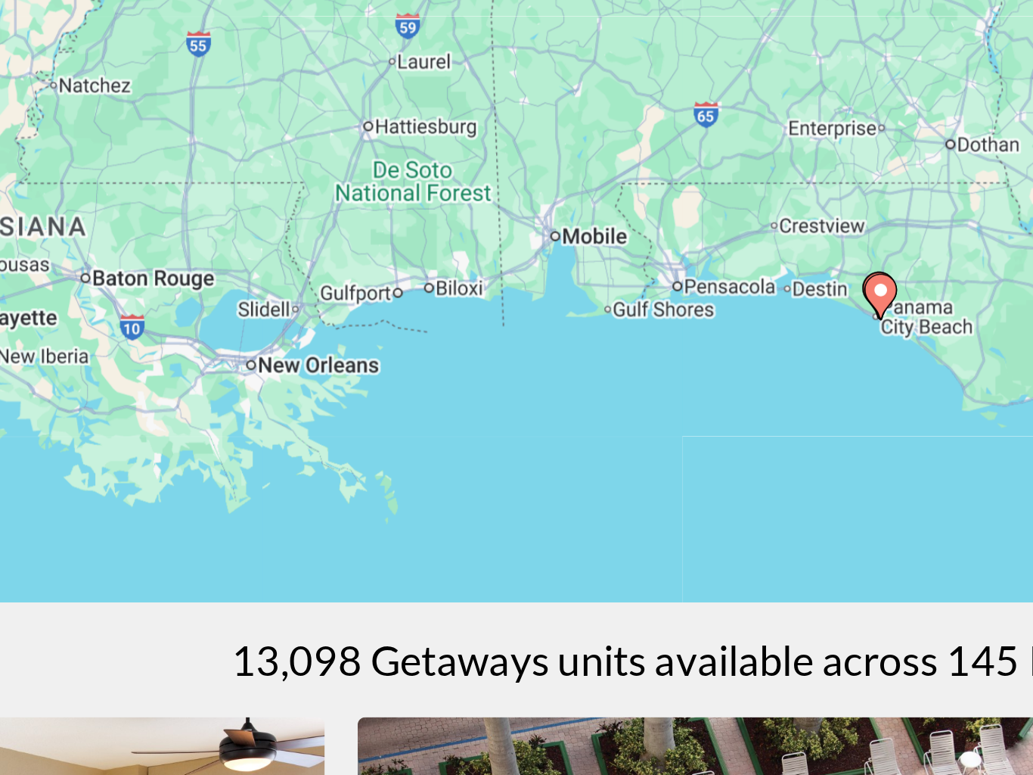
type input "**********"
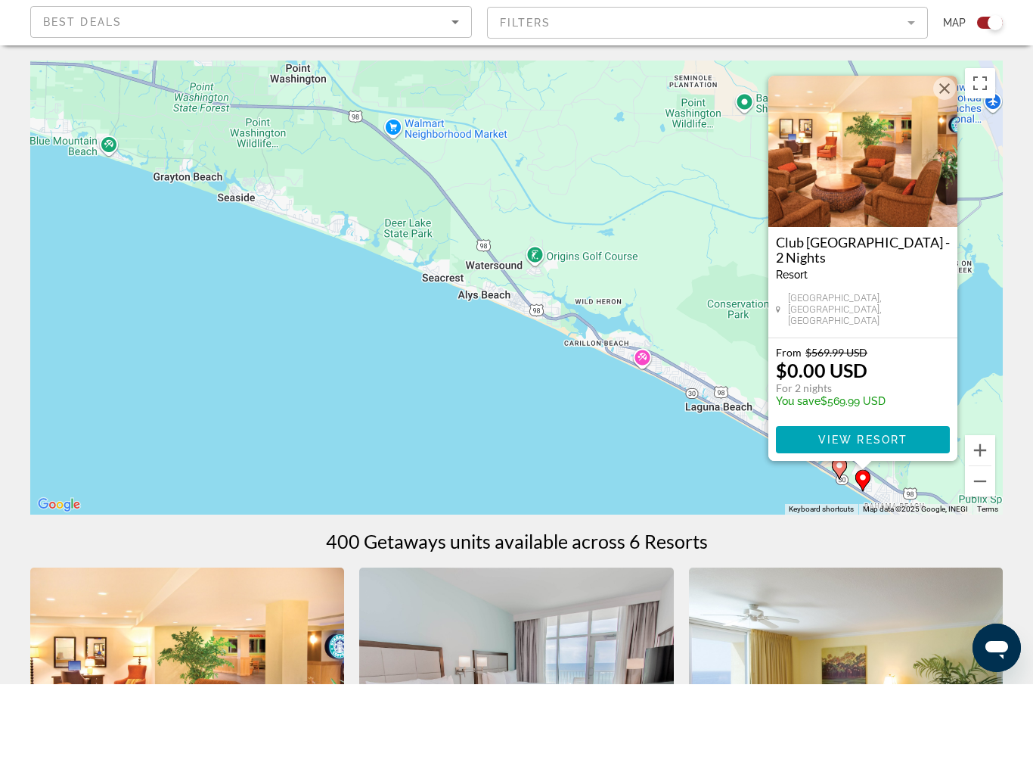
click at [837, 325] on h3 "Club [GEOGRAPHIC_DATA] - 2 Nights" at bounding box center [863, 340] width 174 height 30
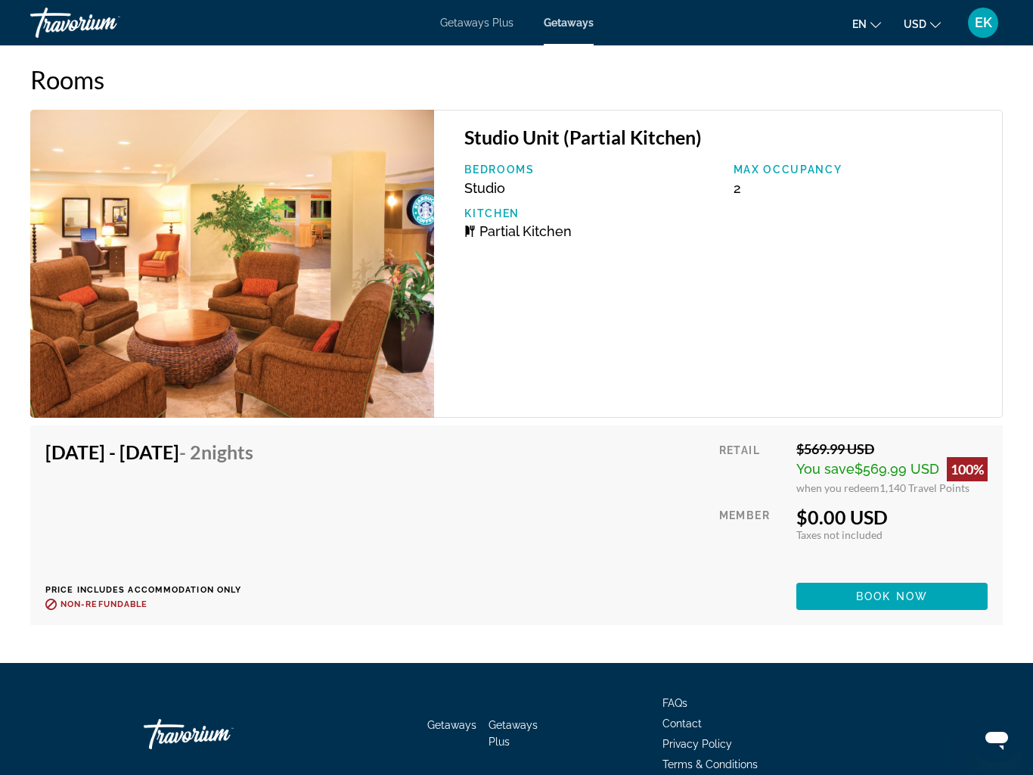
scroll to position [2769, 0]
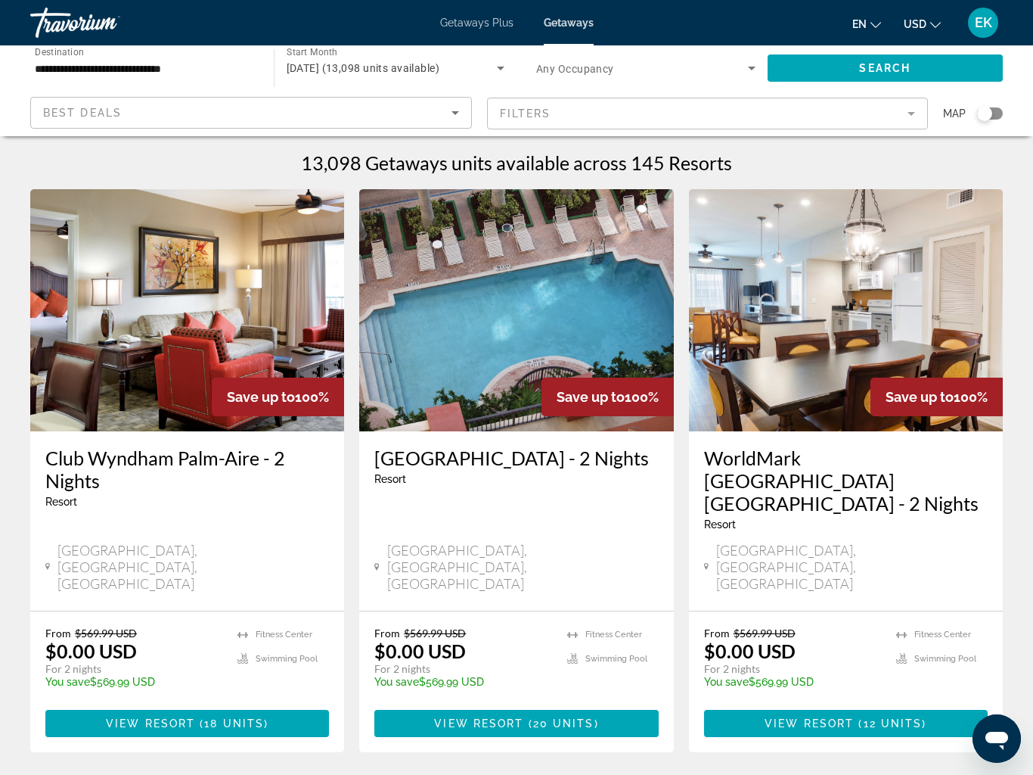
click at [991, 129] on app-map-search-filters "Best Deals Filters Map" at bounding box center [516, 113] width 1003 height 45
click at [982, 113] on div "Search widget" at bounding box center [984, 113] width 15 height 15
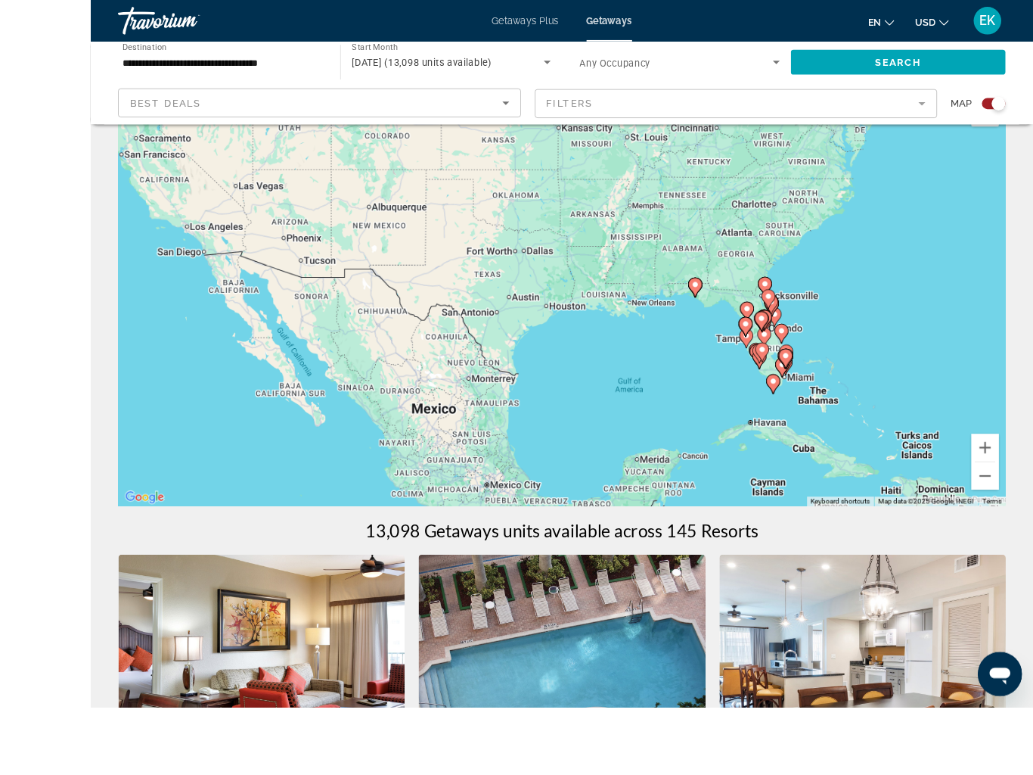
scroll to position [50, 0]
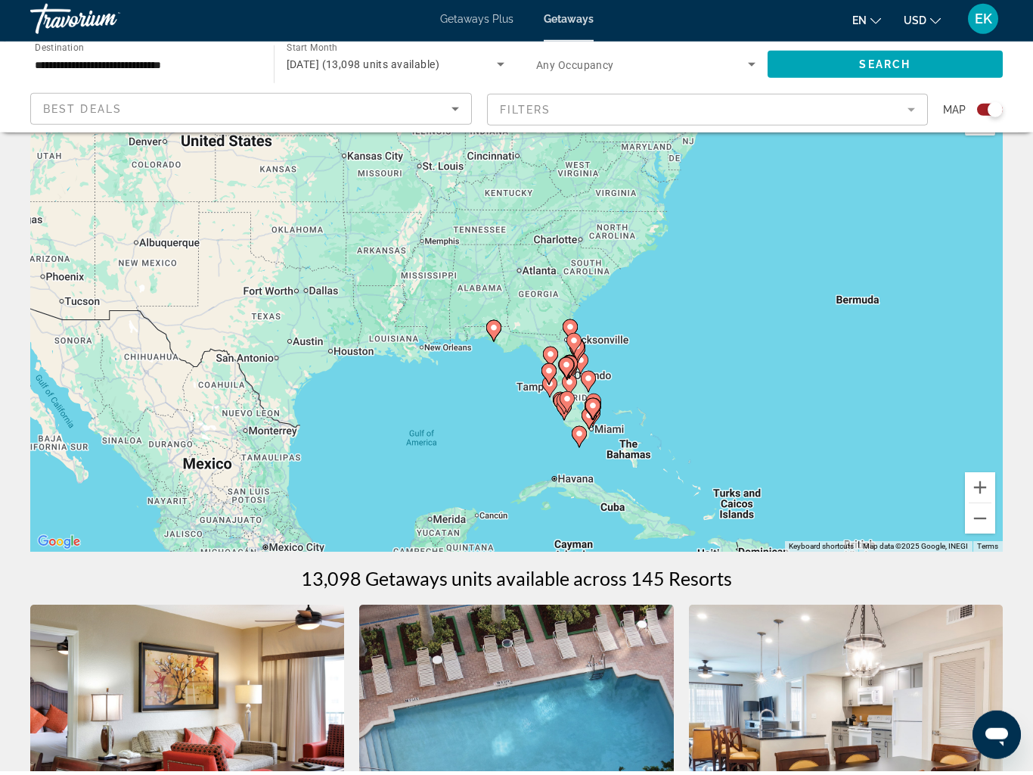
click at [497, 328] on image "Main content" at bounding box center [493, 331] width 9 height 9
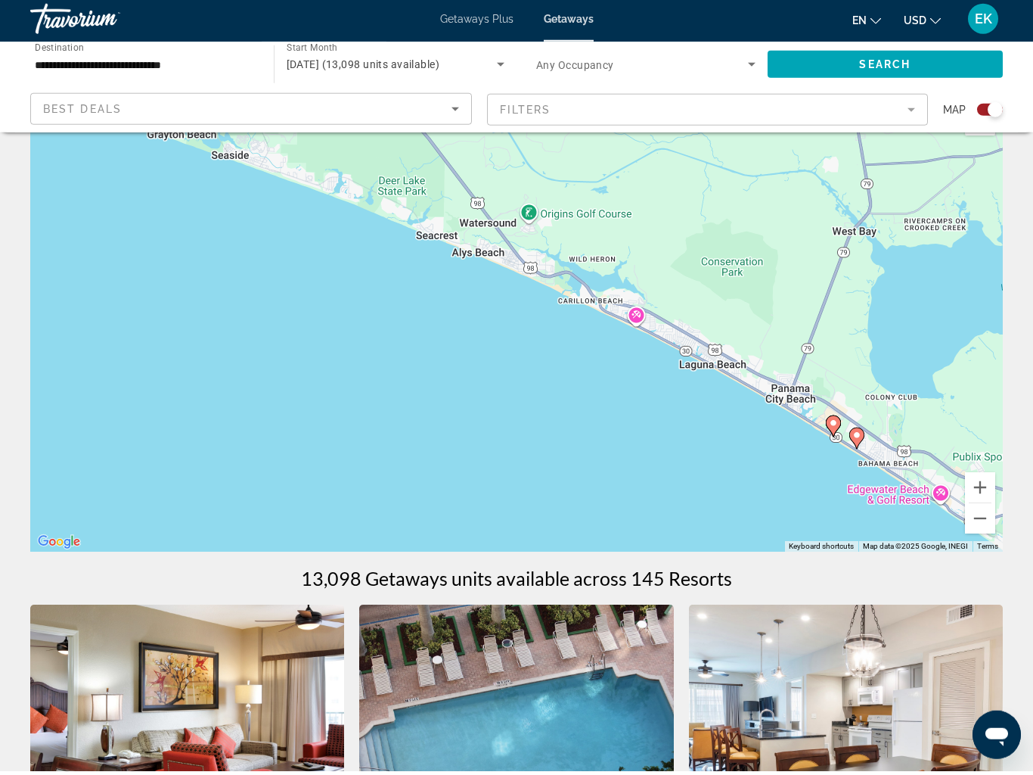
type input "**********"
click at [835, 422] on image "Main content" at bounding box center [833, 426] width 9 height 9
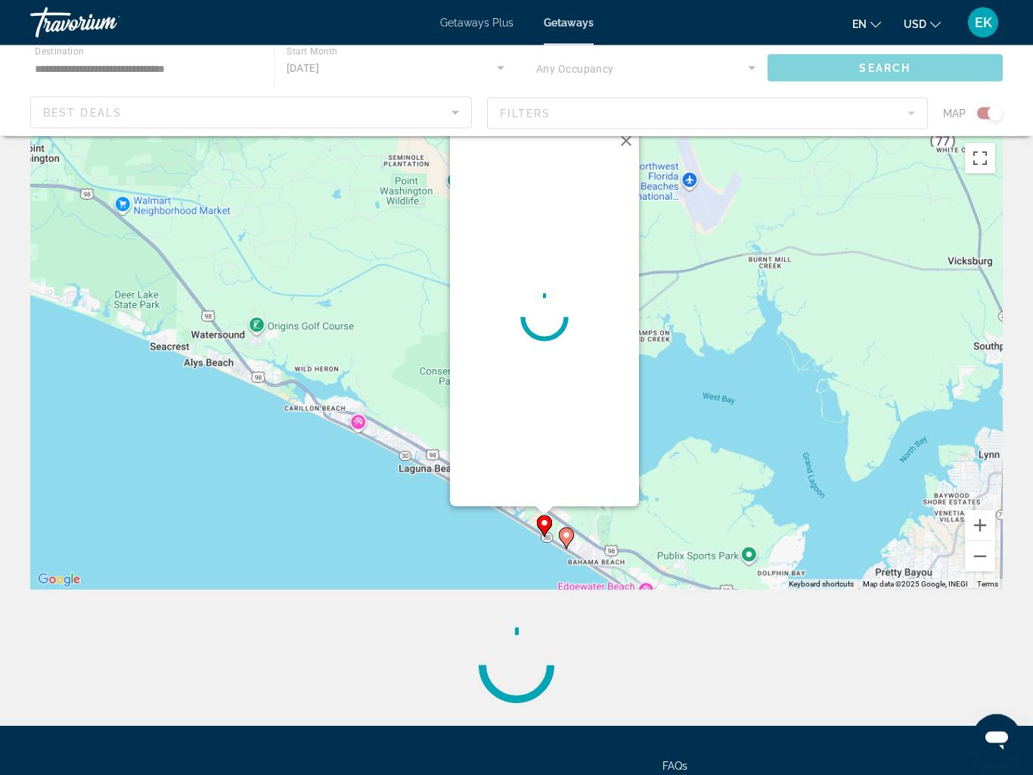
scroll to position [0, 0]
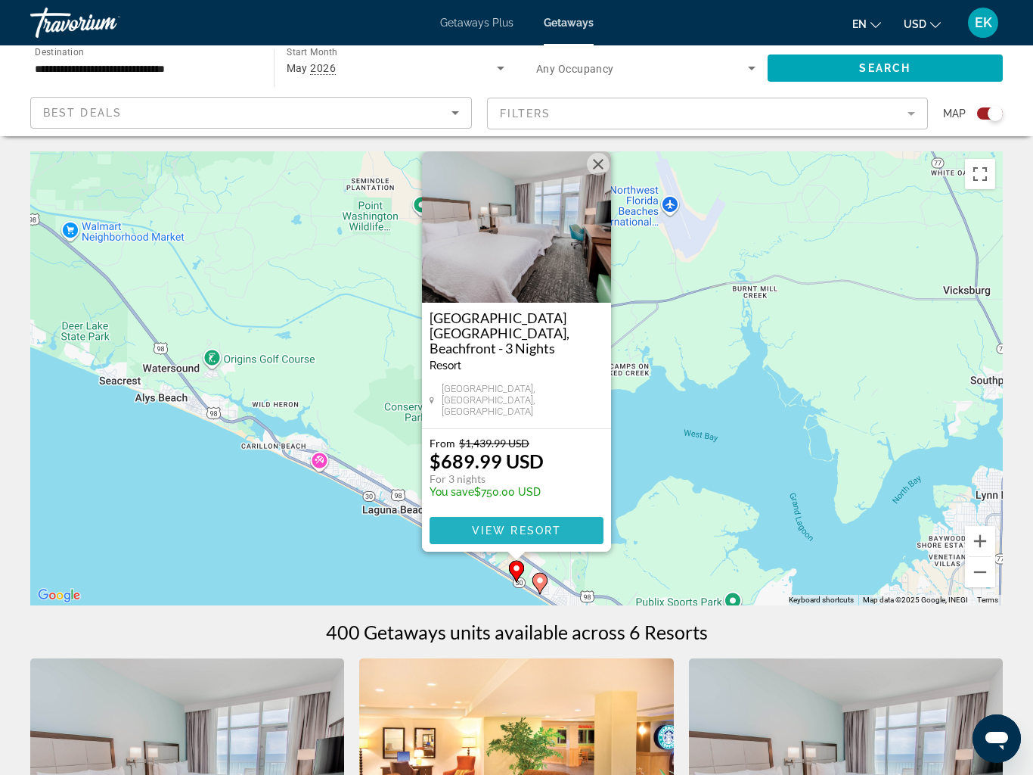
click at [489, 525] on span "View Resort" at bounding box center [516, 530] width 89 height 12
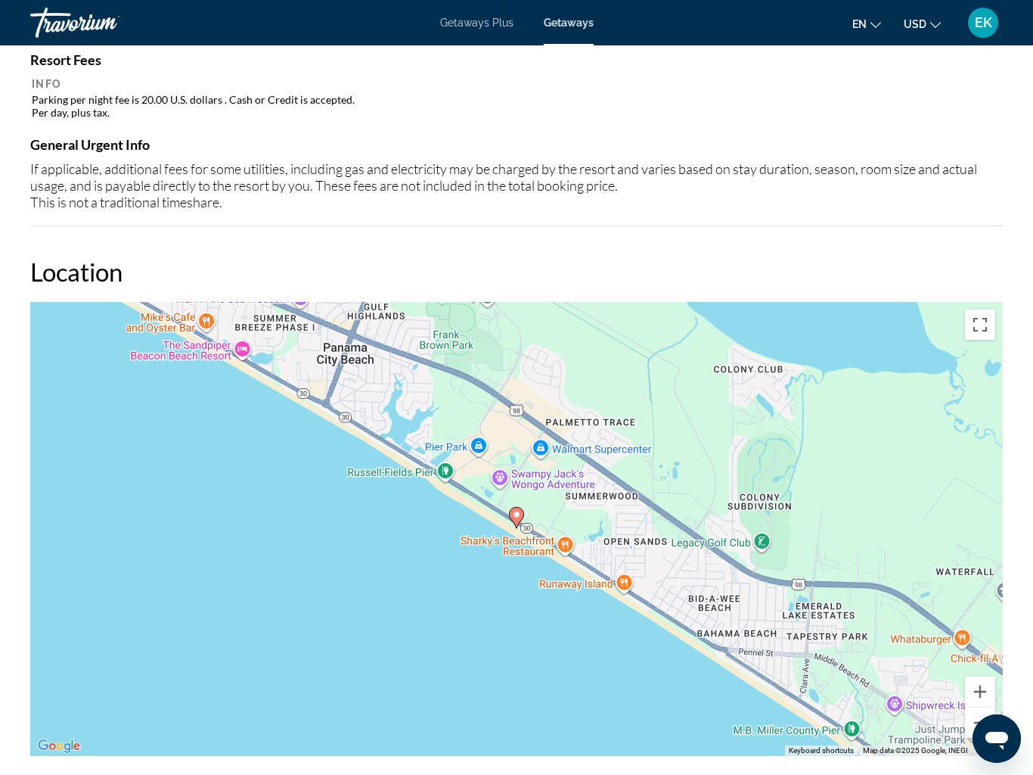
scroll to position [1686, 0]
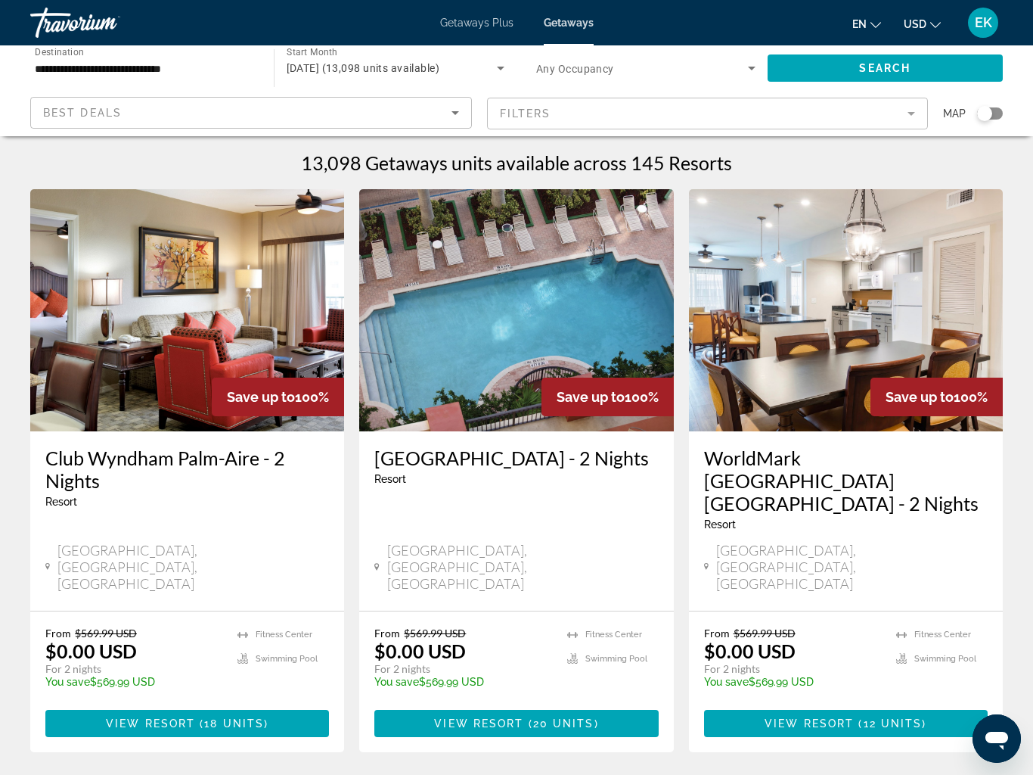
click at [983, 106] on div "Search widget" at bounding box center [984, 113] width 15 height 15
